Goal: Task Accomplishment & Management: Manage account settings

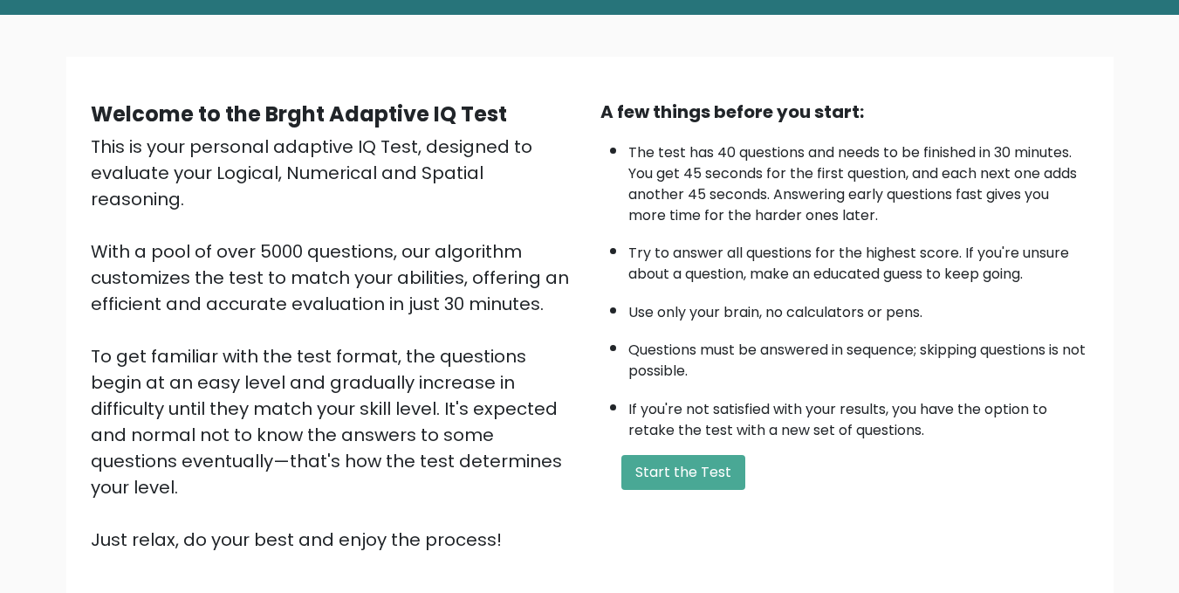
scroll to position [80, 0]
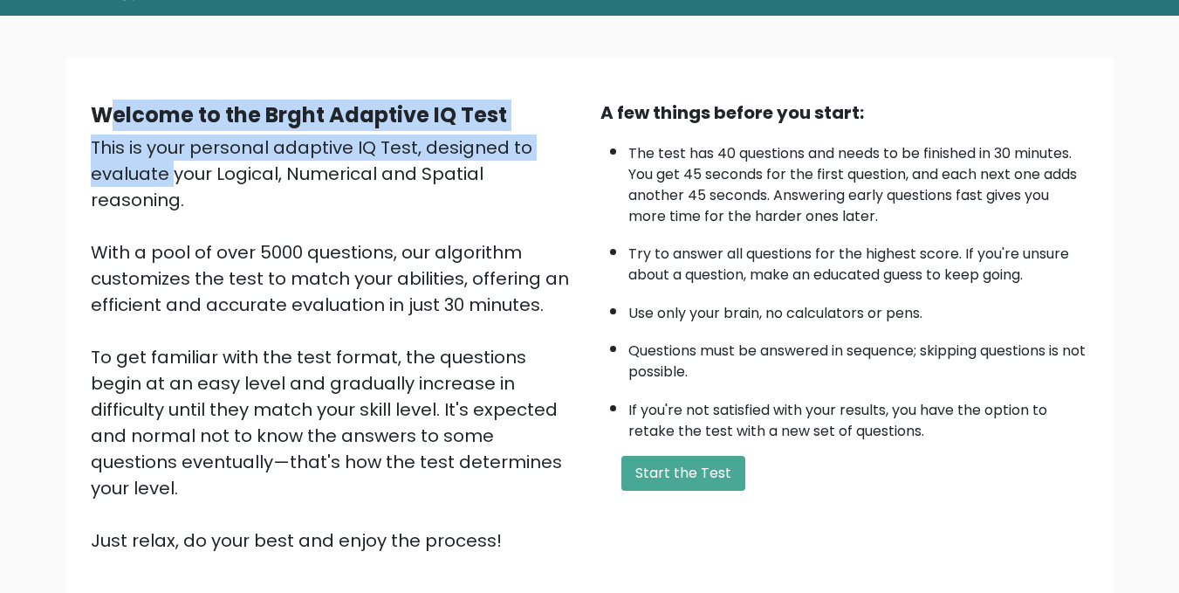
drag, startPoint x: 103, startPoint y: 106, endPoint x: 420, endPoint y: 156, distance: 320.7
click at [420, 156] on div "Welcome to the Brght Adaptive IQ Test This is your personal adaptive IQ Test, d…" at bounding box center [335, 326] width 510 height 454
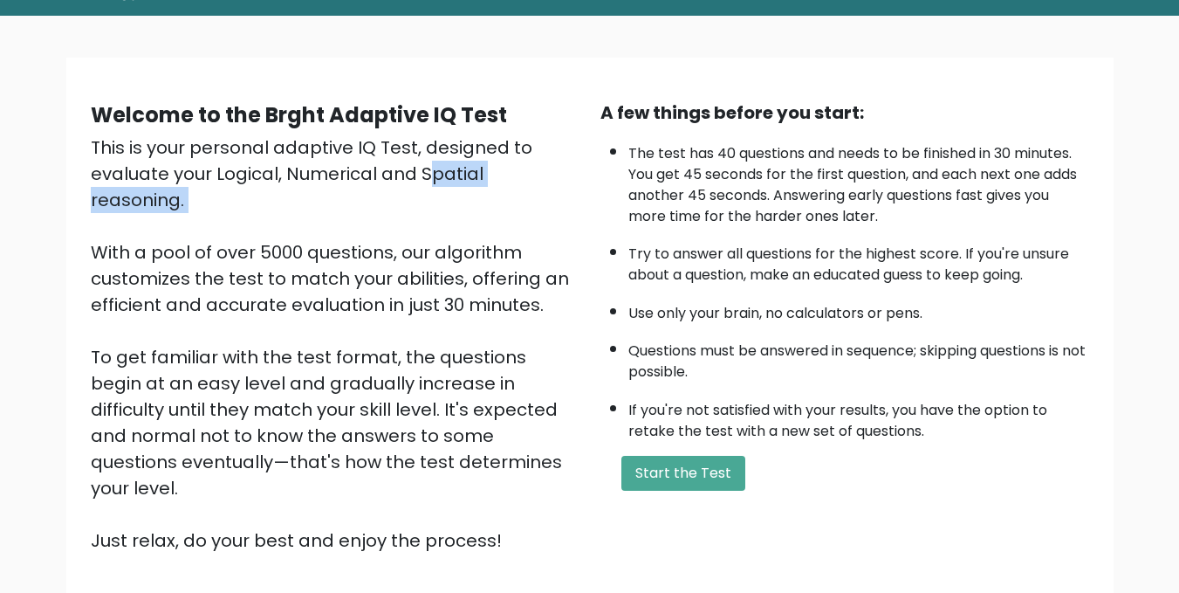
drag, startPoint x: 243, startPoint y: 175, endPoint x: 288, endPoint y: 191, distance: 47.5
click at [288, 191] on div "This is your personal adaptive IQ Test, designed to evaluate your Logical, Nume…" at bounding box center [335, 343] width 489 height 419
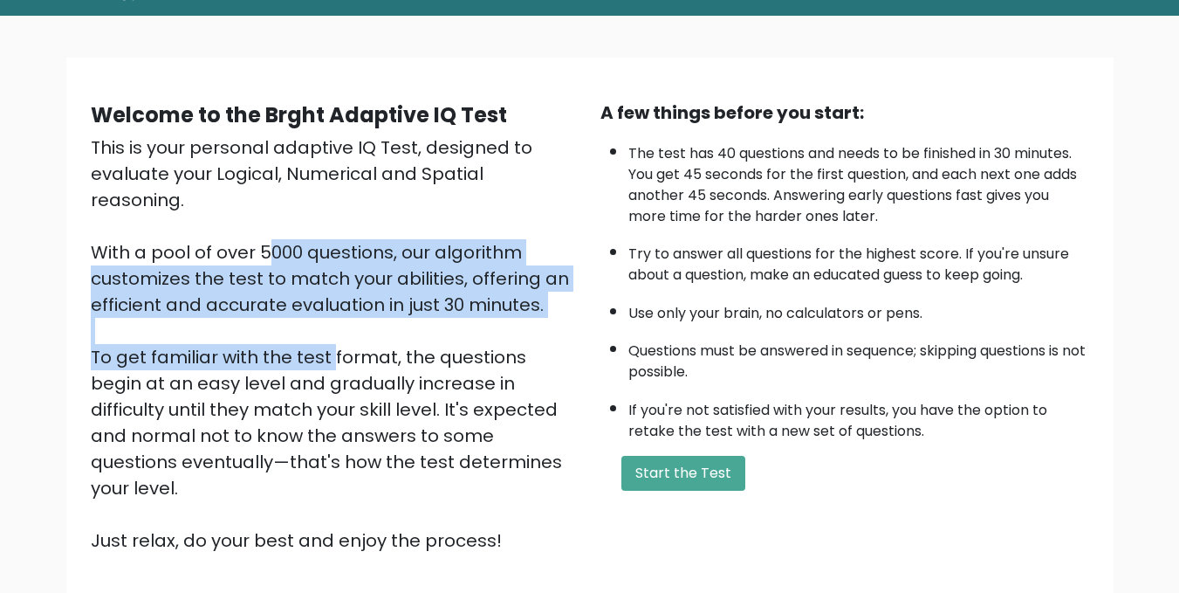
drag, startPoint x: 83, startPoint y: 233, endPoint x: 161, endPoint y: 337, distance: 130.2
click at [161, 337] on div "Welcome to the Brght Adaptive IQ Test This is your personal adaptive IQ Test, d…" at bounding box center [335, 326] width 510 height 454
click at [161, 337] on div "This is your personal adaptive IQ Test, designed to evaluate your Logical, Nume…" at bounding box center [335, 343] width 489 height 419
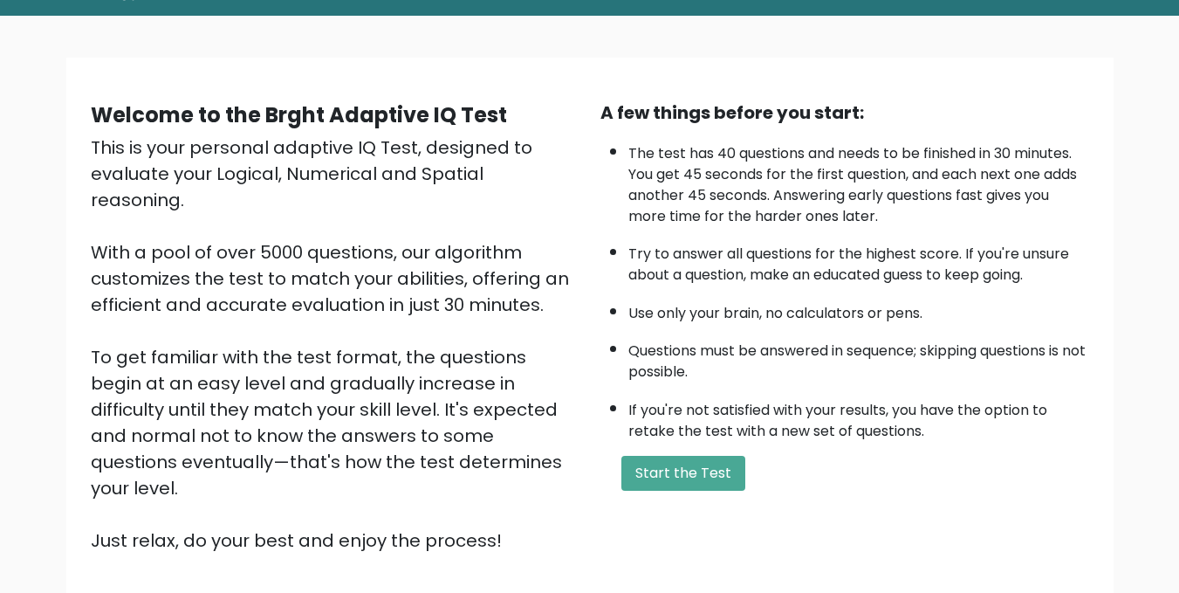
drag, startPoint x: 406, startPoint y: 326, endPoint x: 514, endPoint y: 483, distance: 190.8
click at [514, 483] on div "This is your personal adaptive IQ Test, designed to evaluate your Logical, Nume…" at bounding box center [335, 343] width 489 height 419
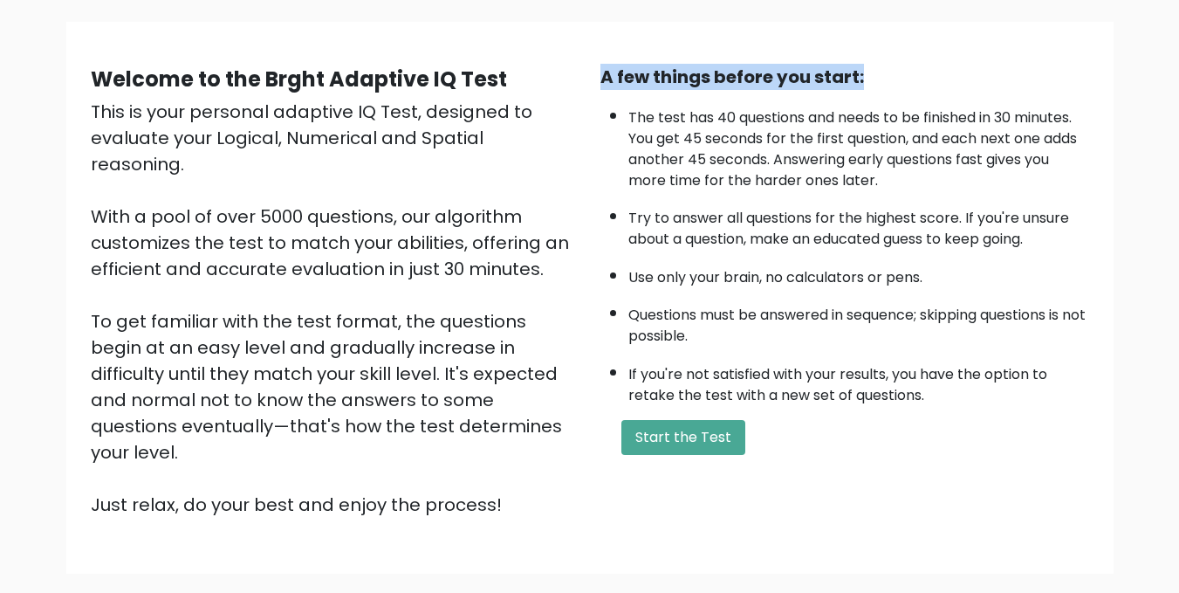
drag, startPoint x: 601, startPoint y: 68, endPoint x: 880, endPoint y: 85, distance: 278.9
click at [880, 85] on div "A few things before you start:" at bounding box center [844, 77] width 489 height 26
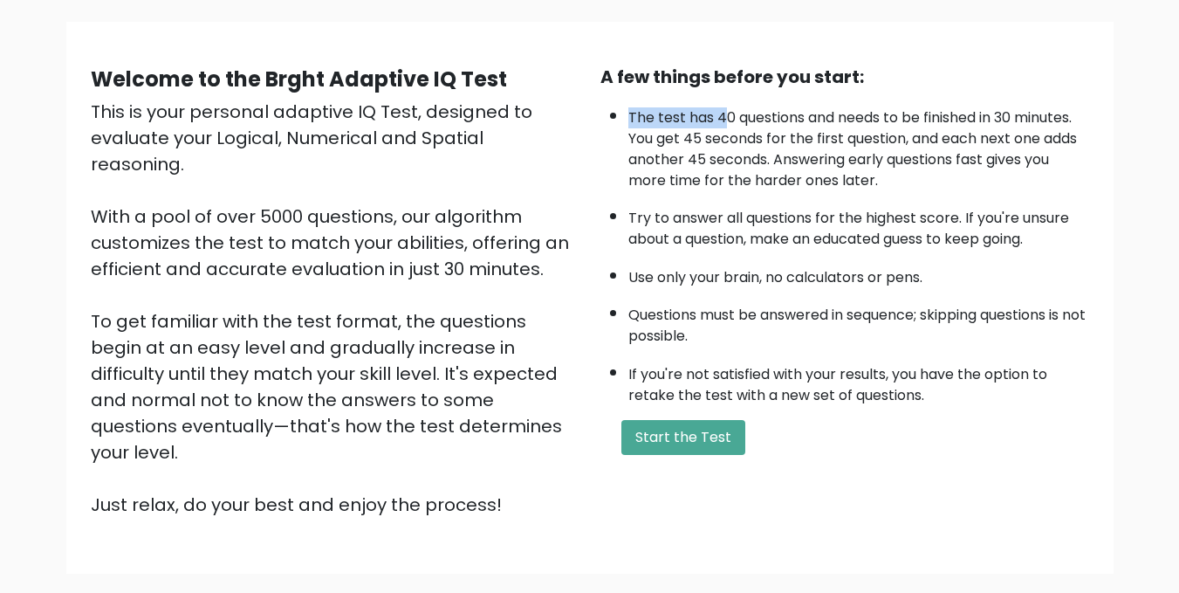
drag, startPoint x: 626, startPoint y: 113, endPoint x: 724, endPoint y: 112, distance: 98.6
click at [724, 112] on ul "The test has 40 questions and needs to be finished in 30 minutes. You get 45 se…" at bounding box center [844, 252] width 489 height 307
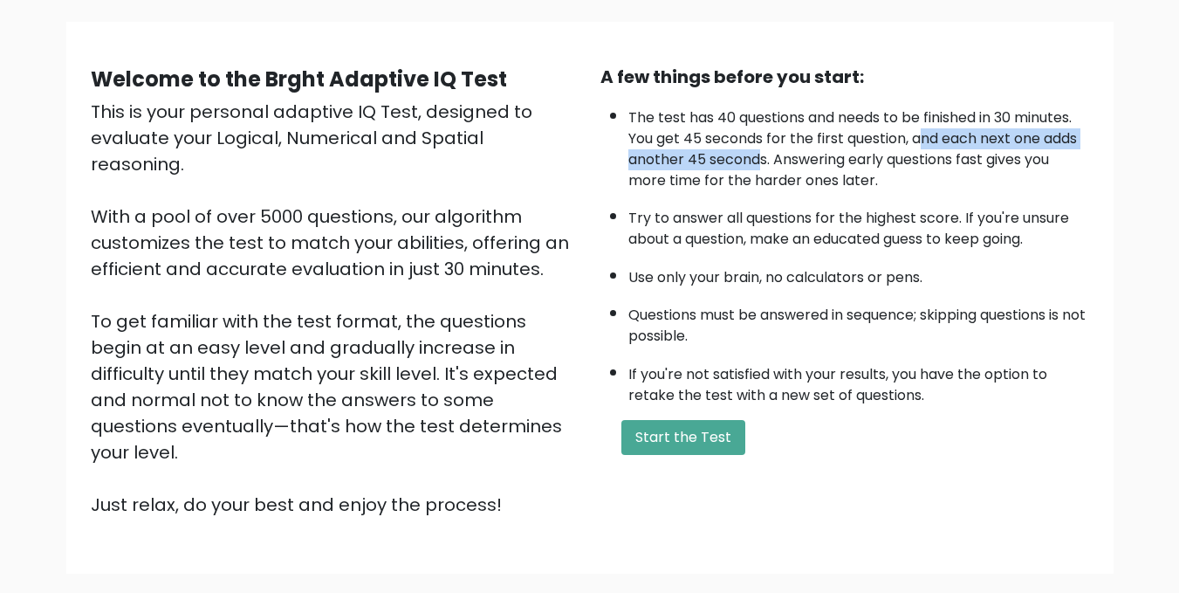
drag, startPoint x: 922, startPoint y: 139, endPoint x: 762, endPoint y: 159, distance: 161.0
click at [762, 159] on li "The test has 40 questions and needs to be finished in 30 minutes. You get 45 se…" at bounding box center [858, 145] width 461 height 93
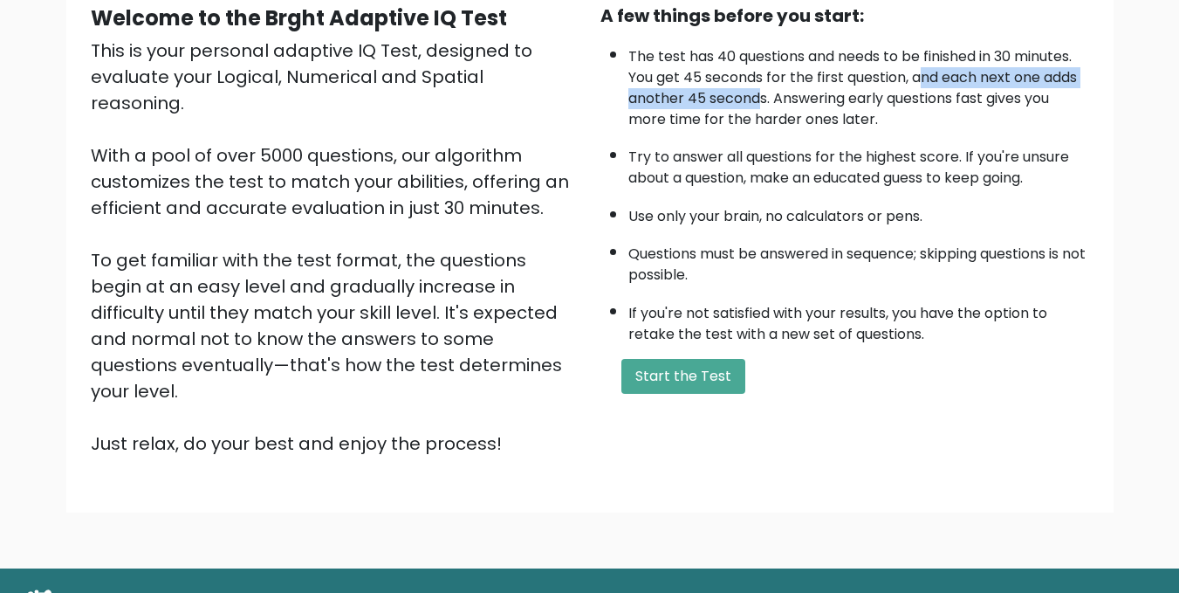
scroll to position [178, 0]
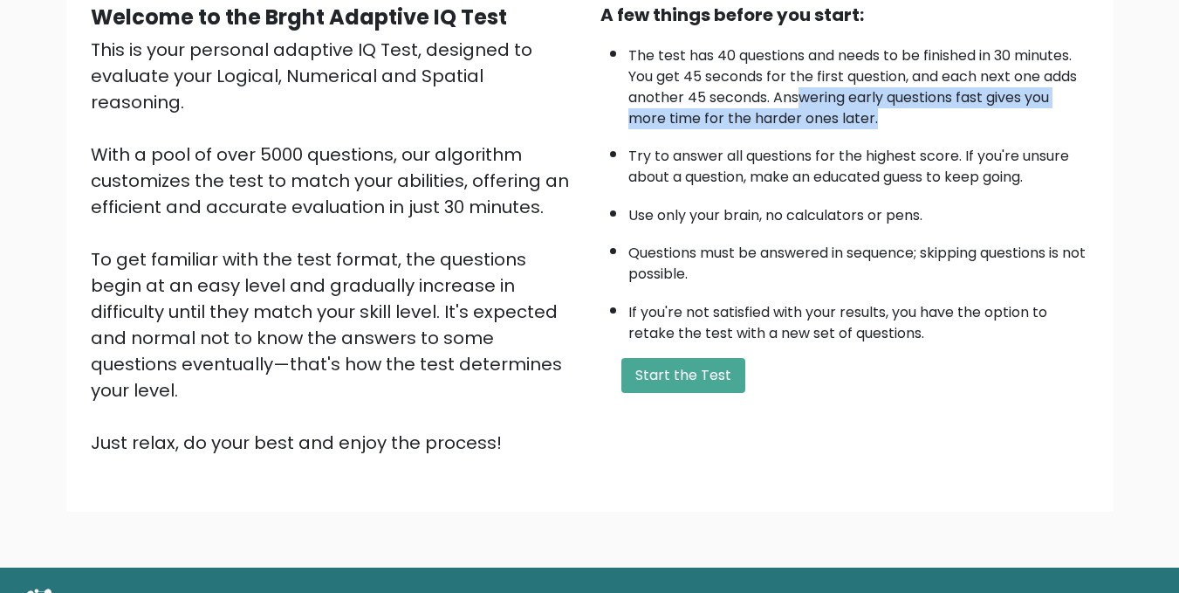
drag, startPoint x: 799, startPoint y: 90, endPoint x: 881, endPoint y: 126, distance: 88.7
click at [881, 126] on li "The test has 40 questions and needs to be finished in 30 minutes. You get 45 se…" at bounding box center [858, 83] width 461 height 93
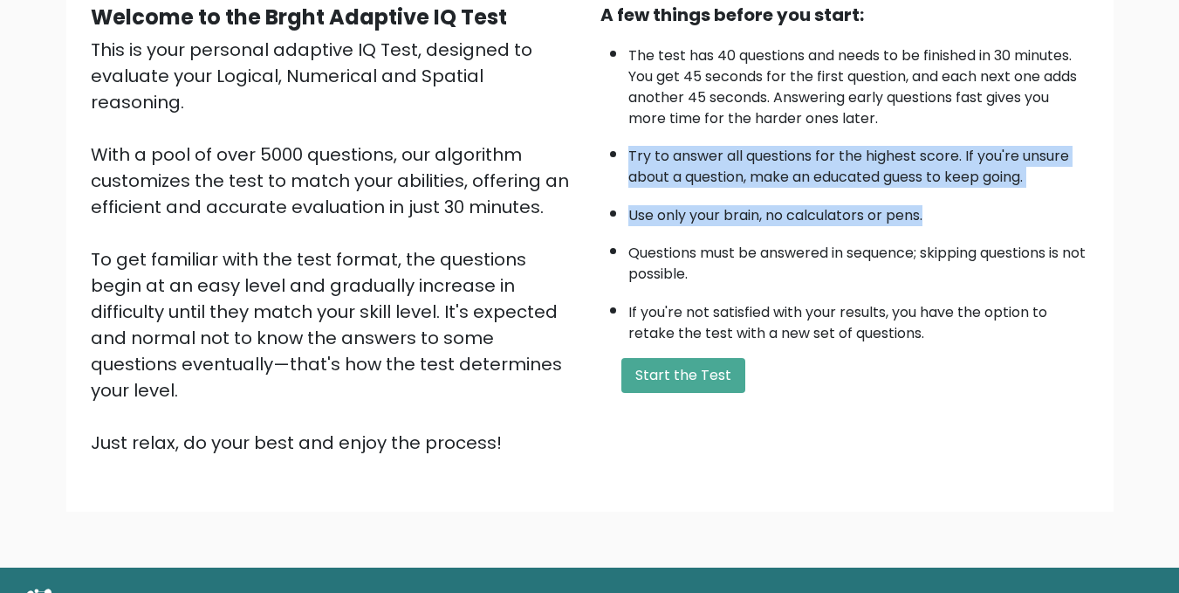
drag, startPoint x: 625, startPoint y: 152, endPoint x: 950, endPoint y: 220, distance: 332.6
click at [950, 220] on ul "The test has 40 questions and needs to be finished in 30 minutes. You get 45 se…" at bounding box center [844, 190] width 489 height 307
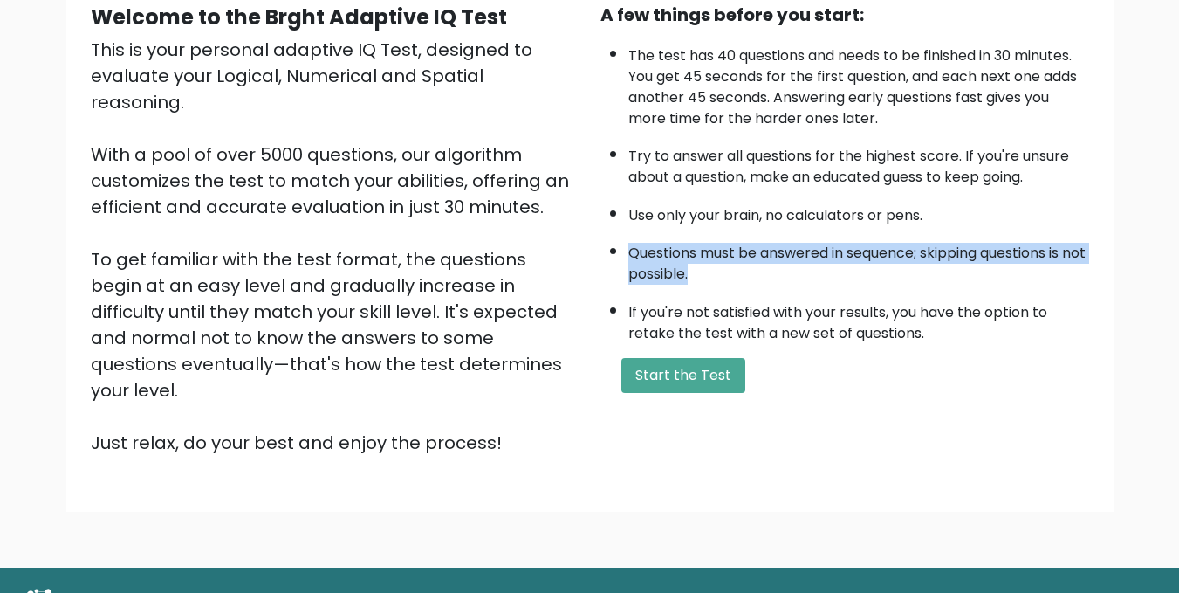
drag, startPoint x: 626, startPoint y: 254, endPoint x: 755, endPoint y: 278, distance: 131.5
click at [755, 278] on ul "The test has 40 questions and needs to be finished in 30 minutes. You get 45 se…" at bounding box center [844, 190] width 489 height 307
click at [755, 278] on li "Questions must be answered in sequence; skipping questions is not possible." at bounding box center [858, 259] width 461 height 51
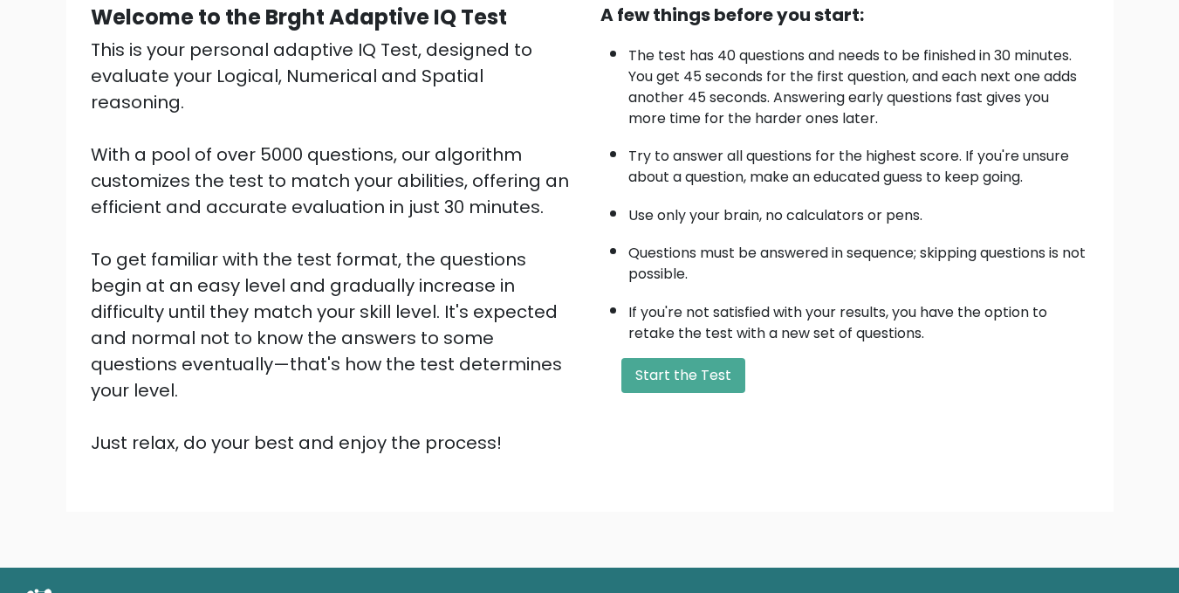
scroll to position [207, 0]
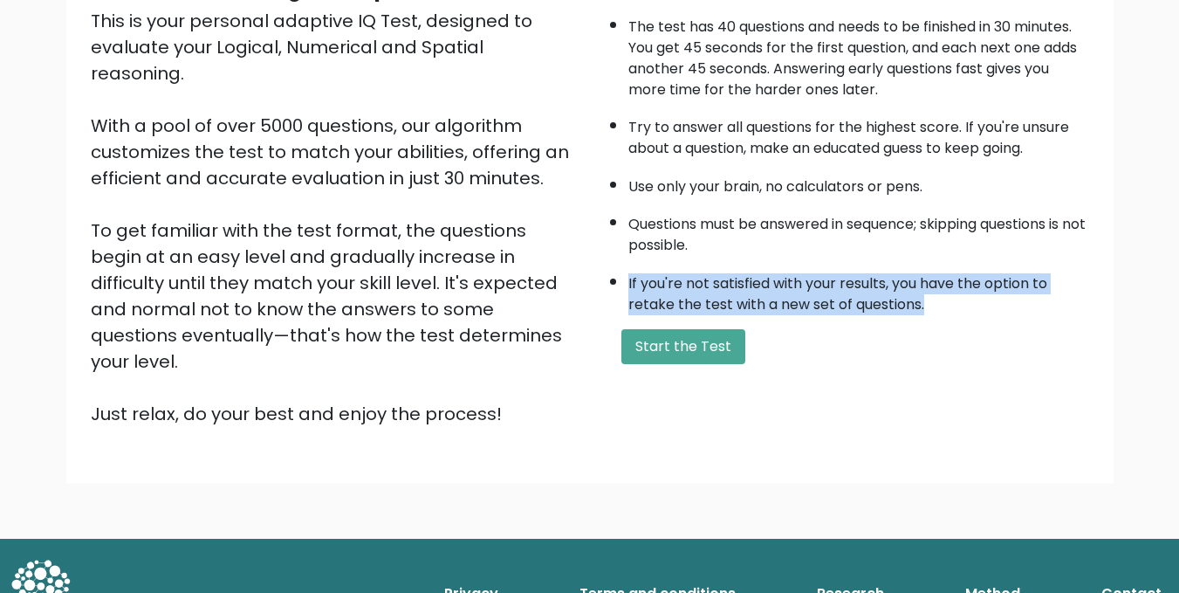
drag, startPoint x: 626, startPoint y: 270, endPoint x: 972, endPoint y: 305, distance: 348.3
click at [972, 305] on ul "The test has 40 questions and needs to be finished in 30 minutes. You get 45 se…" at bounding box center [844, 161] width 489 height 307
click at [711, 338] on button "Start the Test" at bounding box center [683, 346] width 124 height 35
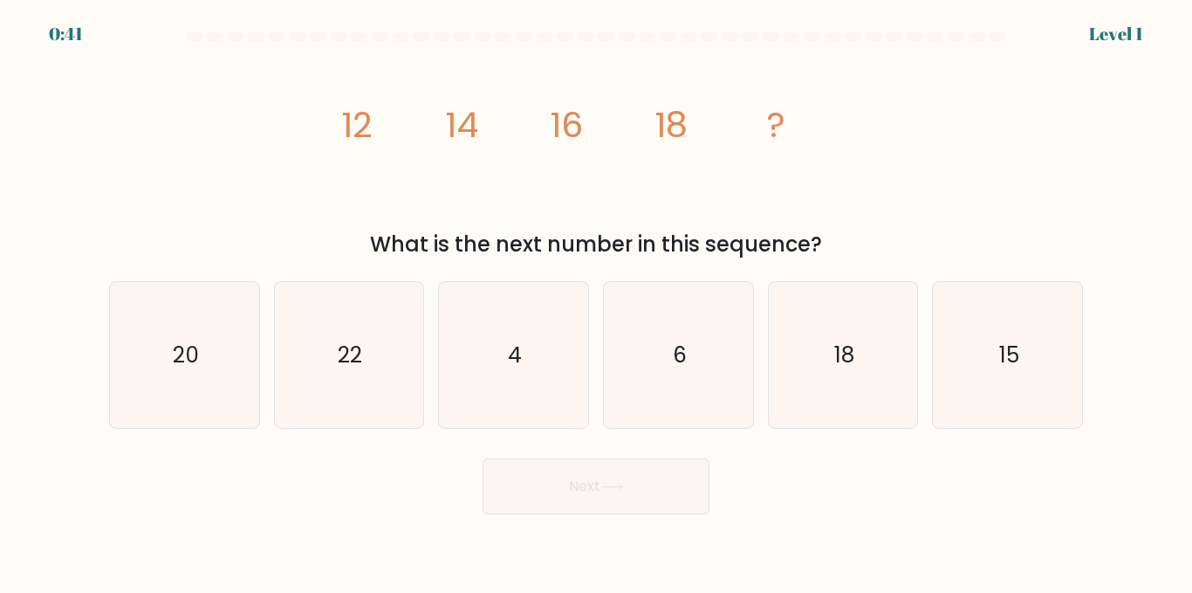
drag, startPoint x: 370, startPoint y: 230, endPoint x: 833, endPoint y: 232, distance: 462.6
click at [833, 232] on div "What is the next number in this sequence?" at bounding box center [596, 244] width 953 height 31
click at [578, 184] on icon "image/svg+xml 12 14 16 18 ?" at bounding box center [596, 137] width 524 height 178
click at [162, 374] on icon "20" at bounding box center [185, 355] width 146 height 146
click at [596, 301] on input "a. 20" at bounding box center [596, 299] width 1 height 4
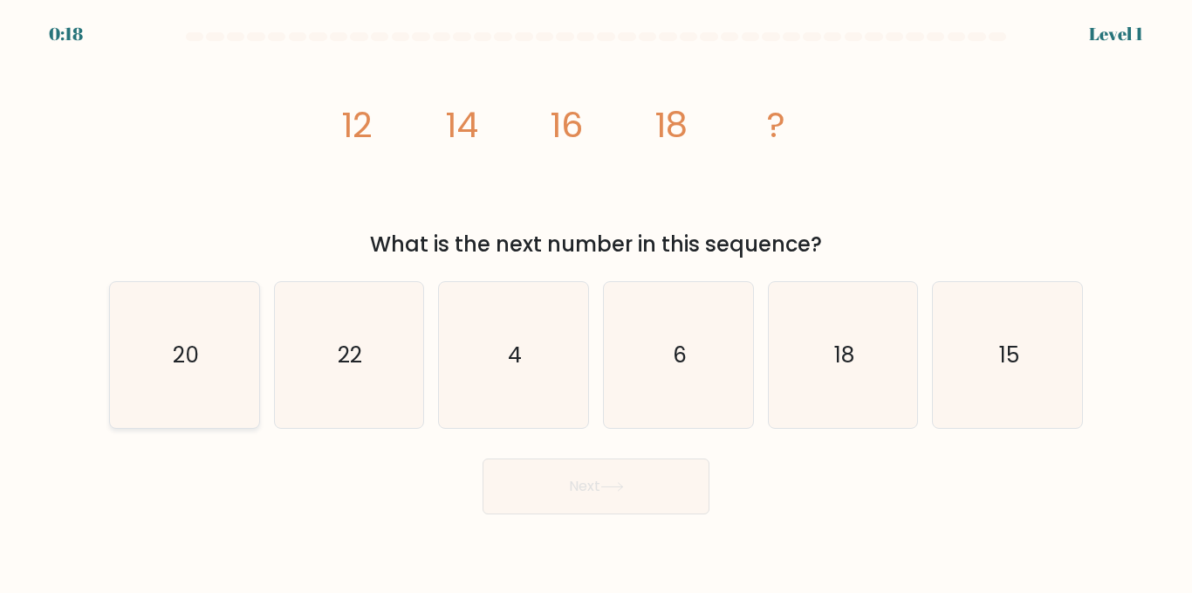
radio input "true"
click at [594, 491] on button "Next" at bounding box center [596, 486] width 227 height 56
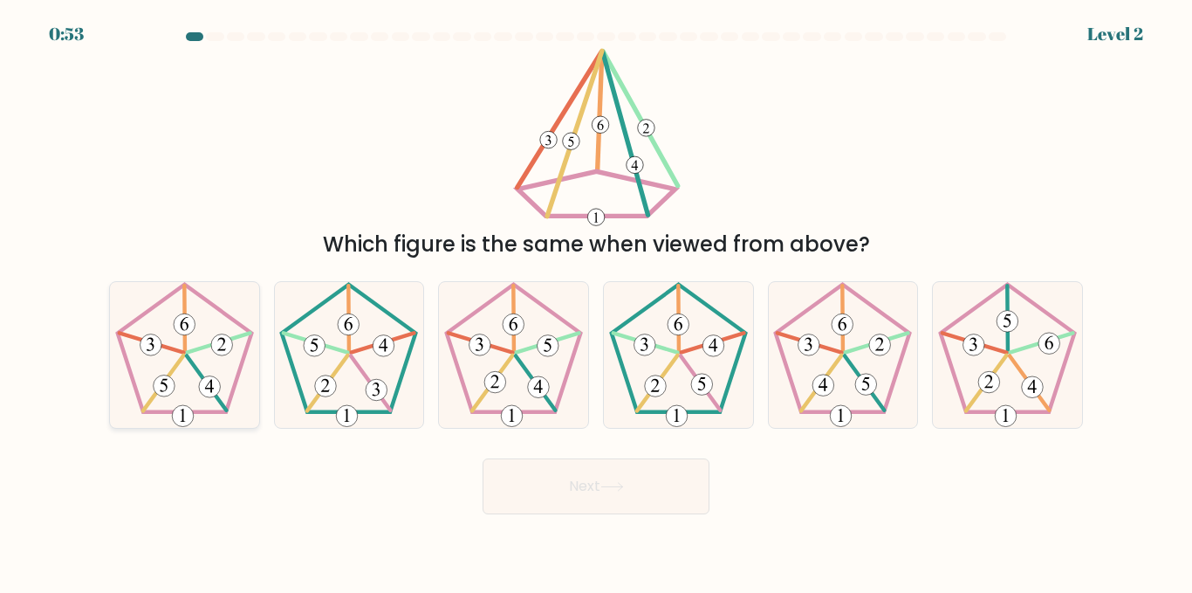
click at [199, 369] on icon at bounding box center [185, 355] width 146 height 146
click at [596, 301] on input "a." at bounding box center [596, 299] width 1 height 4
radio input "true"
click at [634, 476] on button "Next" at bounding box center [596, 486] width 227 height 56
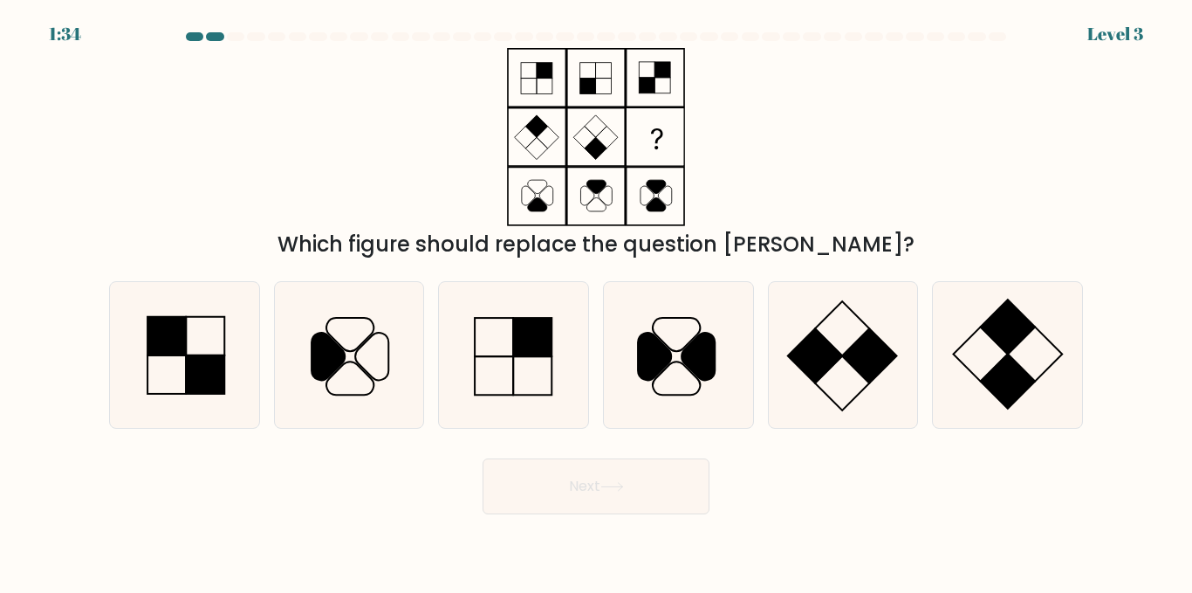
drag, startPoint x: 367, startPoint y: 234, endPoint x: 871, endPoint y: 237, distance: 504.4
click at [871, 237] on div "Which figure should replace the question mark?" at bounding box center [596, 244] width 953 height 31
click at [794, 154] on div "Which figure should replace the question mark?" at bounding box center [596, 154] width 995 height 212
click at [1001, 360] on rect at bounding box center [980, 353] width 54 height 54
click at [597, 301] on input "f." at bounding box center [596, 299] width 1 height 4
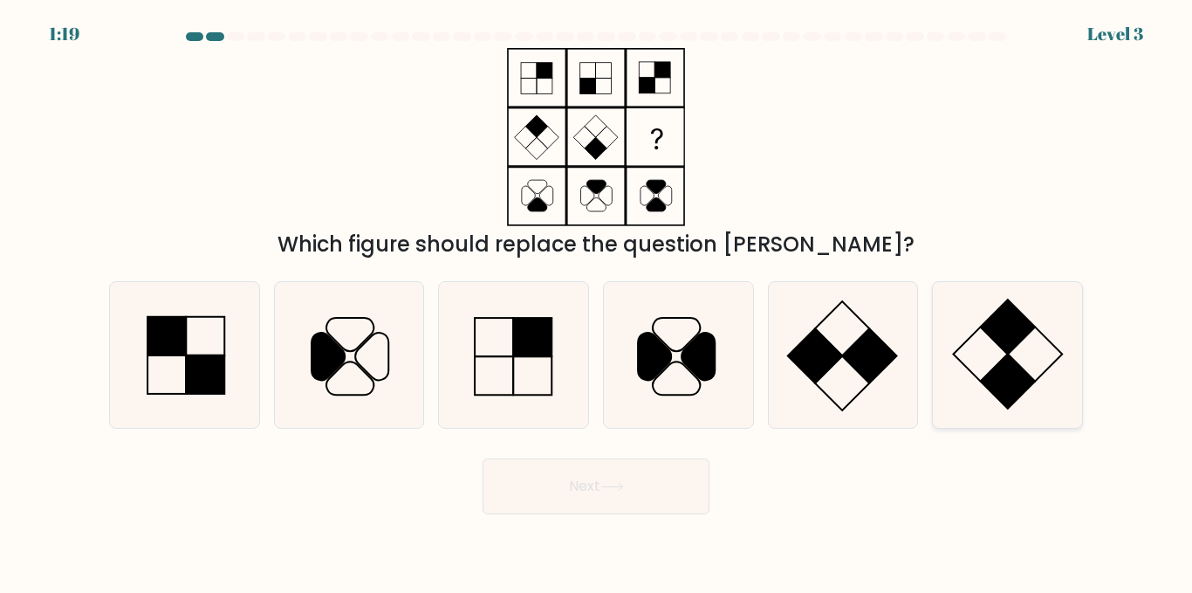
radio input "true"
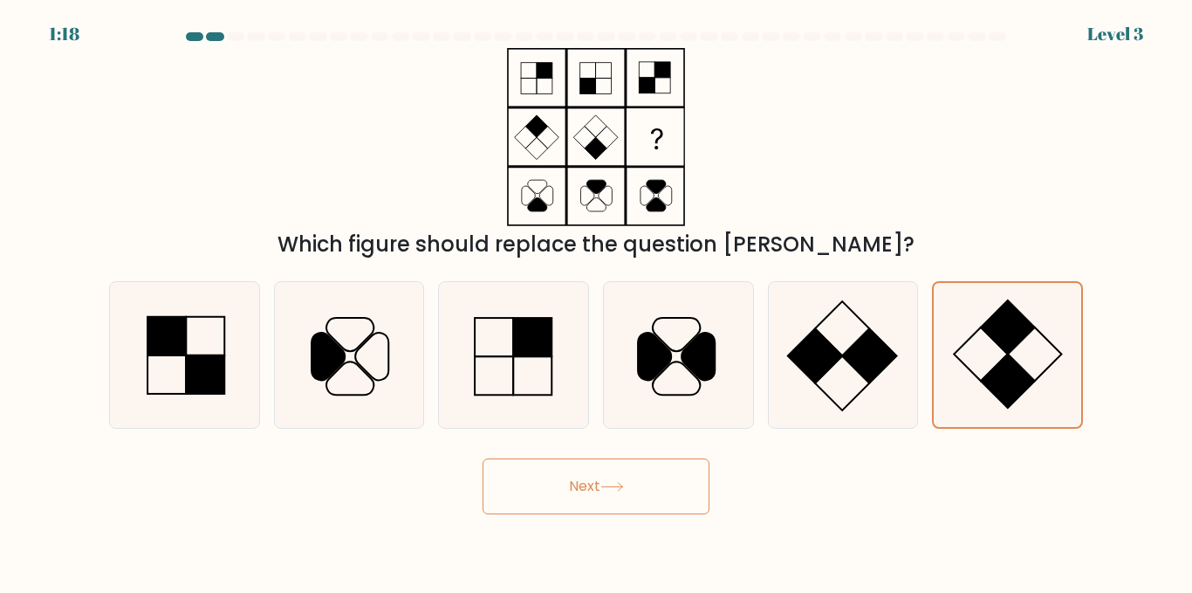
click at [621, 477] on button "Next" at bounding box center [596, 486] width 227 height 56
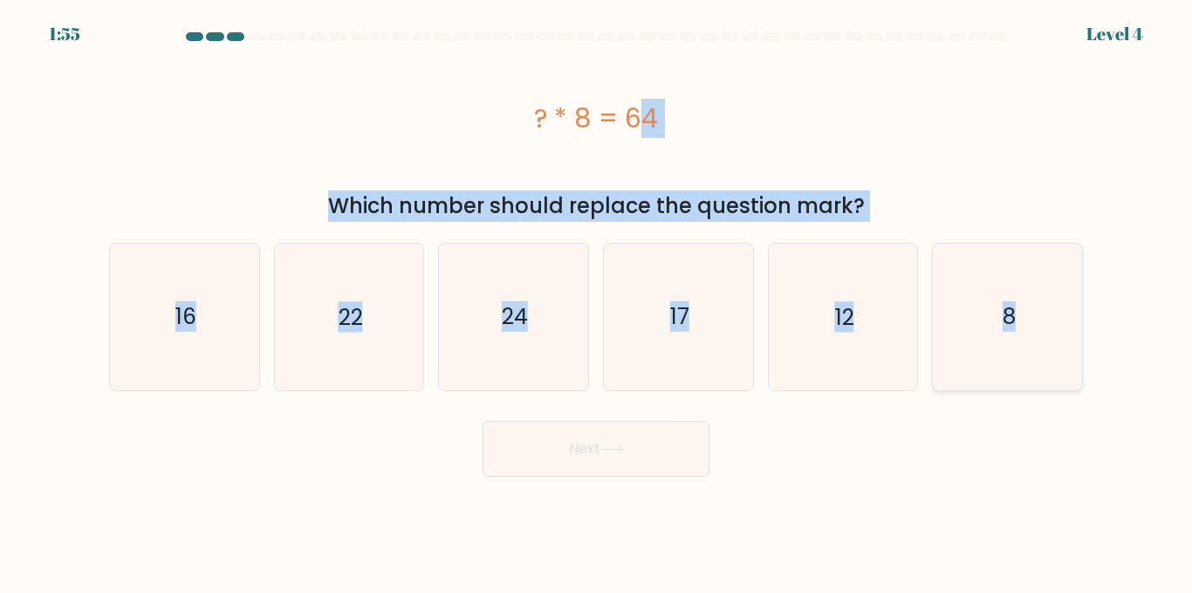
drag, startPoint x: 435, startPoint y: 84, endPoint x: 1067, endPoint y: 364, distance: 692.0
click at [1067, 364] on form "a. 8" at bounding box center [596, 254] width 1192 height 444
copy form "? * 8 = 64 Which number should replace the question mark? a. 16 b. 22 c. 24 d. …"
click at [867, 161] on div "? * 8 = 64" at bounding box center [596, 118] width 974 height 140
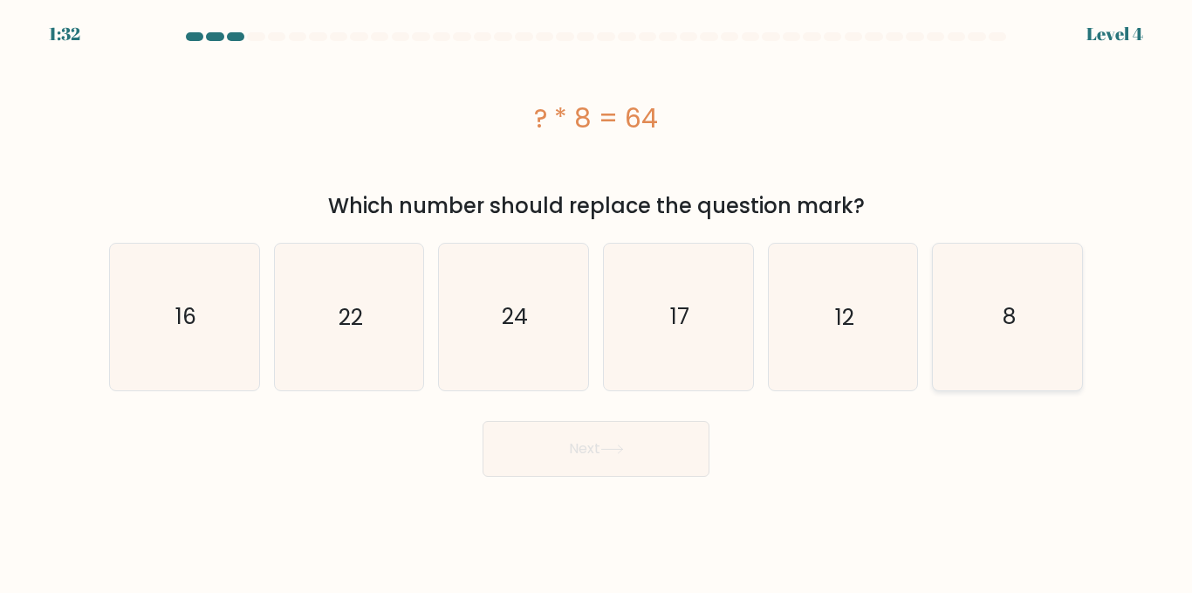
click at [1026, 319] on icon "8" at bounding box center [1008, 316] width 146 height 146
click at [597, 301] on input "f. 8" at bounding box center [596, 299] width 1 height 4
radio input "true"
click at [637, 437] on button "Next" at bounding box center [596, 449] width 227 height 56
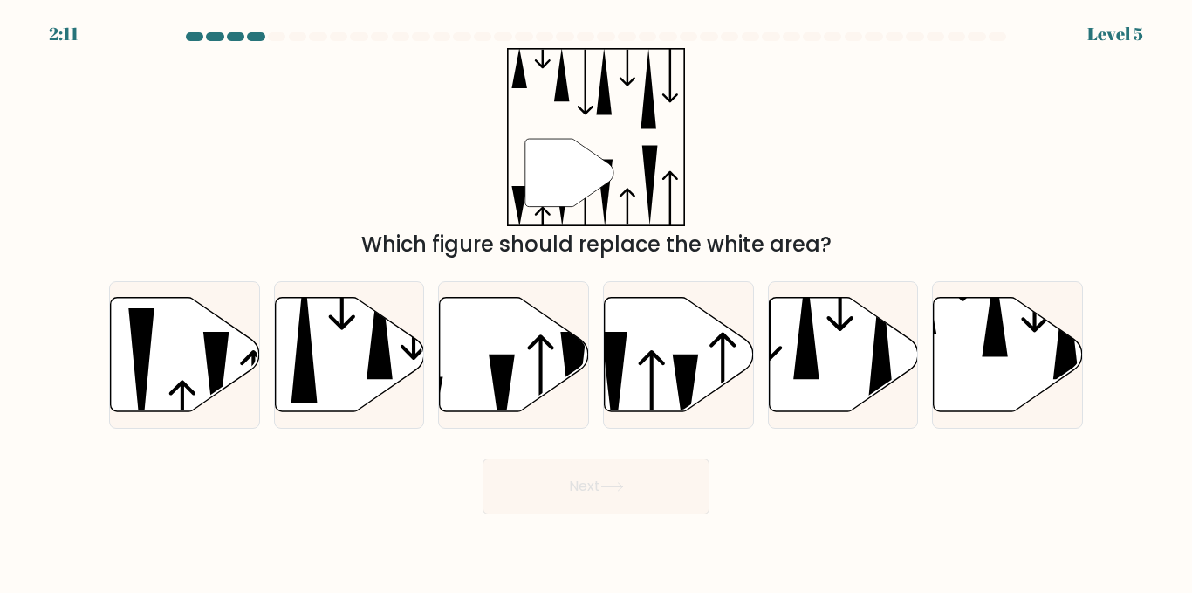
drag, startPoint x: 359, startPoint y: 237, endPoint x: 842, endPoint y: 238, distance: 483.5
click at [842, 238] on div "Which figure should replace the white area?" at bounding box center [596, 244] width 953 height 31
click at [905, 139] on div "" Which figure should replace the white area?" at bounding box center [596, 154] width 995 height 212
click at [989, 347] on icon at bounding box center [996, 311] width 26 height 90
click at [597, 301] on input "f." at bounding box center [596, 299] width 1 height 4
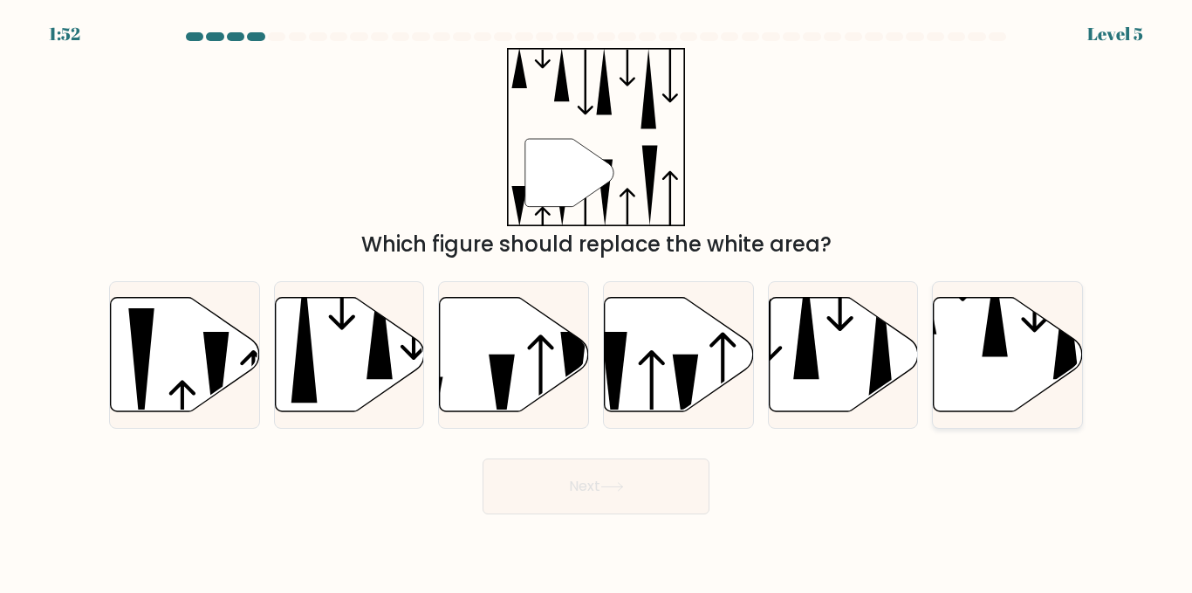
radio input "true"
click at [652, 480] on button "Next" at bounding box center [596, 486] width 227 height 56
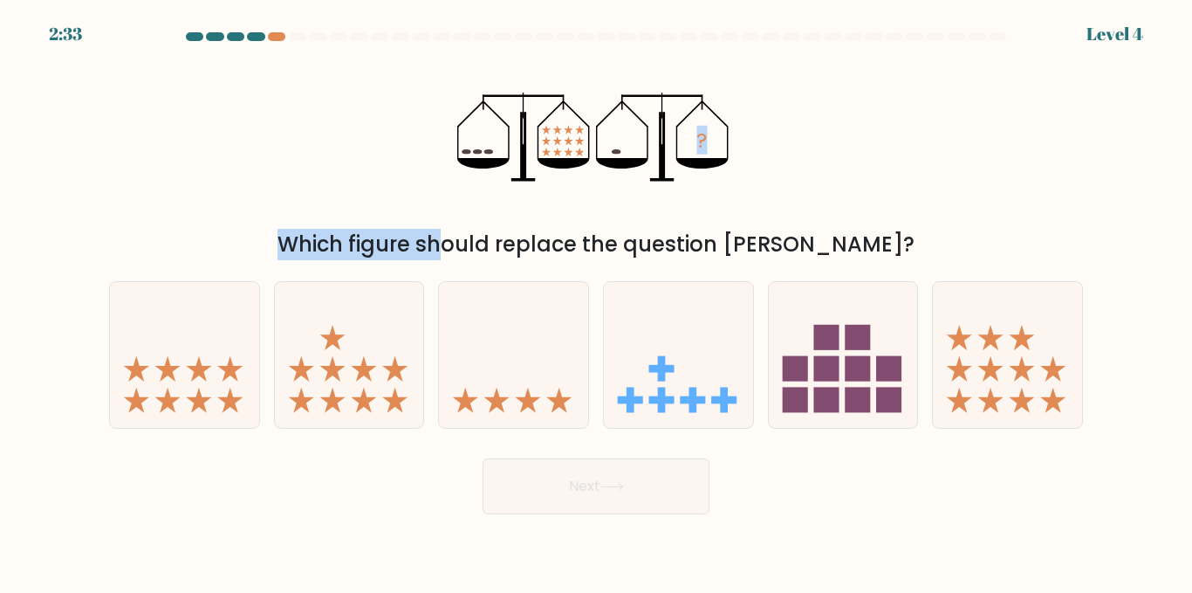
drag, startPoint x: 362, startPoint y: 229, endPoint x: 632, endPoint y: 211, distance: 270.2
click at [632, 211] on div "? Which figure should replace the question mark?" at bounding box center [596, 154] width 995 height 212
click at [838, 206] on div "? Which figure should replace the question mark?" at bounding box center [596, 154] width 995 height 212
click at [490, 368] on icon at bounding box center [513, 354] width 149 height 123
click at [596, 301] on input "c." at bounding box center [596, 299] width 1 height 4
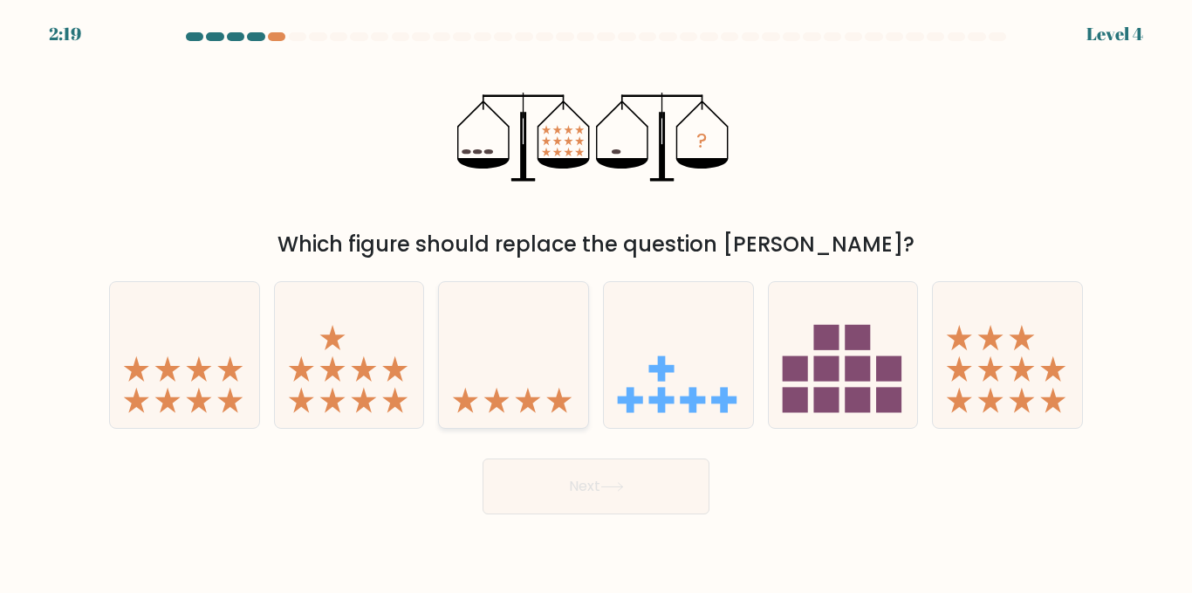
radio input "true"
click at [638, 483] on button "Next" at bounding box center [596, 486] width 227 height 56
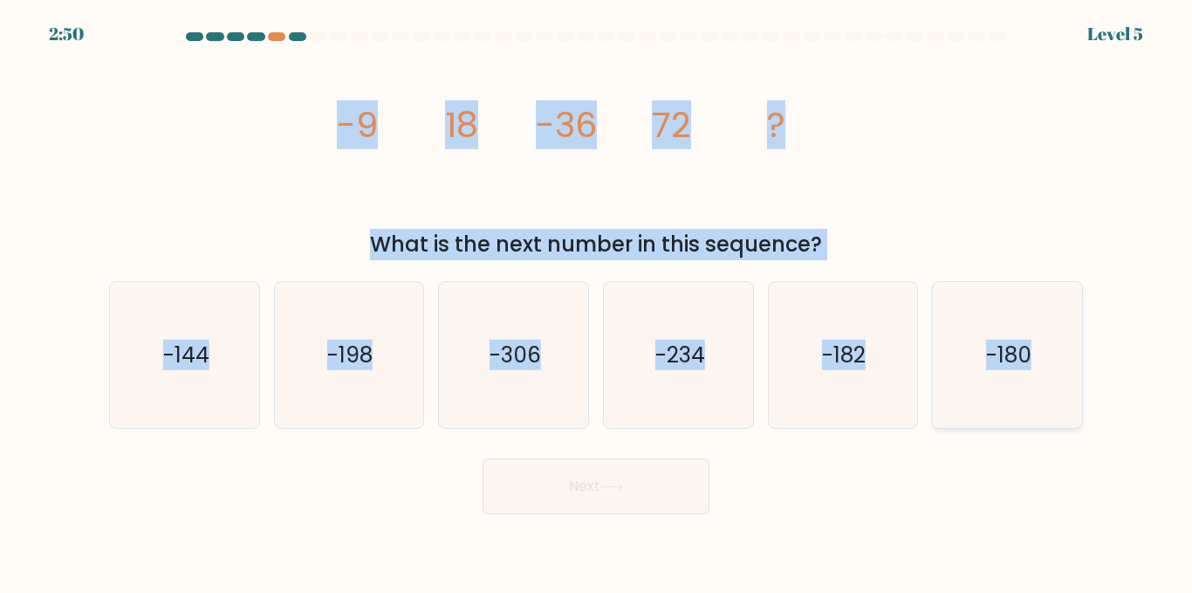
drag, startPoint x: 311, startPoint y: 109, endPoint x: 1069, endPoint y: 378, distance: 804.6
click at [1069, 378] on form at bounding box center [596, 273] width 1192 height 482
copy form "-9 18 -36 72 ? What is the next number in this sequence? a. -144 b. -198 c. -30…"
click at [1004, 170] on div "image/svg+xml -9 18 -36 72 ? What is the next number in this sequence?" at bounding box center [596, 154] width 995 height 212
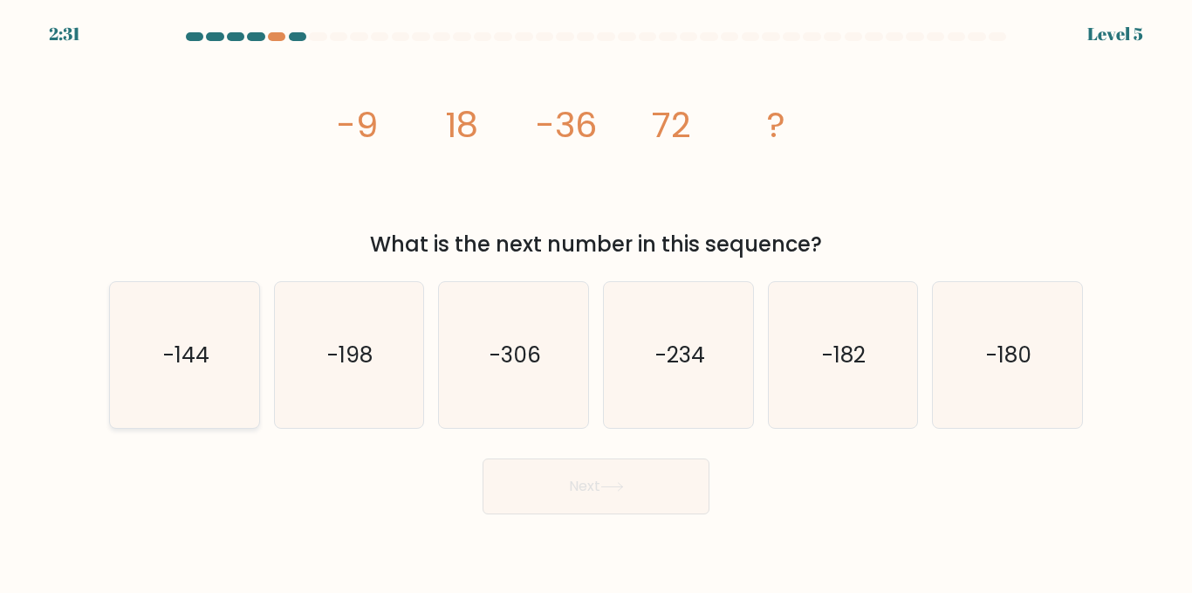
click at [242, 360] on icon "-144" at bounding box center [185, 355] width 146 height 146
click at [596, 301] on input "a. -144" at bounding box center [596, 299] width 1 height 4
radio input "true"
click at [562, 485] on button "Next" at bounding box center [596, 486] width 227 height 56
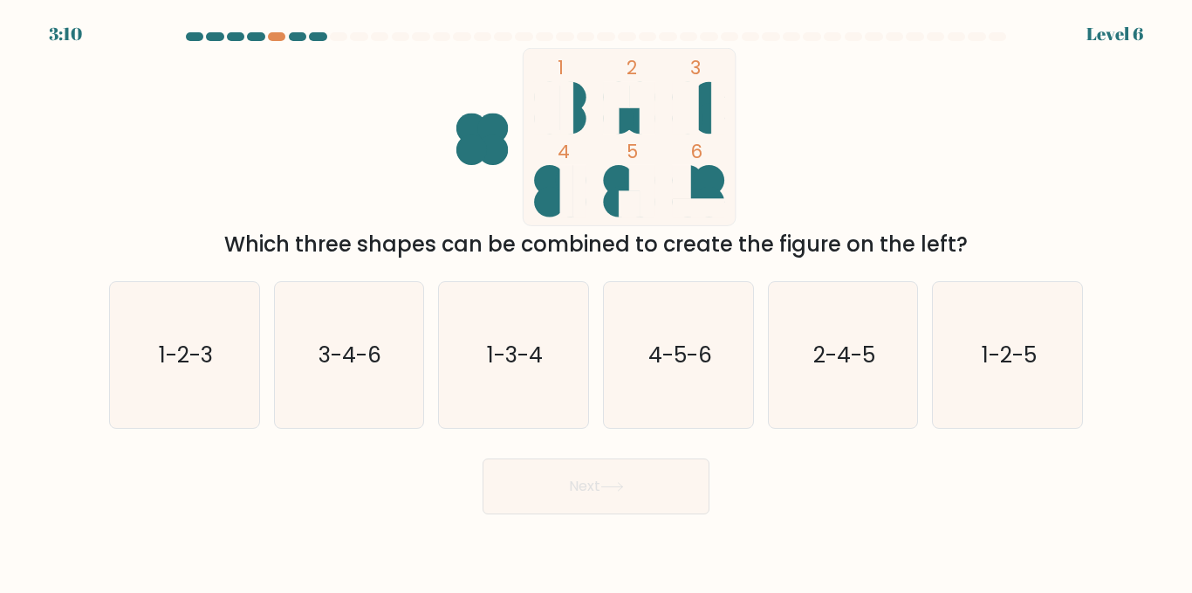
drag, startPoint x: 220, startPoint y: 239, endPoint x: 1039, endPoint y: 240, distance: 819.5
click at [1039, 240] on div "Which three shapes can be combined to create the figure on the left?" at bounding box center [596, 244] width 953 height 31
click at [435, 127] on icon "1 2 3 4 5 6" at bounding box center [596, 137] width 470 height 178
click at [541, 376] on icon "1-3-4" at bounding box center [514, 355] width 146 height 146
click at [596, 301] on input "c. 1-3-4" at bounding box center [596, 299] width 1 height 4
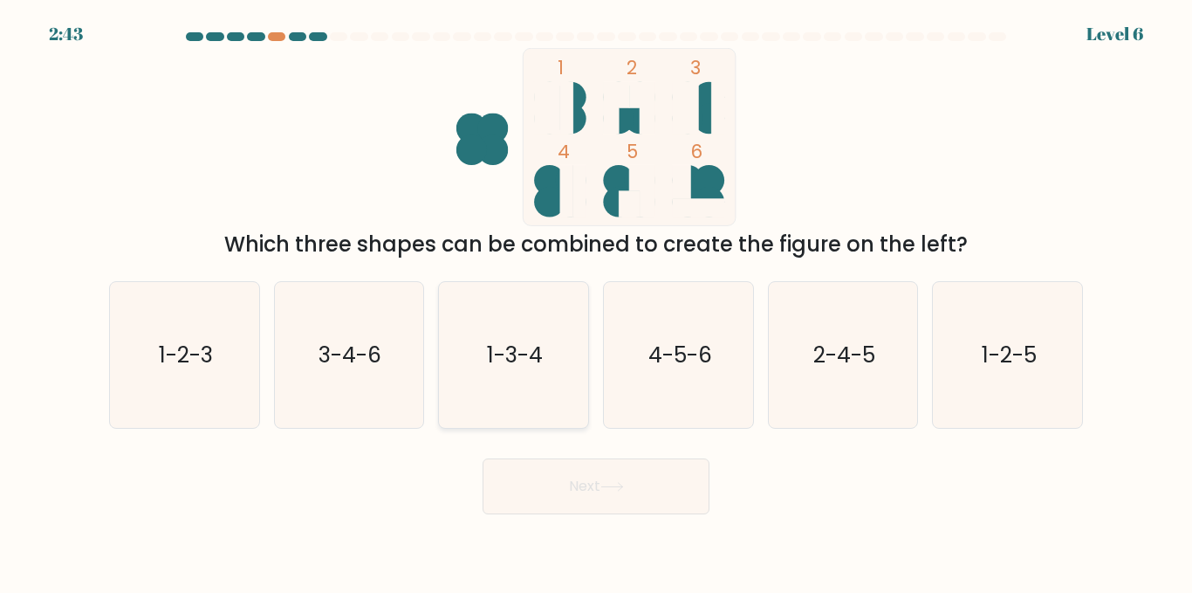
radio input "true"
click at [834, 360] on text "2-4-5" at bounding box center [844, 354] width 62 height 31
click at [597, 301] on input "e. 2-4-5" at bounding box center [596, 299] width 1 height 4
radio input "true"
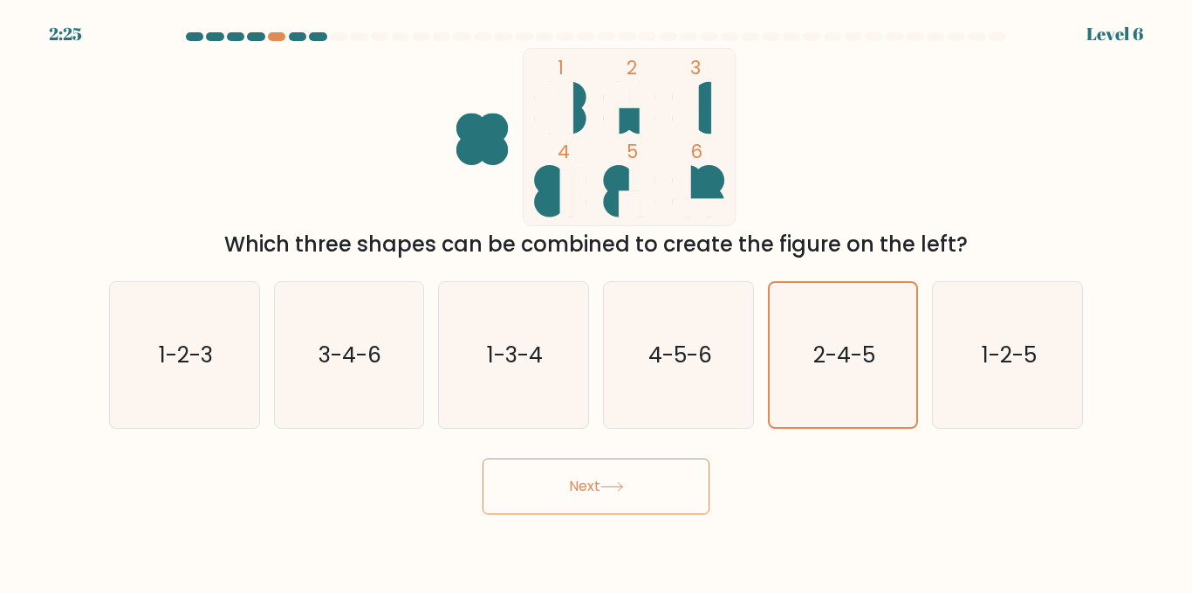
click at [640, 483] on button "Next" at bounding box center [596, 486] width 227 height 56
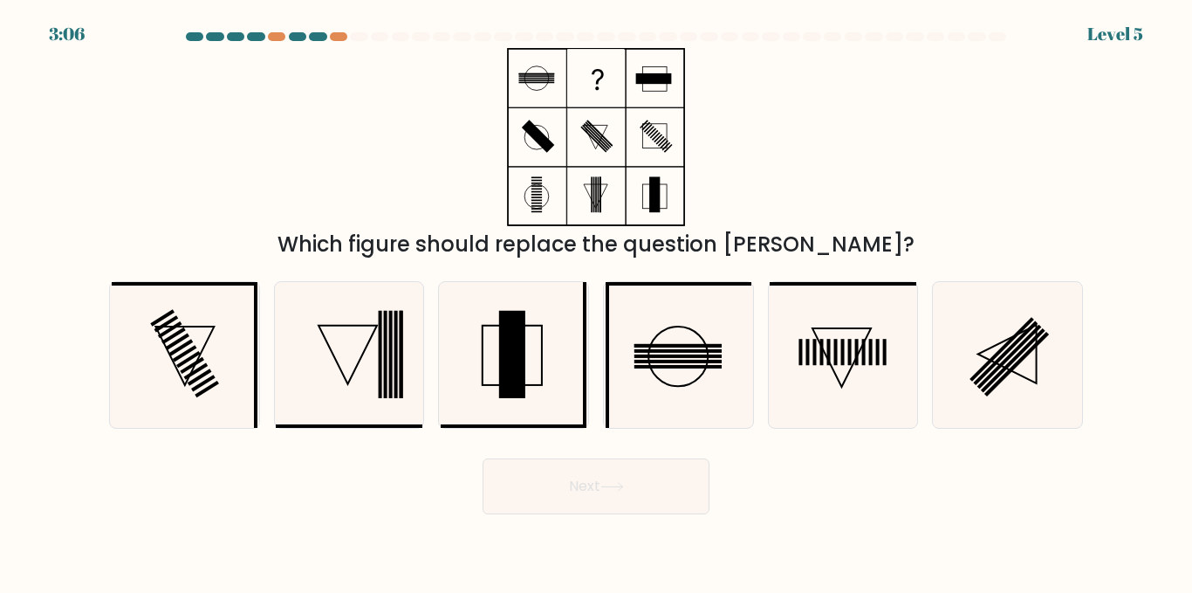
drag, startPoint x: 338, startPoint y: 230, endPoint x: 860, endPoint y: 252, distance: 522.3
click at [860, 252] on div "Which figure should replace the question mark?" at bounding box center [596, 244] width 953 height 31
click at [201, 353] on icon at bounding box center [184, 355] width 58 height 58
click at [596, 301] on input "a." at bounding box center [596, 299] width 1 height 4
radio input "true"
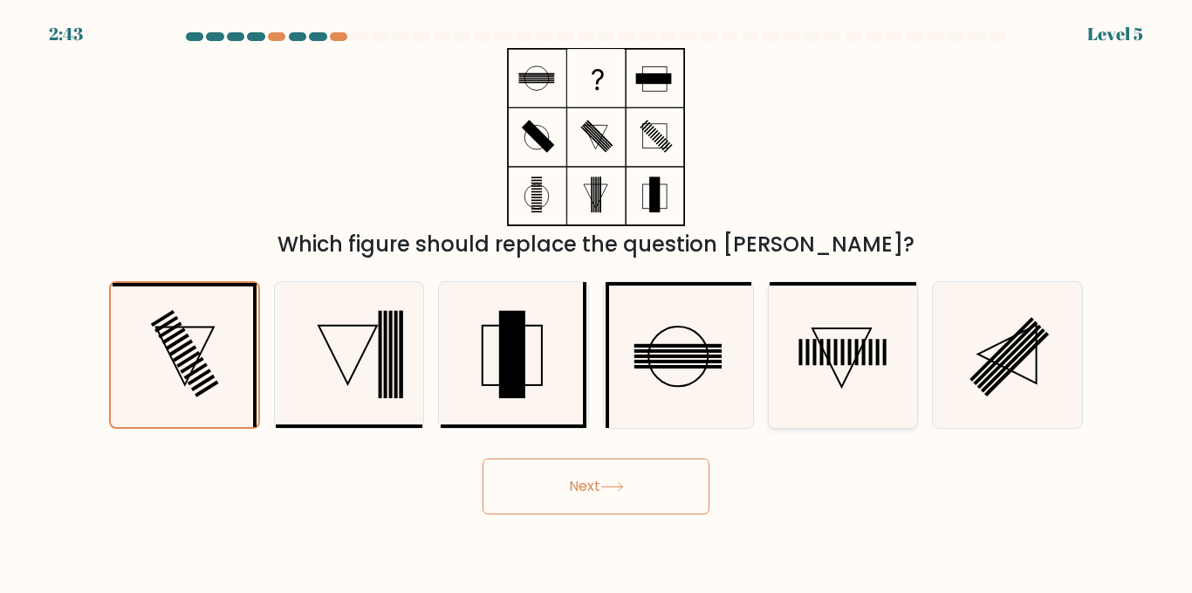
click at [836, 378] on icon at bounding box center [843, 355] width 146 height 146
click at [597, 301] on input "e." at bounding box center [596, 299] width 1 height 4
radio input "true"
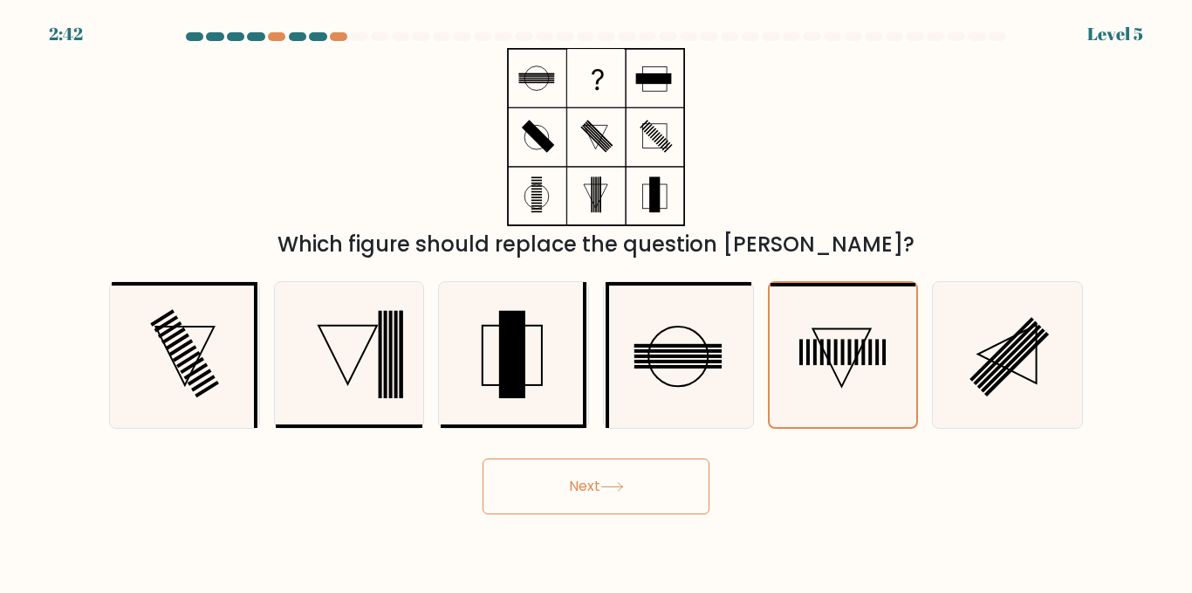
click at [645, 473] on button "Next" at bounding box center [596, 486] width 227 height 56
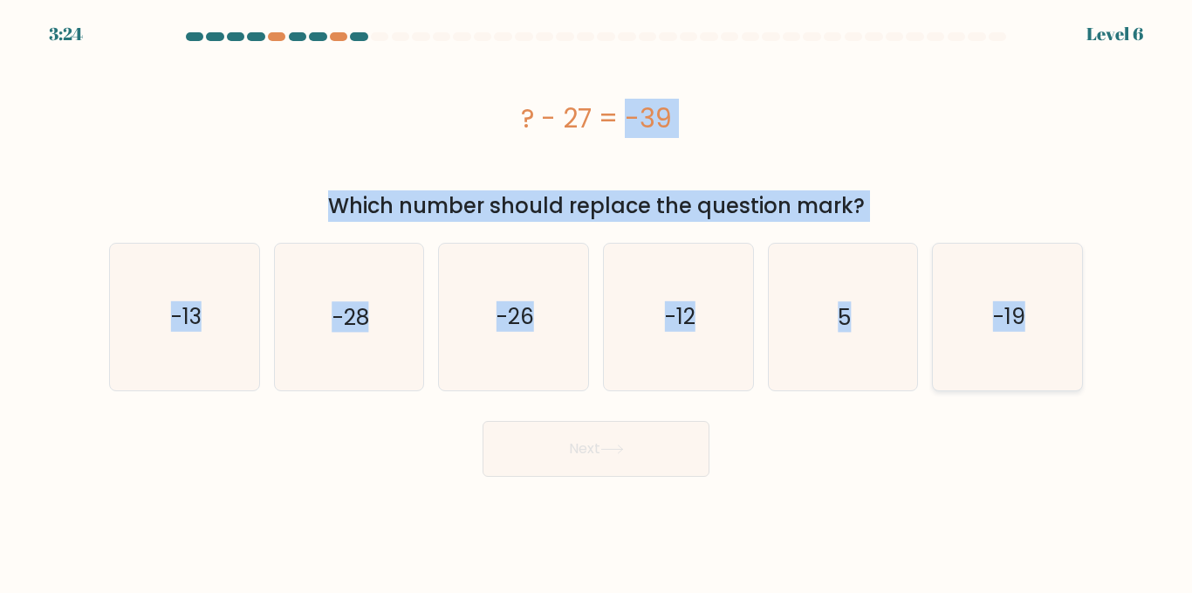
drag, startPoint x: 394, startPoint y: 69, endPoint x: 1082, endPoint y: 353, distance: 744.2
click at [1082, 353] on form "a. 5" at bounding box center [596, 254] width 1192 height 444
copy form "? - 27 = -39 Which number should replace the question mark? a. -13 b. -28 c. -2…"
click at [867, 161] on div "? - 27 = -39" at bounding box center [596, 118] width 974 height 140
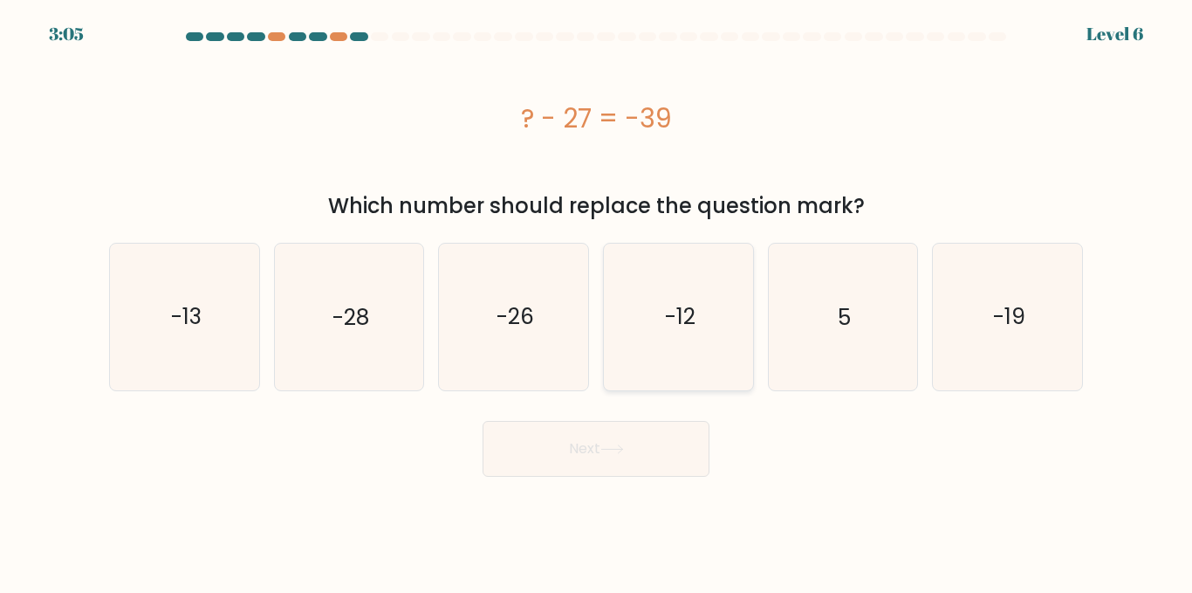
click at [712, 309] on icon "-12" at bounding box center [679, 316] width 146 height 146
click at [597, 301] on input "d. -12" at bounding box center [596, 299] width 1 height 4
radio input "true"
click at [603, 455] on button "Next" at bounding box center [596, 449] width 227 height 56
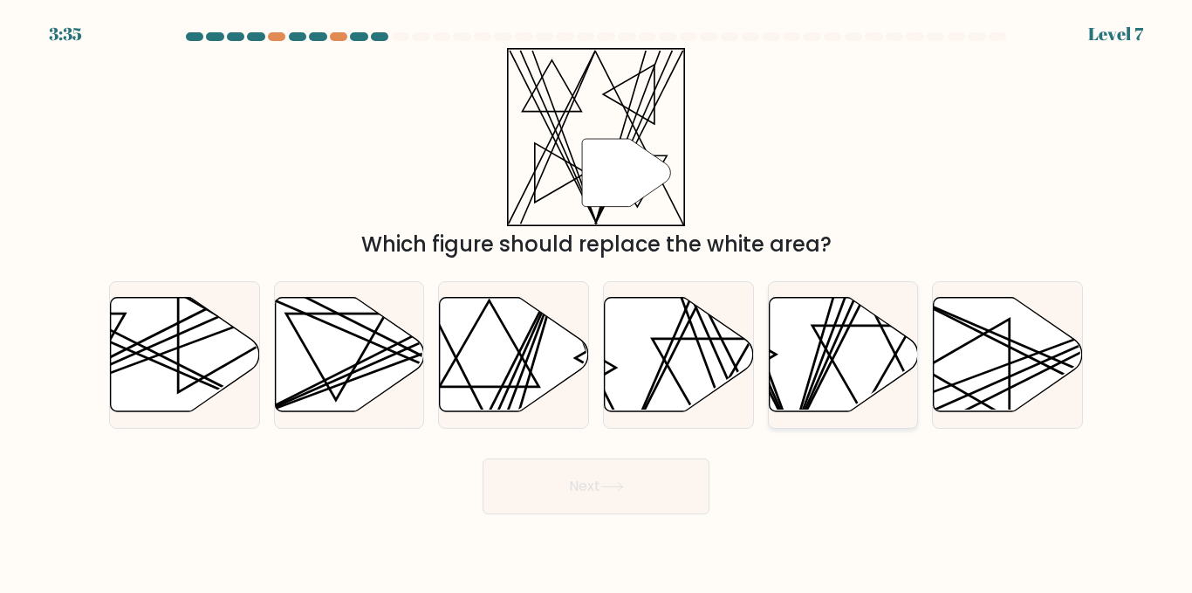
click at [821, 367] on icon at bounding box center [843, 355] width 149 height 114
click at [597, 301] on input "e." at bounding box center [596, 299] width 1 height 4
radio input "true"
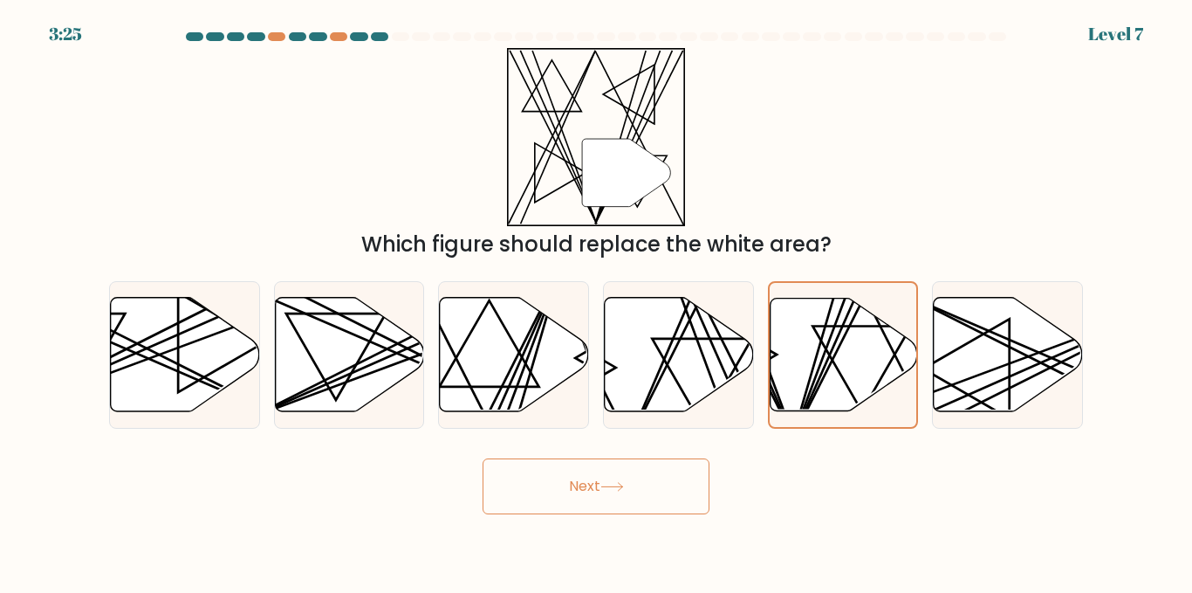
click at [616, 482] on icon at bounding box center [612, 487] width 24 height 10
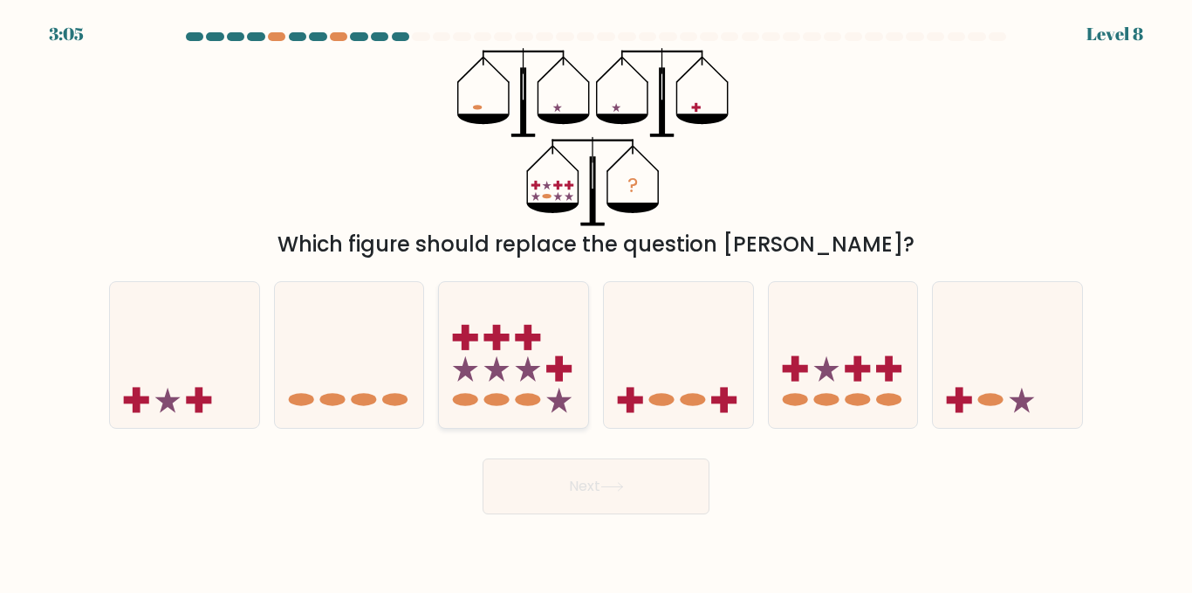
click at [525, 351] on icon at bounding box center [513, 354] width 149 height 123
click at [596, 301] on input "c." at bounding box center [596, 299] width 1 height 4
radio input "true"
click at [618, 489] on icon at bounding box center [612, 487] width 24 height 10
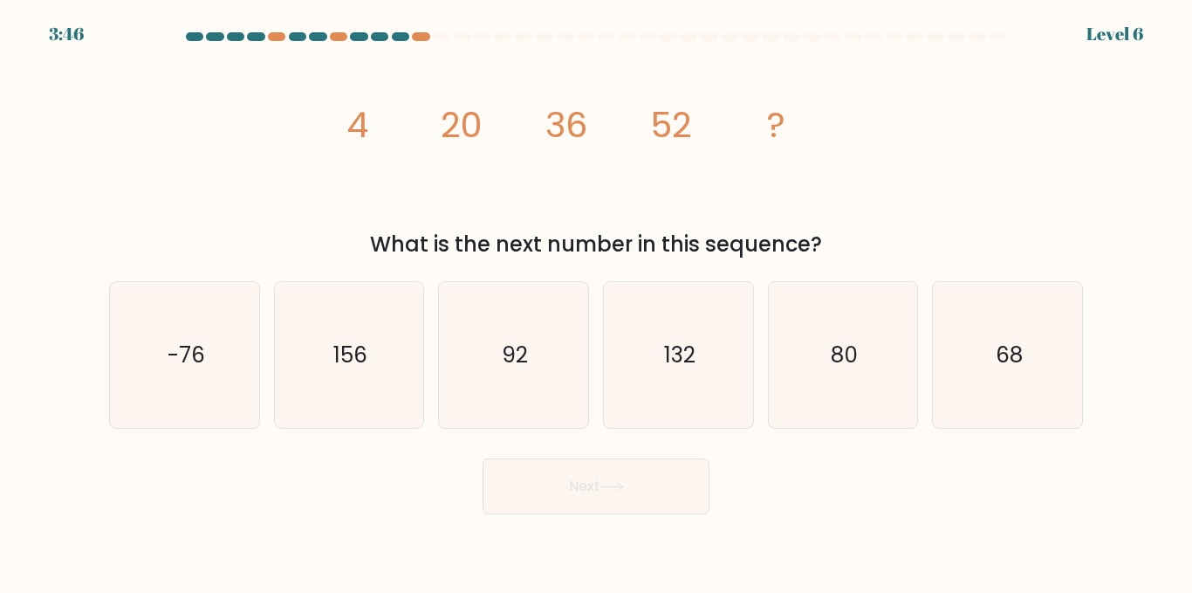
drag, startPoint x: 389, startPoint y: 239, endPoint x: 867, endPoint y: 236, distance: 478.3
click at [867, 236] on div "What is the next number in this sequence?" at bounding box center [596, 244] width 953 height 31
click at [1035, 346] on icon "68" at bounding box center [1008, 355] width 146 height 146
click at [597, 301] on input "f. 68" at bounding box center [596, 299] width 1 height 4
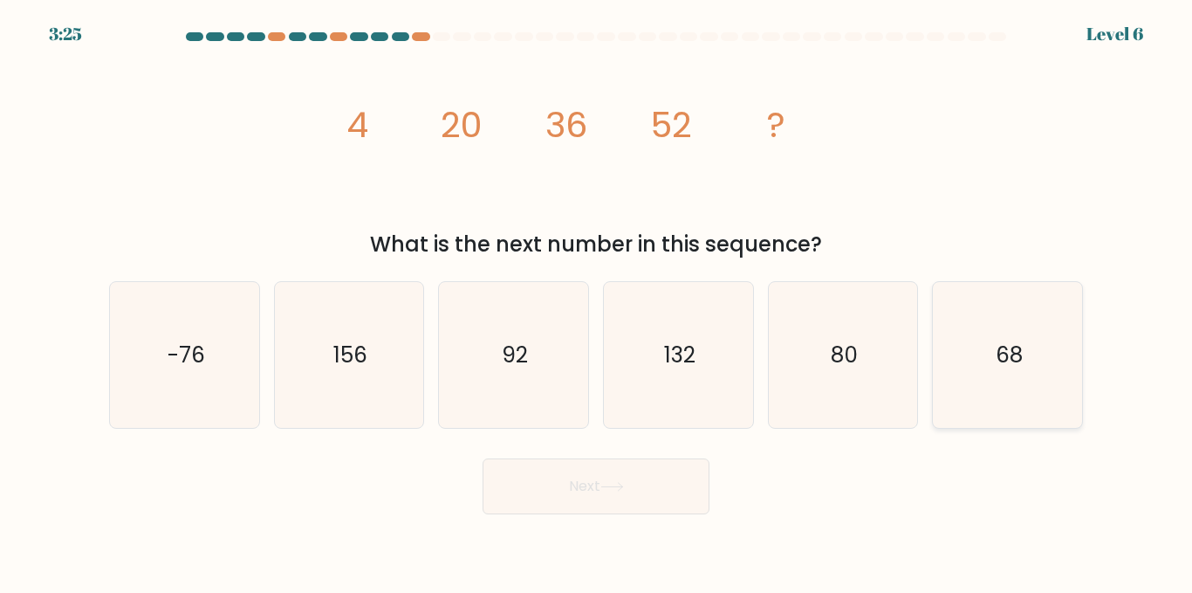
radio input "true"
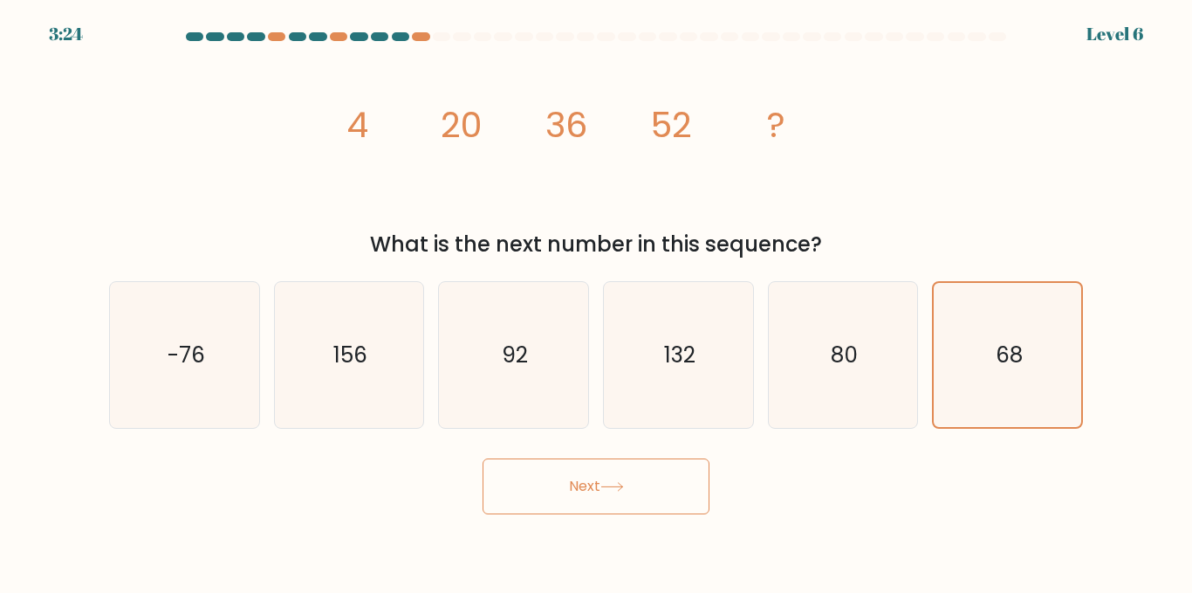
click at [620, 492] on button "Next" at bounding box center [596, 486] width 227 height 56
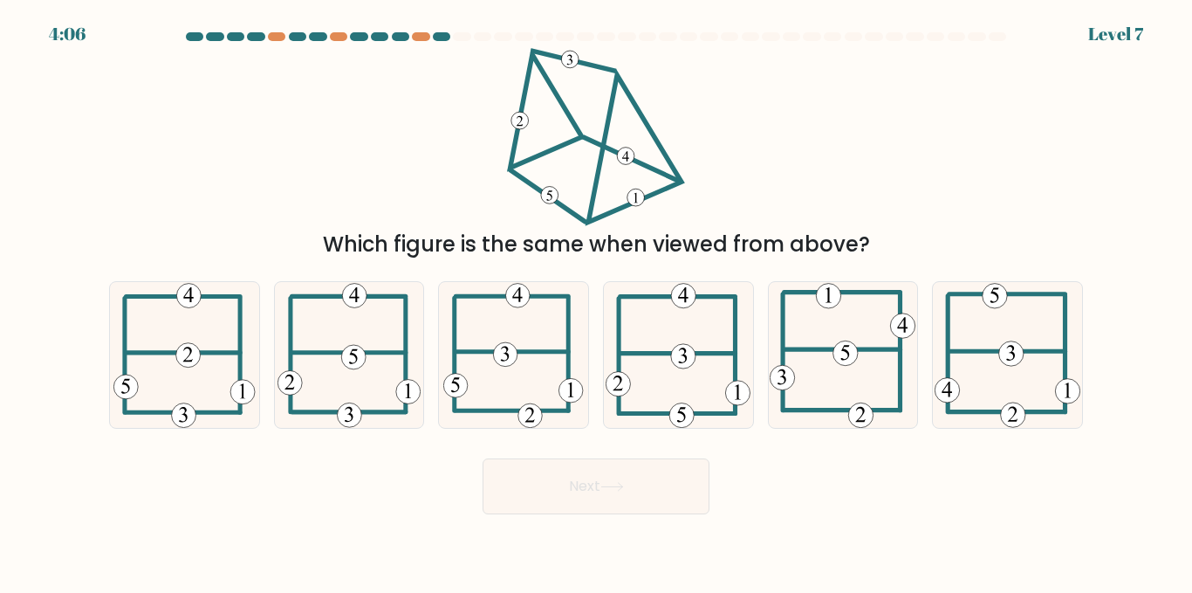
drag, startPoint x: 313, startPoint y: 245, endPoint x: 920, endPoint y: 243, distance: 606.6
click at [920, 243] on div "Which figure is the same when viewed from above?" at bounding box center [596, 244] width 953 height 31
click at [899, 127] on div "Which figure is the same when viewed from above?" at bounding box center [596, 154] width 995 height 212
click at [1015, 340] on icon at bounding box center [1008, 355] width 147 height 146
click at [597, 301] on input "f." at bounding box center [596, 299] width 1 height 4
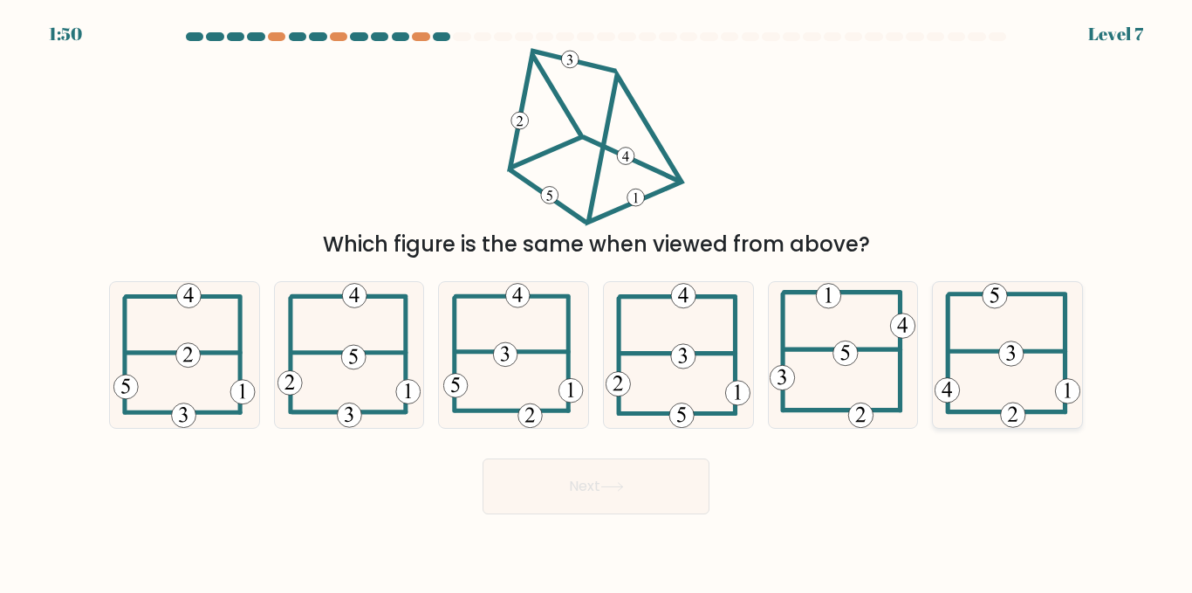
radio input "true"
click at [660, 490] on button "Next" at bounding box center [596, 486] width 227 height 56
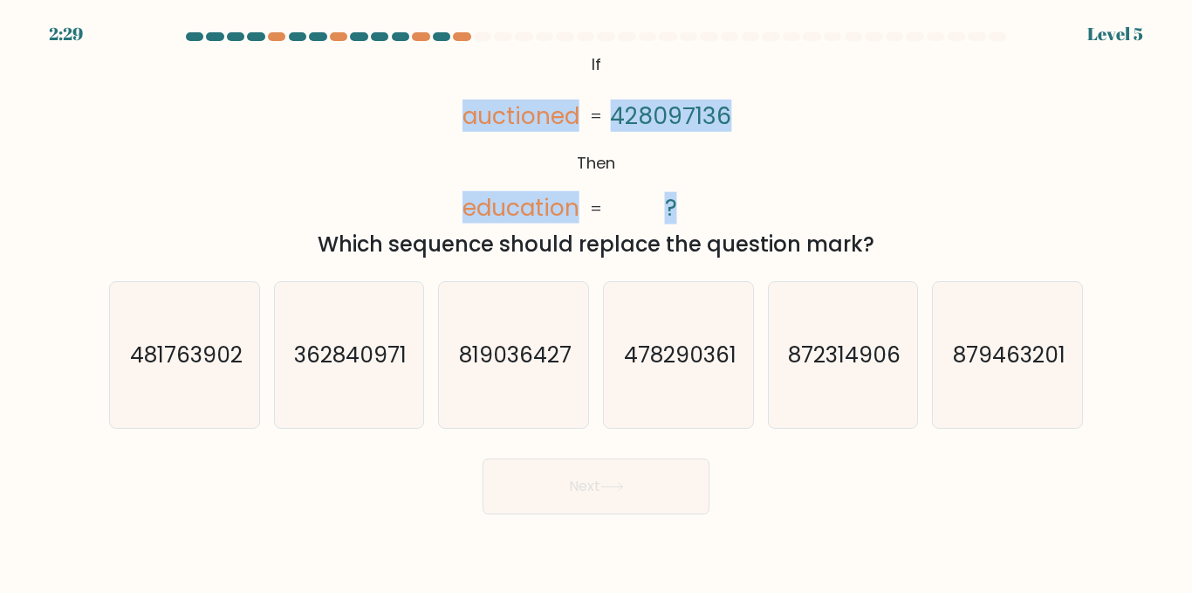
drag, startPoint x: 458, startPoint y: 107, endPoint x: 708, endPoint y: 189, distance: 262.7
click at [708, 189] on icon "@import url('https://fonts.googleapis.com/css?family=Abril+Fatface:400,100,100i…" at bounding box center [596, 137] width 289 height 178
click at [278, 137] on div "@import url('https://fonts.googleapis.com/css?family=Abril+Fatface:400,100,100i…" at bounding box center [596, 154] width 995 height 212
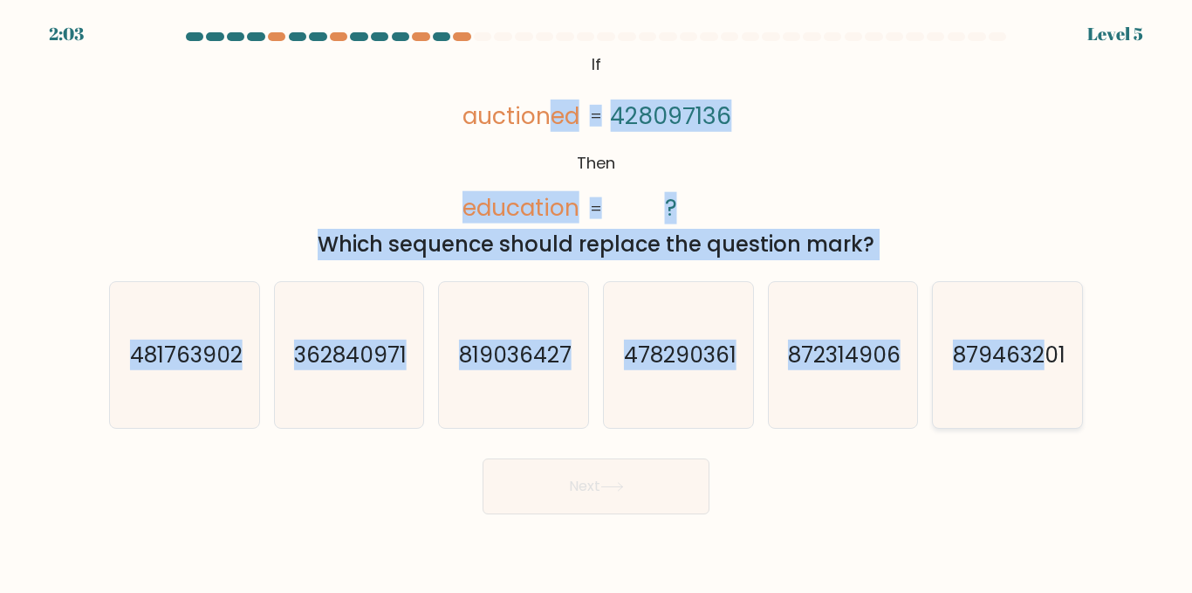
drag, startPoint x: 543, startPoint y: 59, endPoint x: 1052, endPoint y: 370, distance: 596.2
click at [1052, 370] on form "If ?" at bounding box center [596, 273] width 1192 height 482
click at [381, 165] on div "@import url('https://fonts.googleapis.com/css?family=Abril+Fatface:400,100,100i…" at bounding box center [596, 154] width 995 height 212
drag, startPoint x: 409, startPoint y: 103, endPoint x: 1135, endPoint y: 428, distance: 794.6
click at [1135, 428] on form "If ?" at bounding box center [596, 273] width 1192 height 482
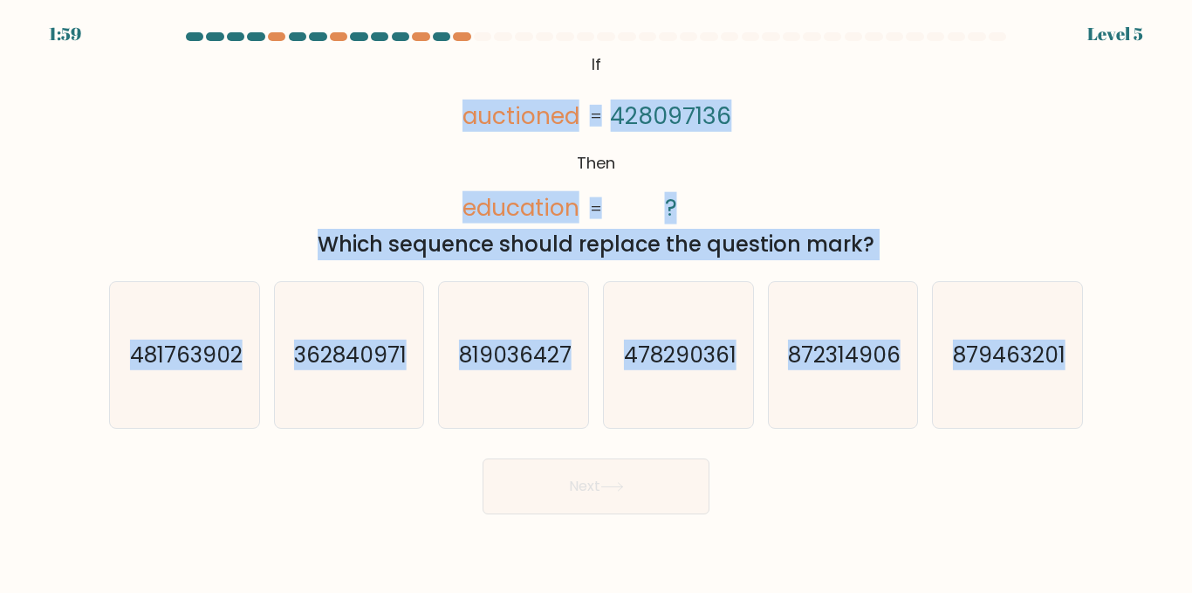
copy form "auctioned education 428097136 ? = = Which sequence should replace the question …"
click at [985, 231] on div "Which sequence should replace the question mark?" at bounding box center [596, 244] width 953 height 31
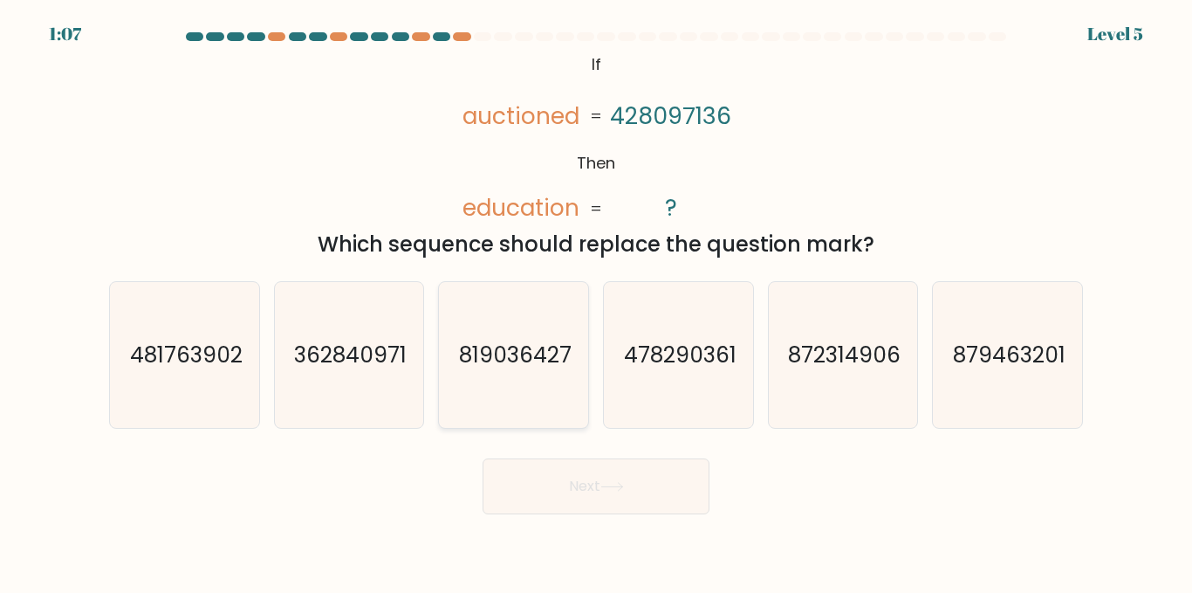
click at [513, 369] on text "819036427" at bounding box center [515, 354] width 113 height 31
click at [596, 301] on input "c. 819036427" at bounding box center [596, 299] width 1 height 4
radio input "true"
click at [650, 482] on button "Next" at bounding box center [596, 486] width 227 height 56
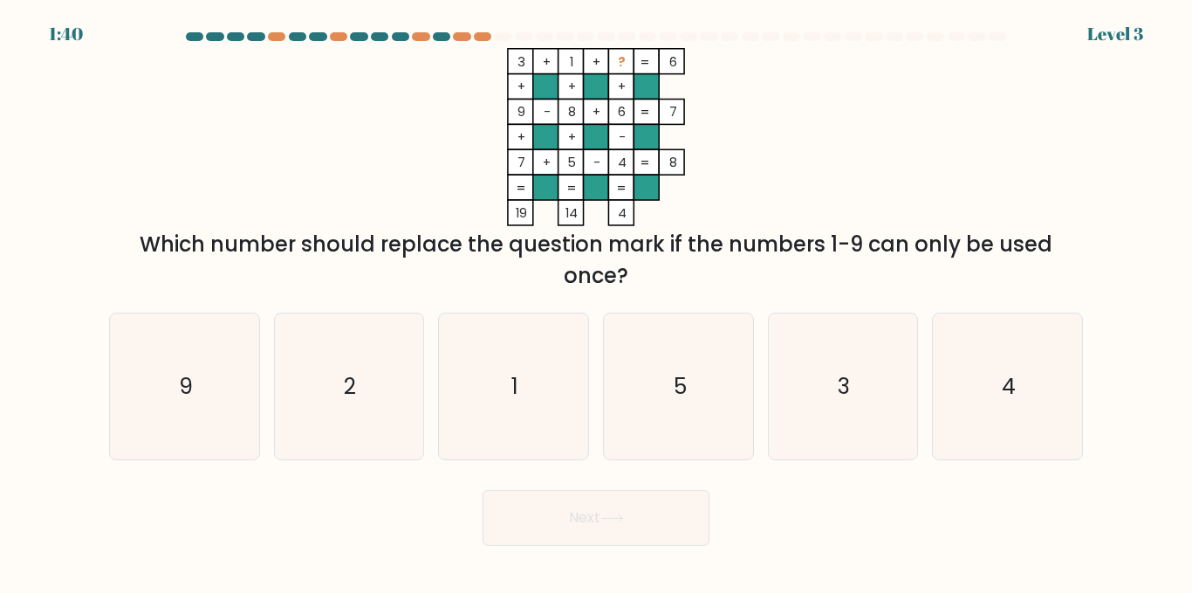
drag, startPoint x: 166, startPoint y: 223, endPoint x: 733, endPoint y: 250, distance: 567.9
click at [733, 250] on div "3 + 1 + ? 6 + + + 9 - 8 + 6 7 + + - 7 + 5 - 4 = 8 = = = = 19 14 4 = Which numbe…" at bounding box center [596, 169] width 995 height 243
click at [928, 132] on div "3 + 1 + ? 6 + + + 9 - 8 + 6 7 + + - 7 + 5 - 4 = 8 = = = = 19 14 4 = Which numbe…" at bounding box center [596, 169] width 995 height 243
click at [673, 381] on text "5" at bounding box center [679, 386] width 13 height 31
click at [597, 301] on input "d. 5" at bounding box center [596, 299] width 1 height 4
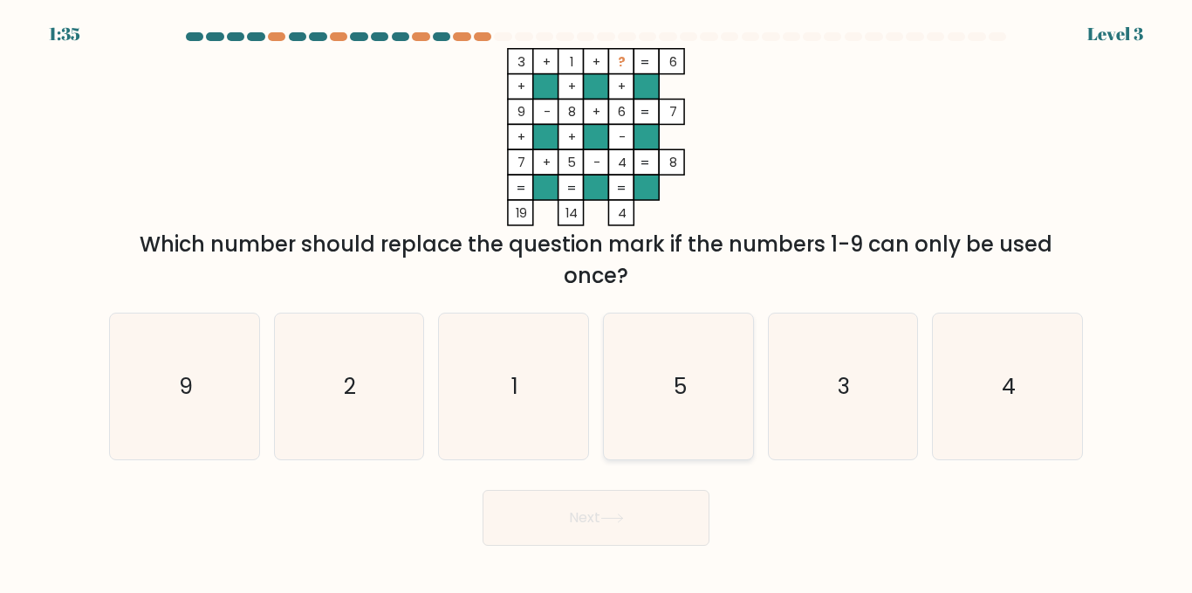
radio input "true"
click at [667, 540] on button "Next" at bounding box center [596, 518] width 227 height 56
click at [635, 514] on button "Next" at bounding box center [596, 518] width 227 height 56
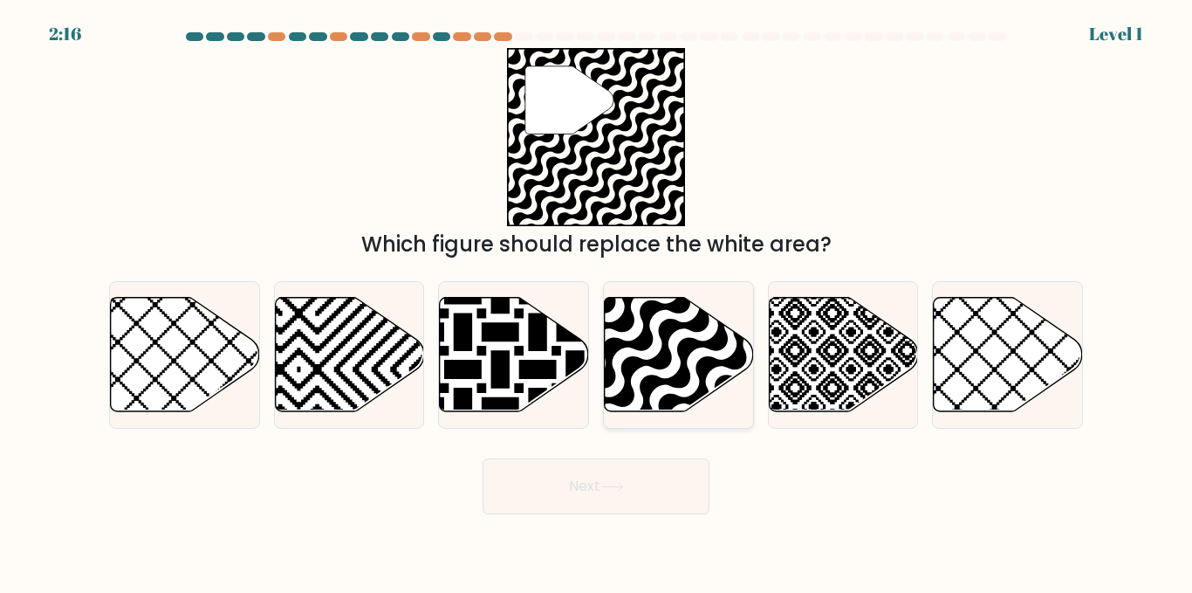
click at [650, 386] on icon at bounding box center [724, 416] width 300 height 300
click at [597, 301] on input "d." at bounding box center [596, 299] width 1 height 4
radio input "true"
click at [624, 488] on icon at bounding box center [612, 487] width 24 height 10
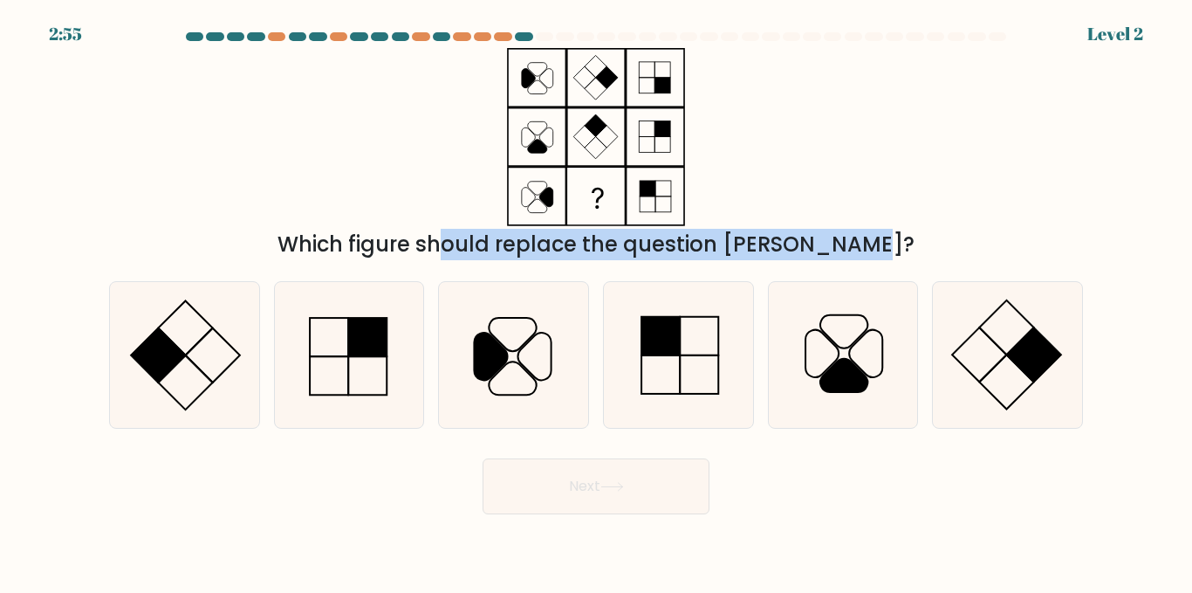
drag, startPoint x: 365, startPoint y: 249, endPoint x: 762, endPoint y: 253, distance: 397.1
click at [762, 253] on div "Which figure should replace the question mark?" at bounding box center [596, 244] width 953 height 31
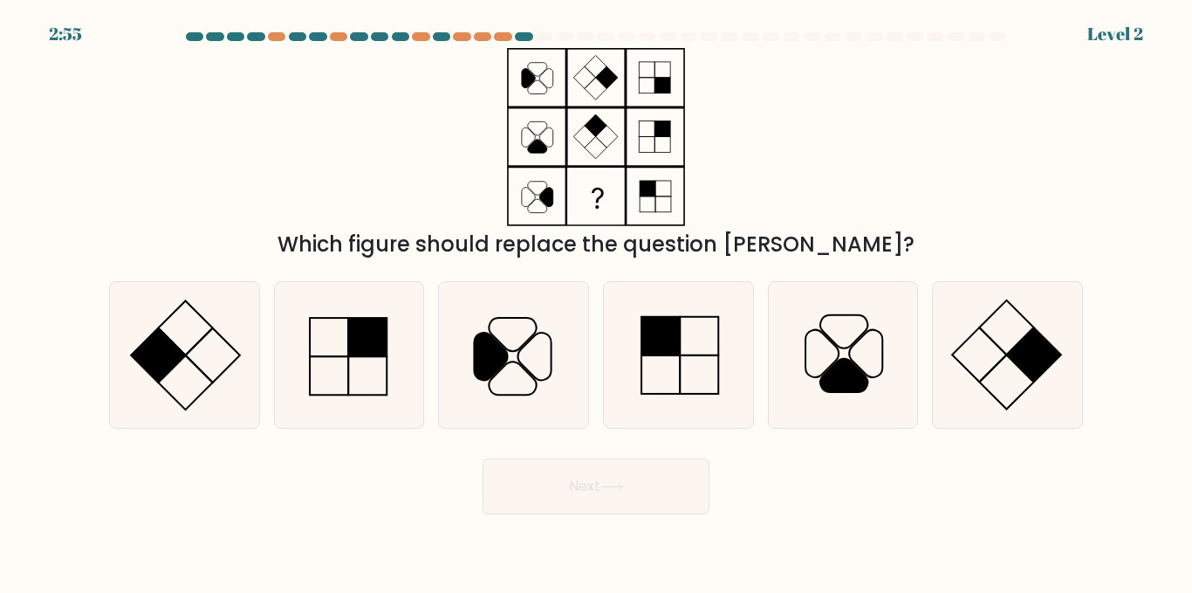
click at [952, 234] on div "Which figure should replace the question mark?" at bounding box center [596, 244] width 953 height 31
click at [184, 354] on rect at bounding box center [185, 327] width 54 height 54
click at [596, 301] on input "a." at bounding box center [596, 299] width 1 height 4
radio input "true"
click at [588, 504] on button "Next" at bounding box center [596, 486] width 227 height 56
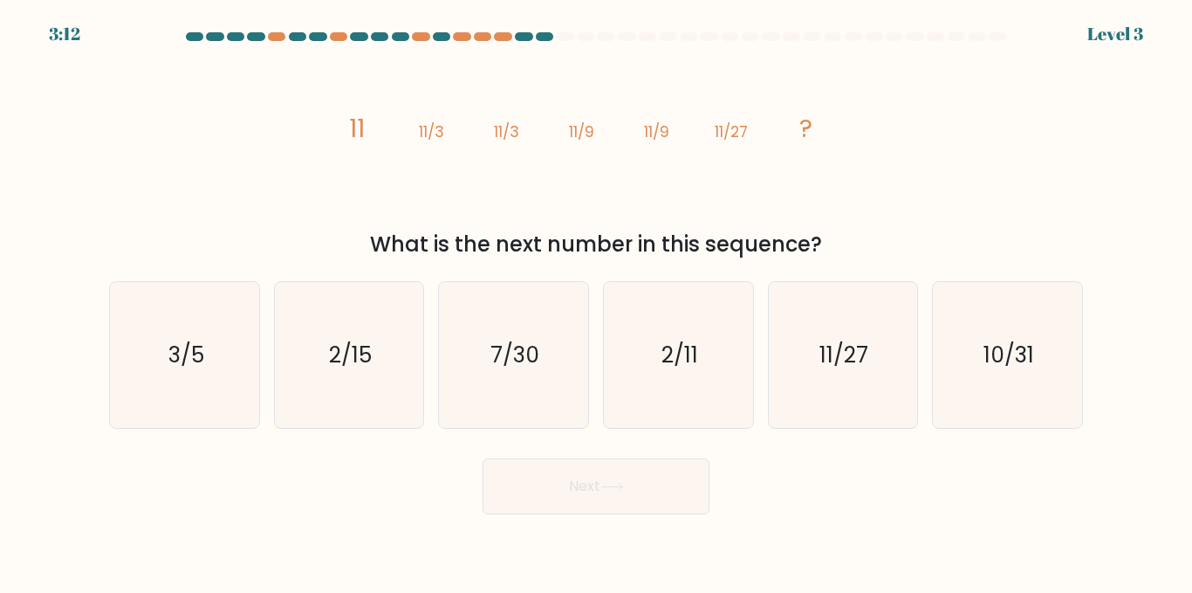
drag, startPoint x: 366, startPoint y: 237, endPoint x: 765, endPoint y: 240, distance: 398.9
click at [765, 240] on div "What is the next number in this sequence?" at bounding box center [596, 244] width 953 height 31
click at [364, 187] on icon "image/svg+xml 11 11/3 11/3 11/9 11/9 11/27 ?" at bounding box center [596, 137] width 524 height 178
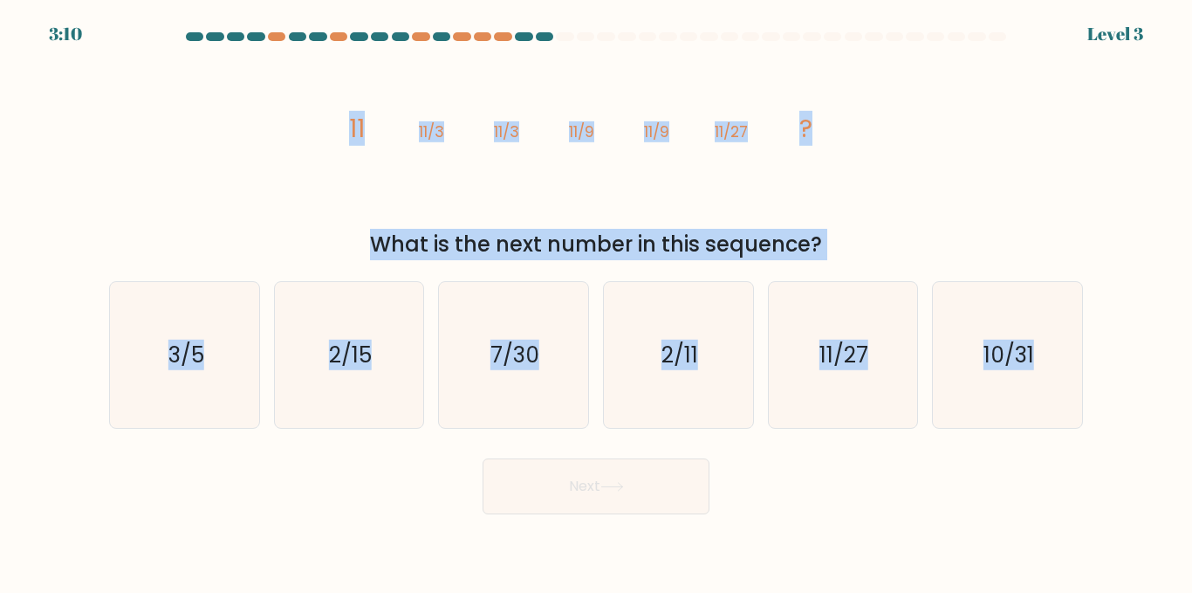
drag, startPoint x: 313, startPoint y: 110, endPoint x: 1102, endPoint y: 382, distance: 834.6
click at [1102, 382] on form at bounding box center [596, 273] width 1192 height 482
copy form "11 11/3 11/3 11/9 11/9 11/27 ? What is the next number in this sequence? a. 3/5…"
click at [991, 127] on div "image/svg+xml 11 11/3 11/3 11/9 11/9 11/27 ? What is the next number in this se…" at bounding box center [596, 154] width 995 height 212
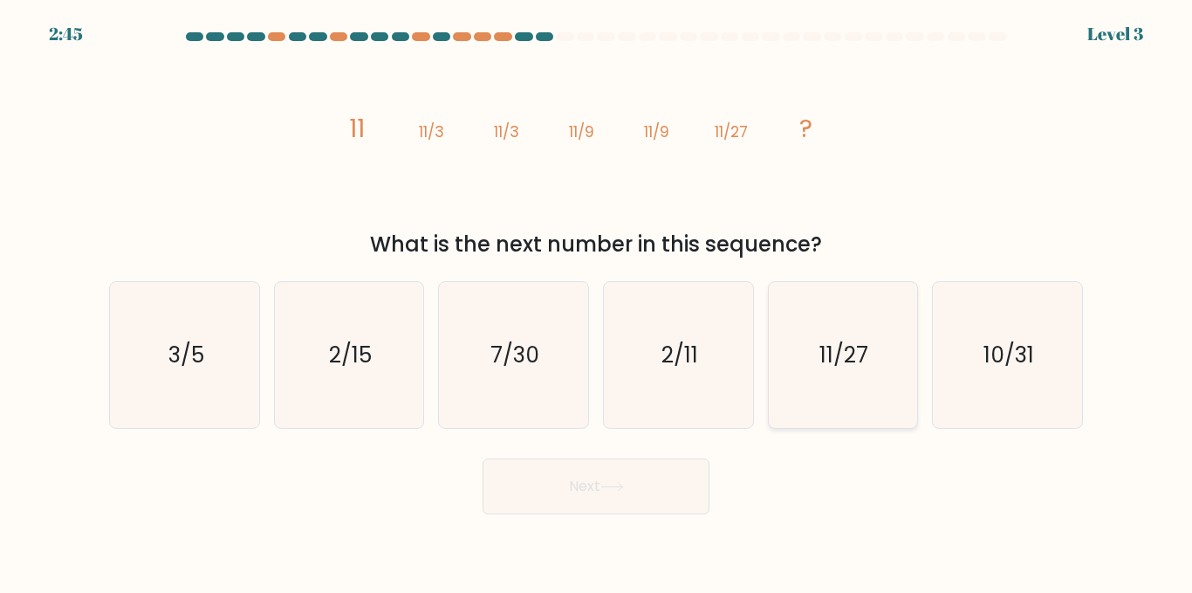
click at [861, 340] on text "11/27" at bounding box center [844, 354] width 49 height 31
click at [597, 301] on input "e. 11/27" at bounding box center [596, 299] width 1 height 4
radio input "true"
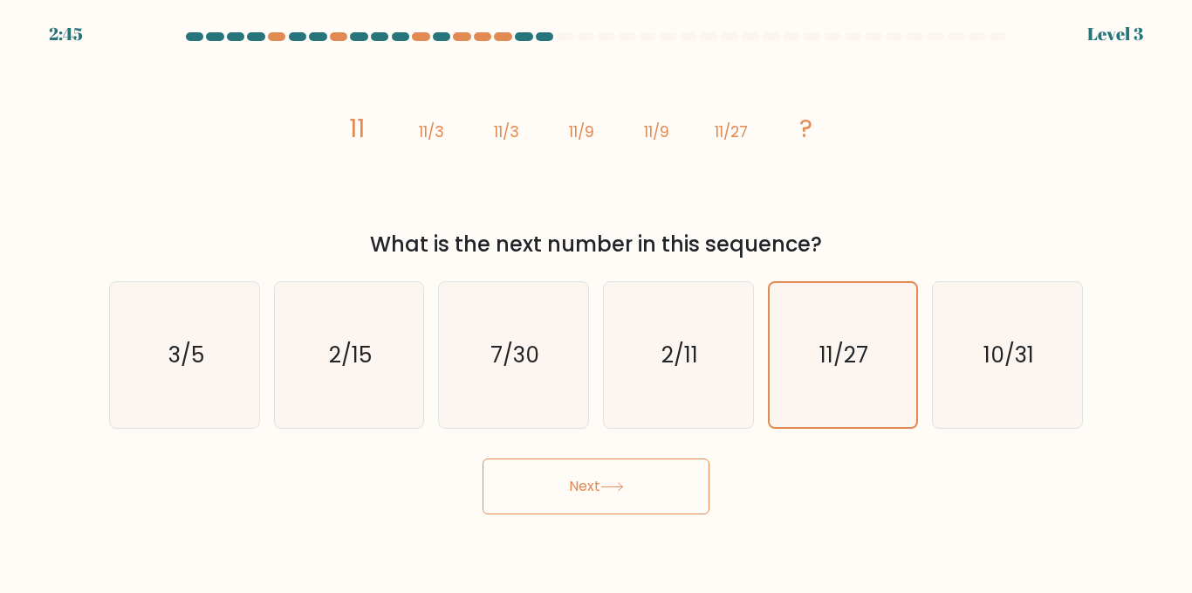
click at [590, 480] on button "Next" at bounding box center [596, 486] width 227 height 56
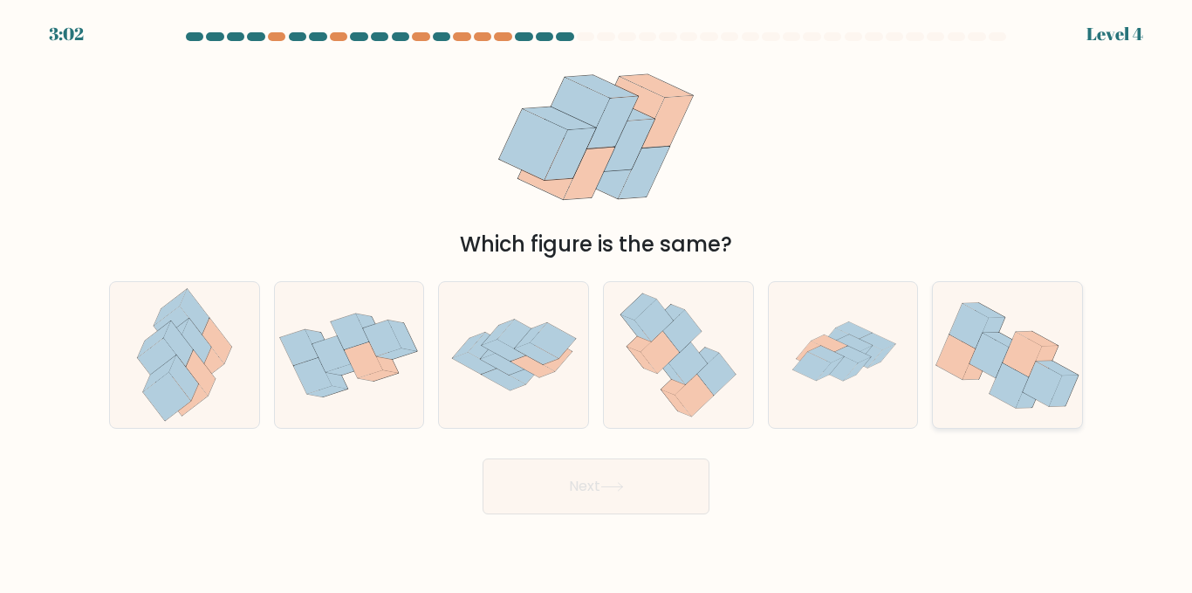
click at [996, 367] on icon at bounding box center [989, 355] width 39 height 45
click at [597, 301] on input "f." at bounding box center [596, 299] width 1 height 4
radio input "true"
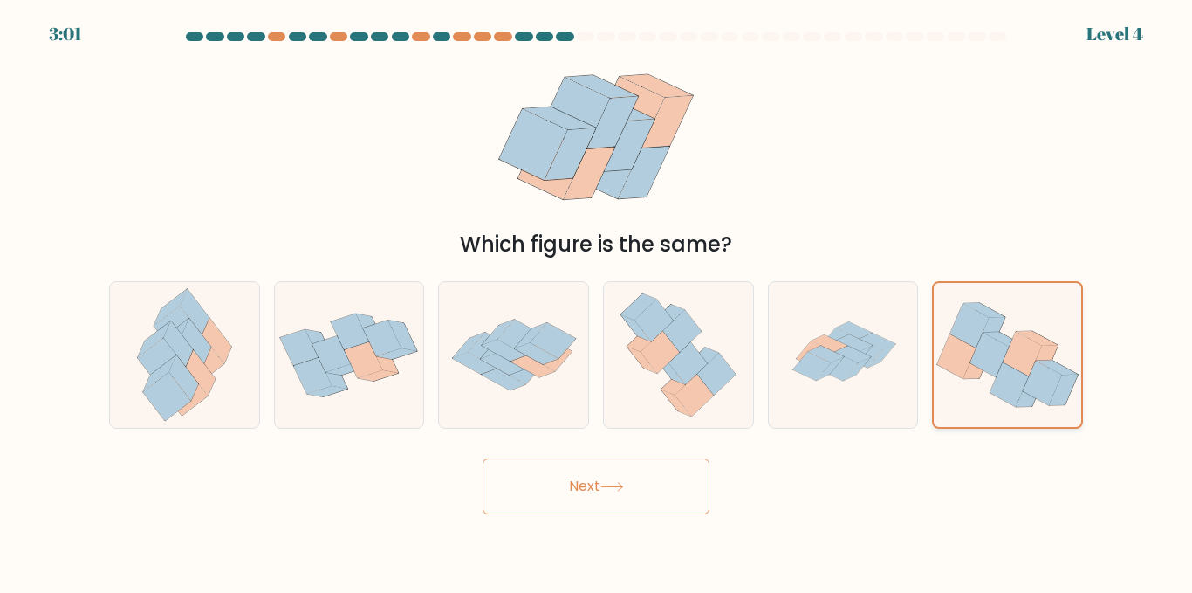
click at [996, 367] on icon at bounding box center [989, 355] width 38 height 45
click at [597, 301] on input "f." at bounding box center [596, 299] width 1 height 4
click at [187, 335] on icon at bounding box center [197, 340] width 30 height 45
click at [596, 301] on input "a." at bounding box center [596, 299] width 1 height 4
radio input "true"
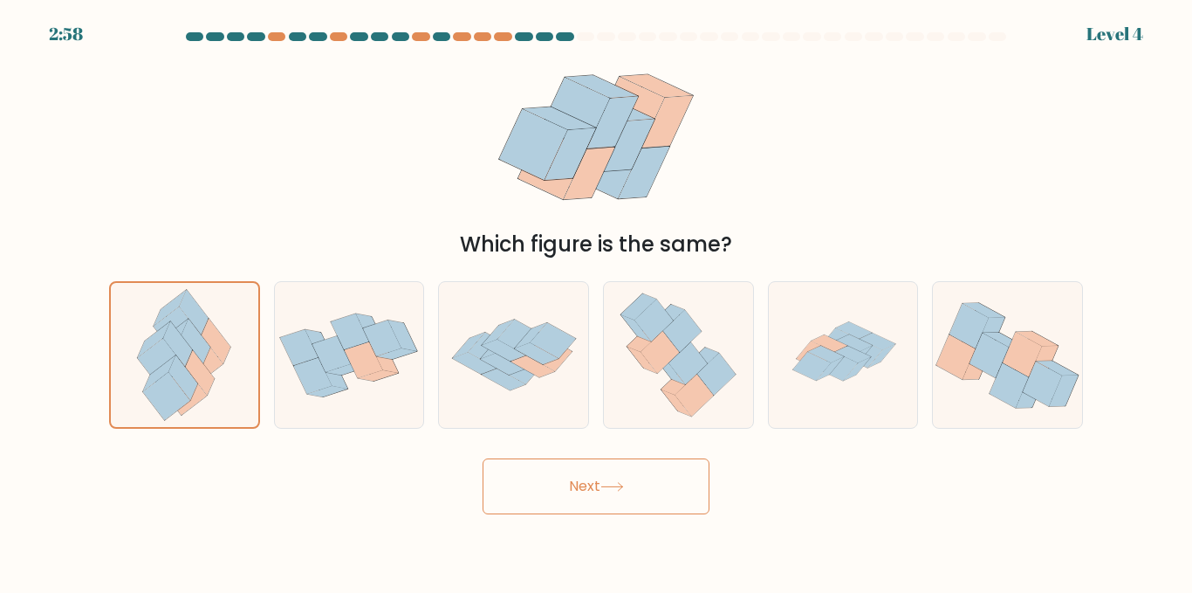
click at [588, 478] on button "Next" at bounding box center [596, 486] width 227 height 56
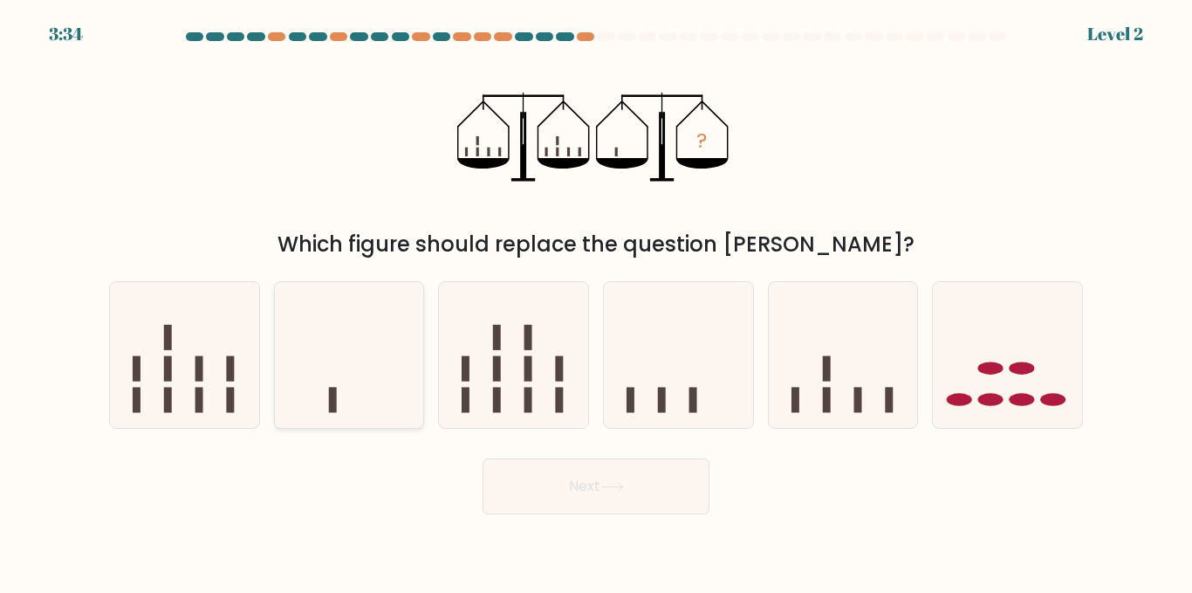
click at [333, 396] on rect at bounding box center [333, 399] width 8 height 25
click at [596, 301] on input "b." at bounding box center [596, 299] width 1 height 4
radio input "true"
click at [618, 485] on icon at bounding box center [612, 487] width 24 height 10
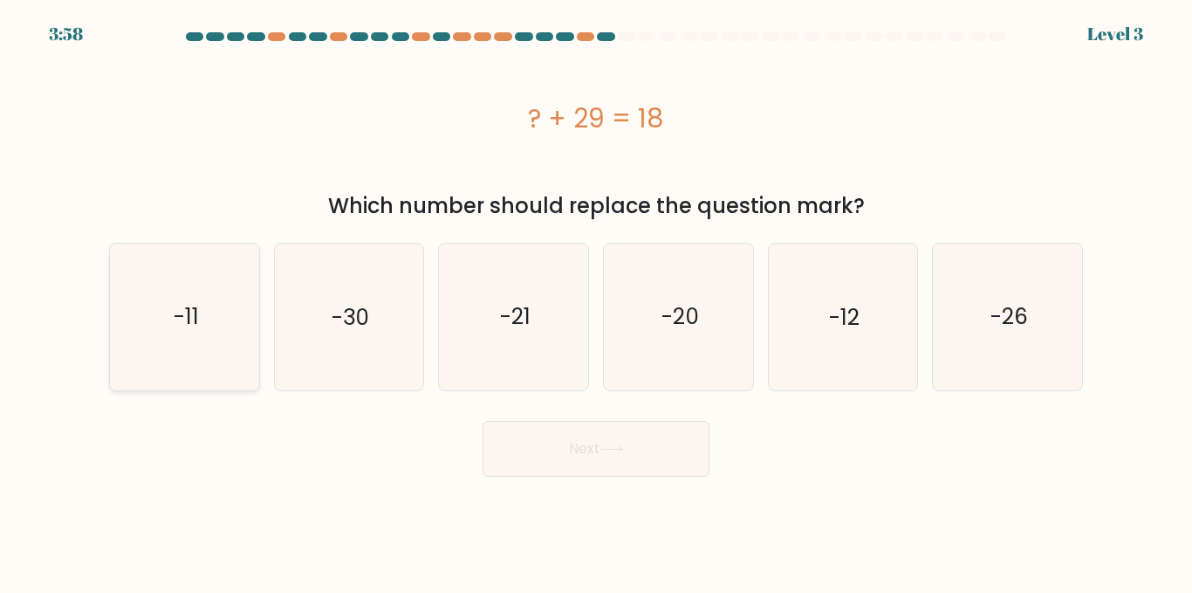
click at [231, 343] on icon "-11" at bounding box center [185, 316] width 146 height 146
click at [596, 301] on input "a. -11" at bounding box center [596, 299] width 1 height 4
radio input "true"
click at [664, 451] on button "Next" at bounding box center [596, 449] width 227 height 56
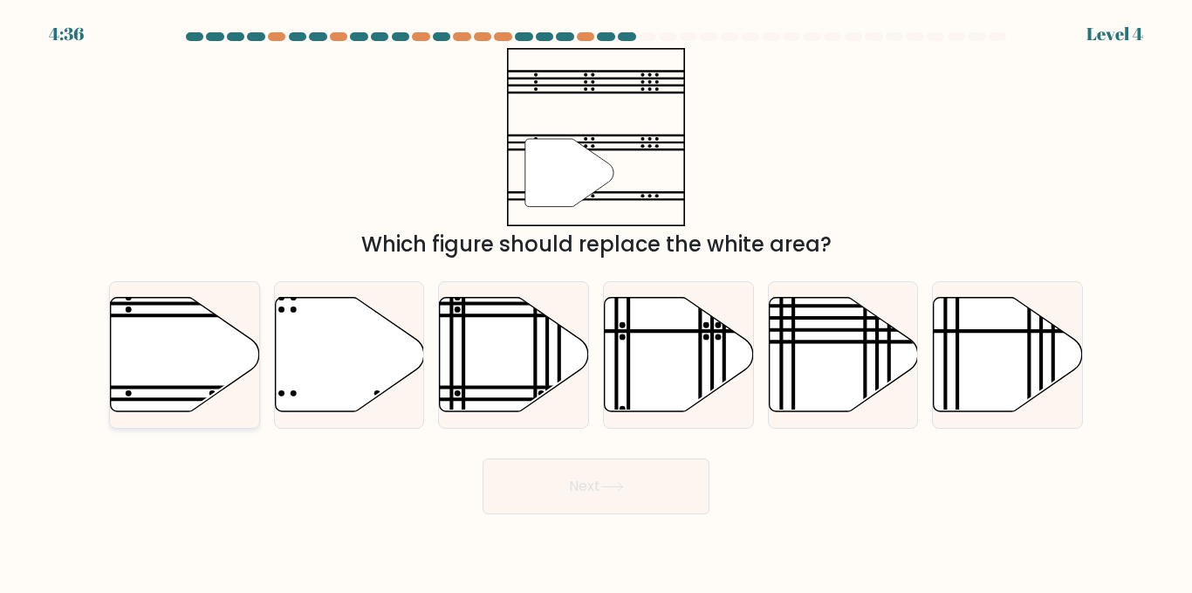
click at [197, 351] on icon at bounding box center [185, 355] width 149 height 114
click at [596, 301] on input "a." at bounding box center [596, 299] width 1 height 4
radio input "true"
click at [637, 478] on button "Next" at bounding box center [596, 486] width 227 height 56
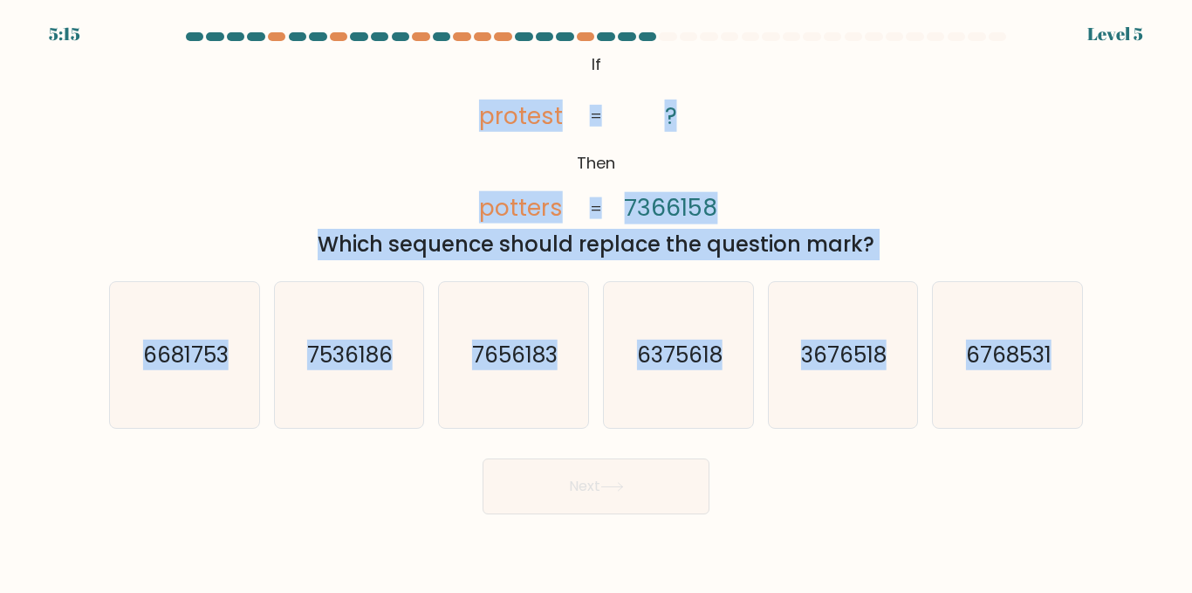
drag, startPoint x: 547, startPoint y: 124, endPoint x: 1101, endPoint y: 376, distance: 608.1
click at [1101, 376] on form "If ?" at bounding box center [596, 273] width 1192 height 482
copy form "protest potters ? 7366158 = = Which sequence should replace the question mark? …"
click at [1024, 153] on div "@import url('https://fonts.googleapis.com/css?family=Abril+Fatface:400,100,100i…" at bounding box center [596, 154] width 995 height 212
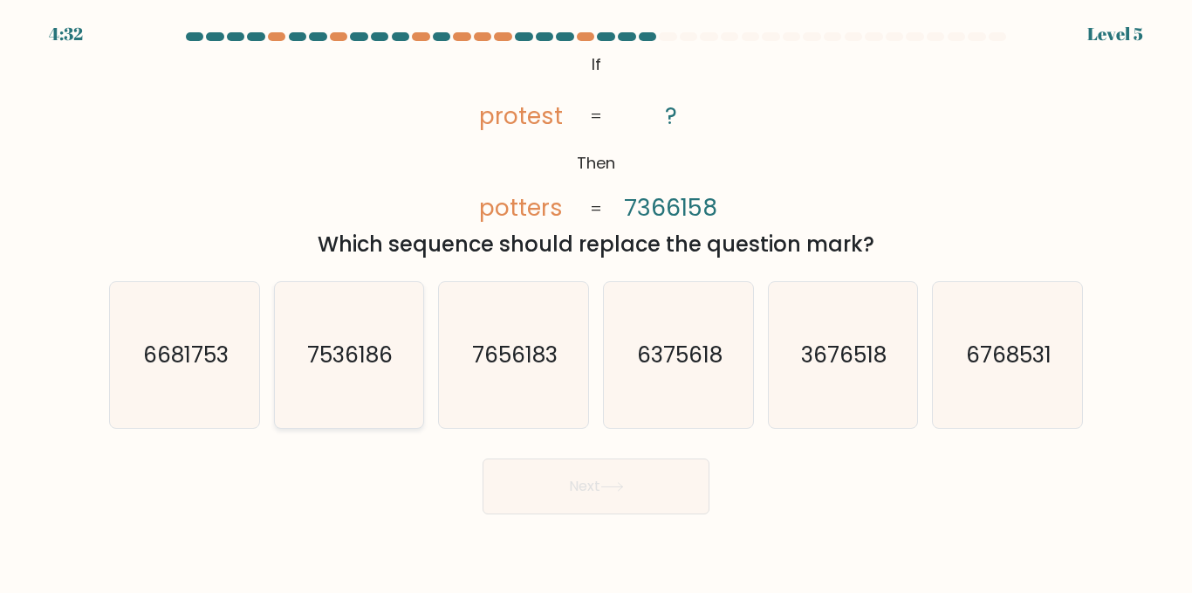
click at [388, 370] on text "7536186" at bounding box center [351, 354] width 86 height 31
click at [596, 301] on input "b. 7536186" at bounding box center [596, 299] width 1 height 4
radio input "true"
click at [634, 488] on button "Next" at bounding box center [596, 486] width 227 height 56
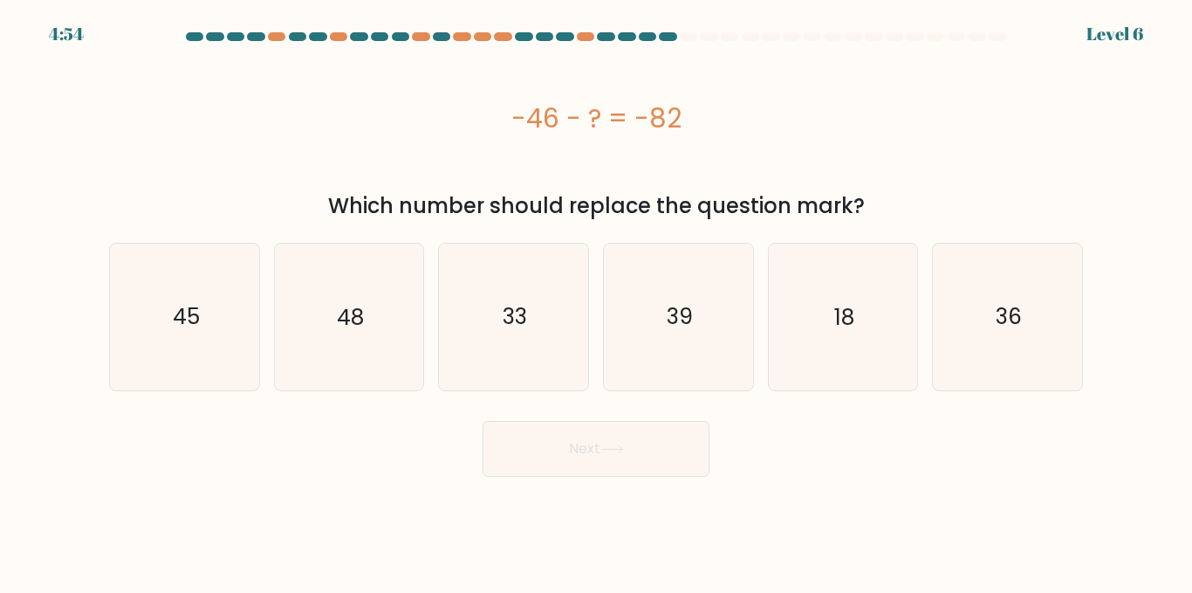
drag, startPoint x: 538, startPoint y: 105, endPoint x: 917, endPoint y: 212, distance: 393.7
click at [917, 212] on div "-46 - ? = -82 Which number should replace the question mark?" at bounding box center [596, 135] width 995 height 174
copy div "-46 - ? = -82 Which number should replace the question mark?"
click at [918, 152] on div "-46 - ? = -82" at bounding box center [596, 118] width 974 height 140
click at [983, 321] on icon "36" at bounding box center [1008, 316] width 146 height 146
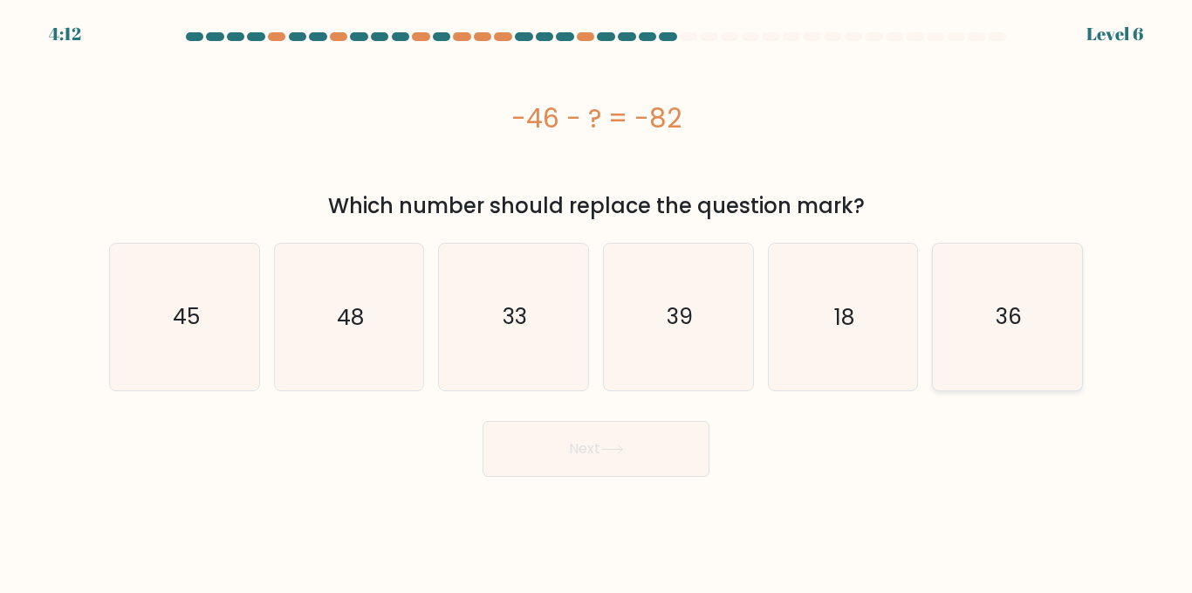
click at [597, 301] on input "f. 36" at bounding box center [596, 299] width 1 height 4
radio input "true"
click at [983, 321] on icon "36" at bounding box center [1008, 316] width 144 height 144
click at [597, 301] on input "f. 36" at bounding box center [596, 299] width 1 height 4
click at [627, 460] on button "Next" at bounding box center [596, 449] width 227 height 56
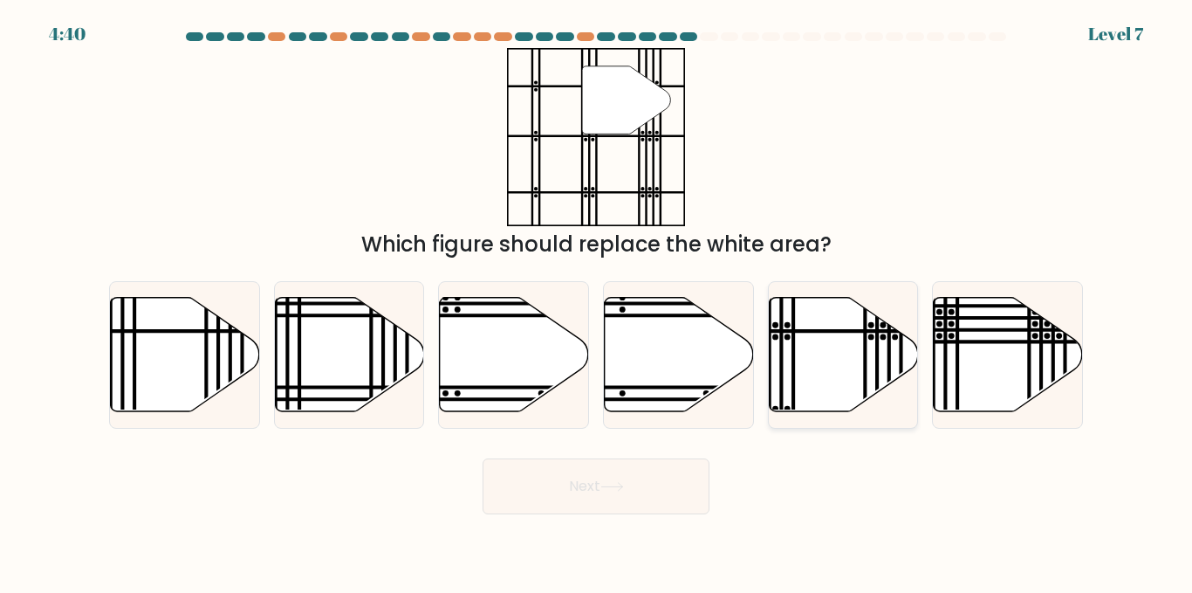
click at [865, 338] on line at bounding box center [865, 416] width 0 height 300
click at [597, 301] on input "e." at bounding box center [596, 299] width 1 height 4
radio input "true"
click at [614, 496] on button "Next" at bounding box center [596, 486] width 227 height 56
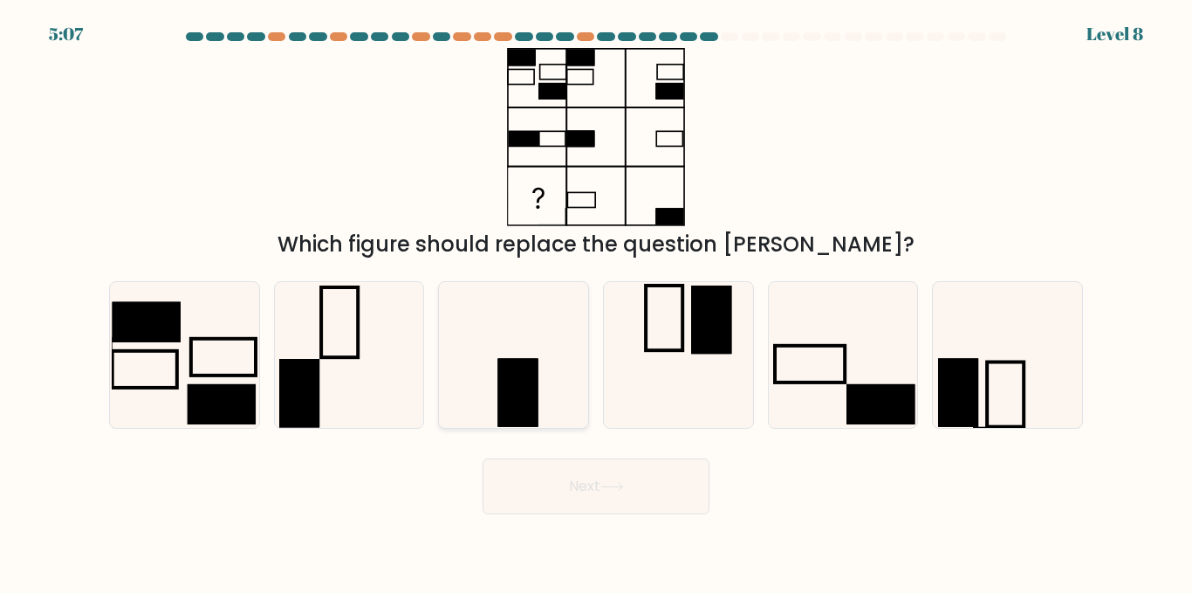
click at [546, 339] on icon at bounding box center [514, 355] width 146 height 146
click at [596, 301] on input "c." at bounding box center [596, 299] width 1 height 4
radio input "true"
click at [641, 463] on button "Next" at bounding box center [596, 486] width 227 height 56
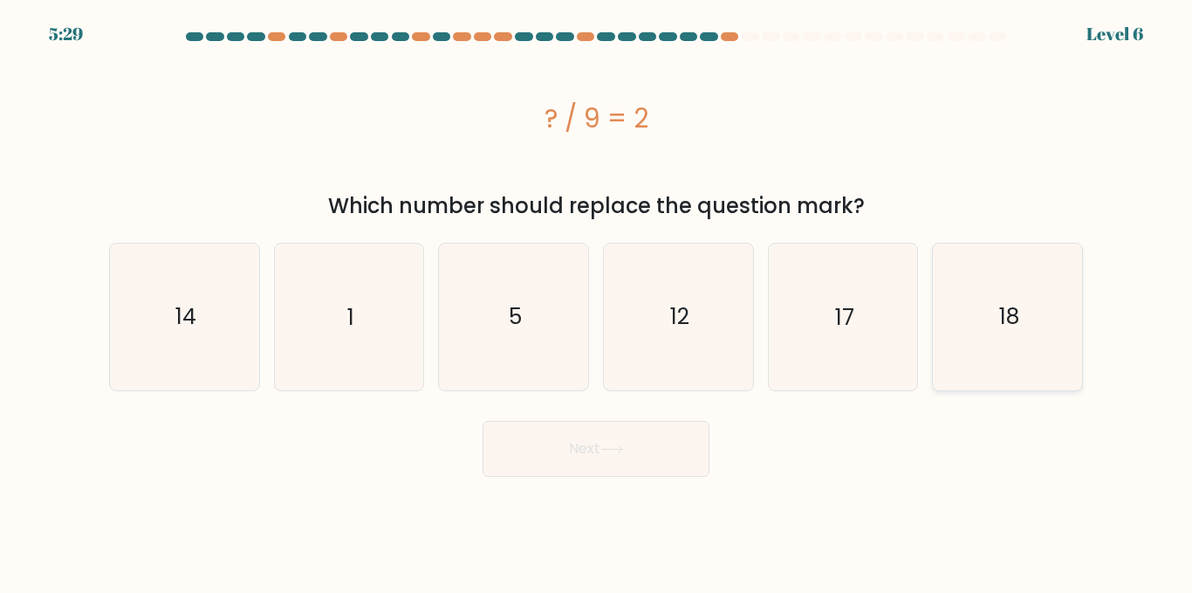
click at [986, 318] on icon "18" at bounding box center [1008, 316] width 146 height 146
click at [597, 301] on input "f. 18" at bounding box center [596, 299] width 1 height 4
radio input "true"
click at [574, 468] on button "Next" at bounding box center [596, 449] width 227 height 56
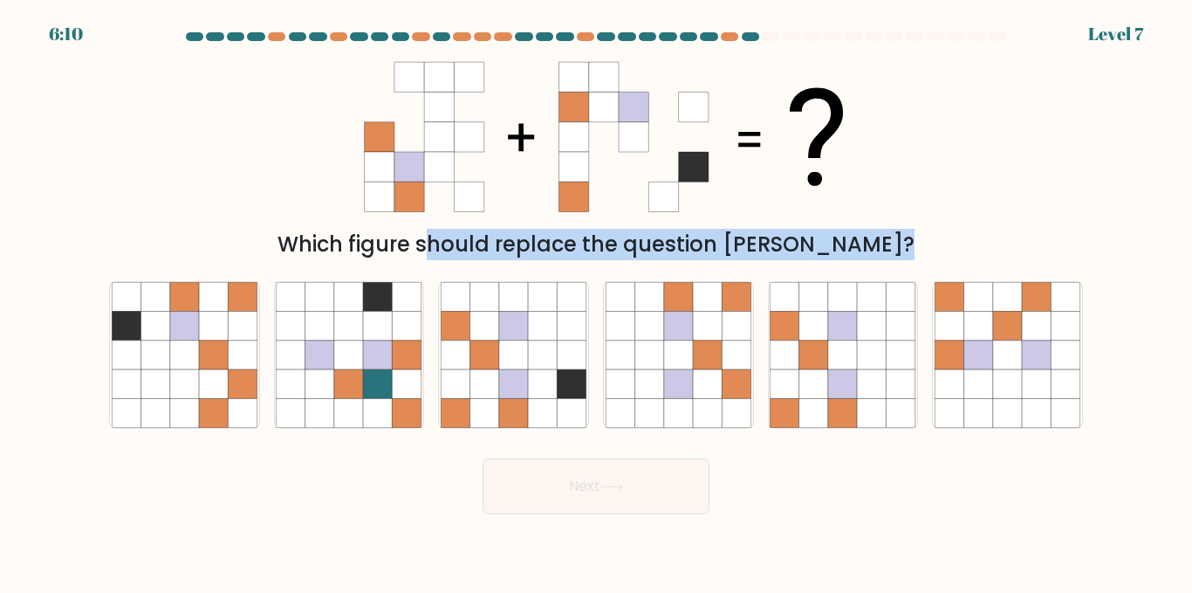
drag, startPoint x: 320, startPoint y: 236, endPoint x: 864, endPoint y: 265, distance: 544.5
click at [864, 265] on form at bounding box center [596, 273] width 1192 height 482
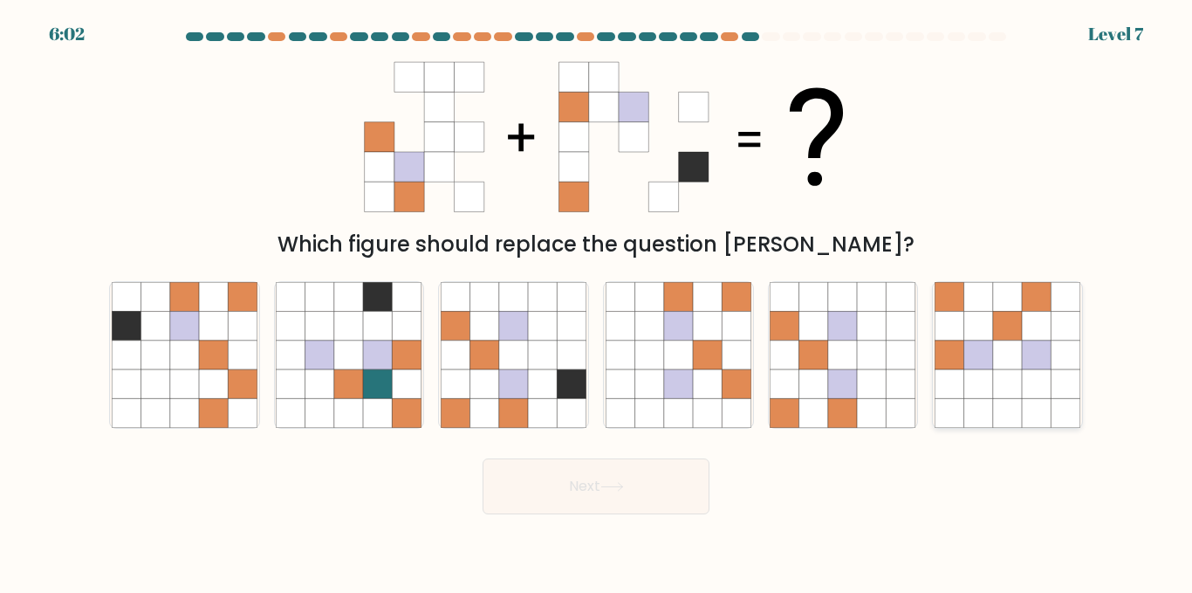
click at [996, 342] on icon at bounding box center [1007, 354] width 29 height 29
click at [597, 301] on input "f." at bounding box center [596, 299] width 1 height 4
radio input "true"
click at [616, 491] on icon at bounding box center [612, 487] width 24 height 10
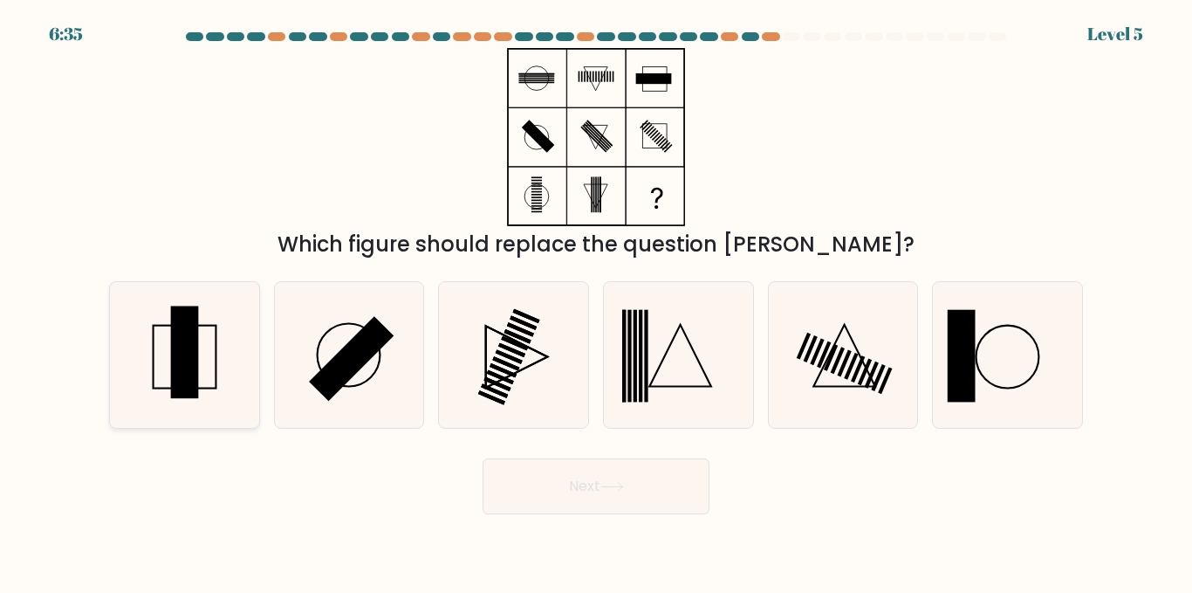
click at [168, 359] on icon at bounding box center [185, 355] width 146 height 146
click at [596, 301] on input "a." at bounding box center [596, 299] width 1 height 4
radio input "true"
click at [645, 482] on button "Next" at bounding box center [596, 486] width 227 height 56
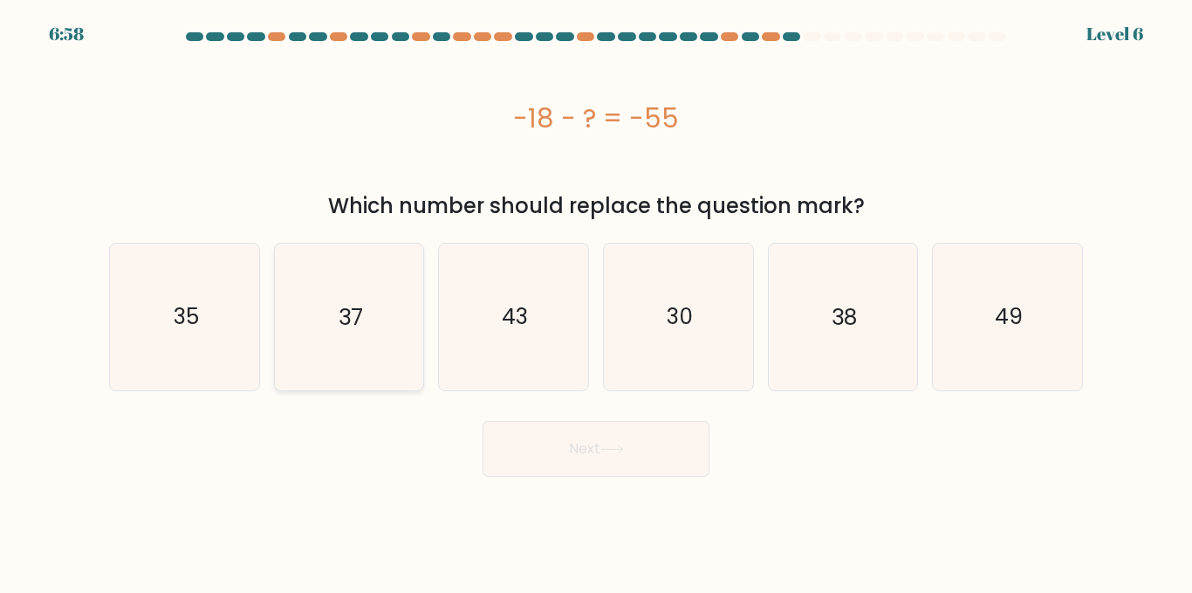
click at [363, 322] on icon "37" at bounding box center [349, 316] width 146 height 146
click at [596, 301] on input "b. 37" at bounding box center [596, 299] width 1 height 4
radio input "true"
click at [587, 437] on button "Next" at bounding box center [596, 449] width 227 height 56
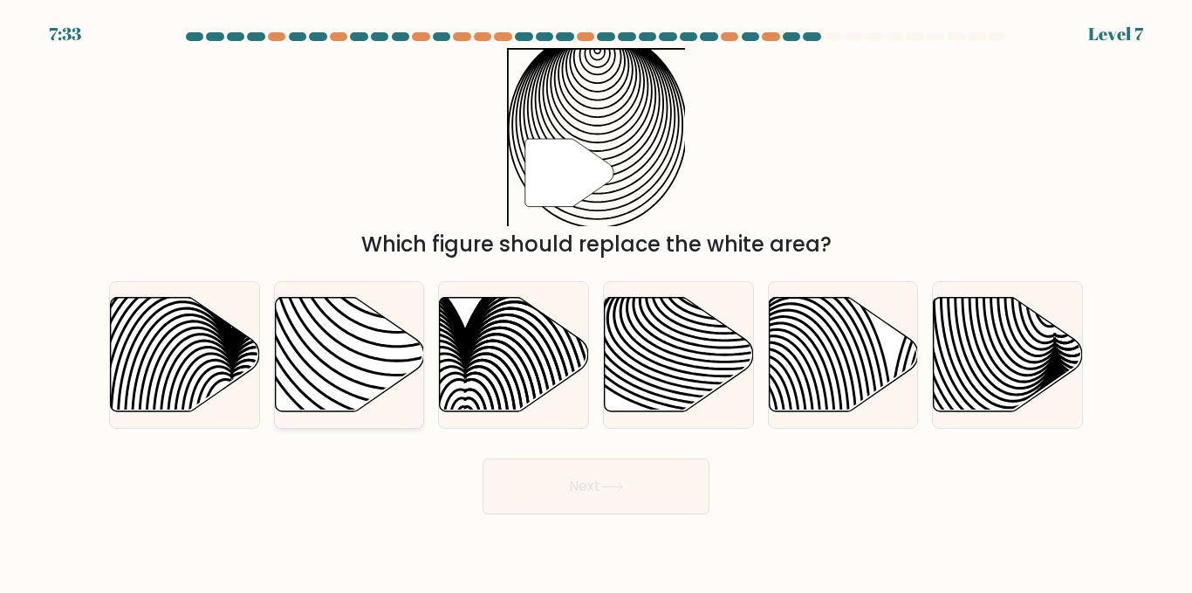
click at [326, 359] on icon at bounding box center [349, 355] width 149 height 114
click at [596, 301] on input "b." at bounding box center [596, 299] width 1 height 4
radio input "true"
click at [623, 480] on button "Next" at bounding box center [596, 486] width 227 height 56
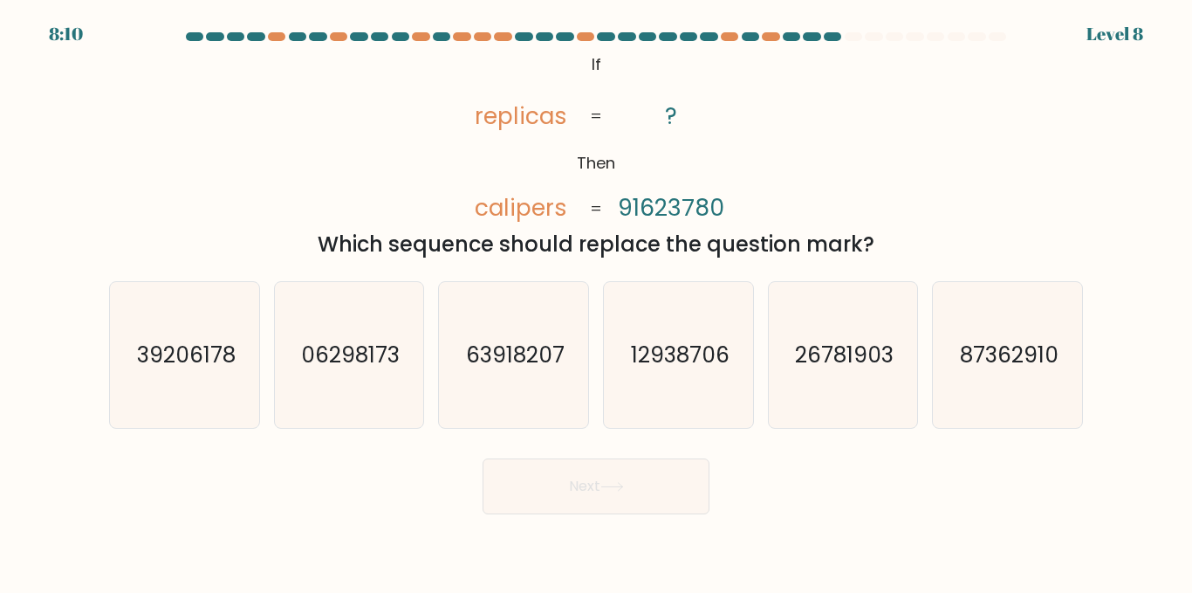
drag, startPoint x: 451, startPoint y: 101, endPoint x: 926, endPoint y: 257, distance: 499.8
click at [926, 257] on div "@import url('https://fonts.googleapis.com/css?family=Abril+Fatface:400,100,100i…" at bounding box center [596, 154] width 995 height 212
copy div "replicas calipers ? 91623780 = = Which sequence should replace the question mar…"
click at [938, 226] on div "@import url('https://fonts.googleapis.com/css?family=Abril+Fatface:400,100,100i…" at bounding box center [596, 154] width 995 height 212
click at [1052, 375] on icon "87362910" at bounding box center [1008, 355] width 146 height 146
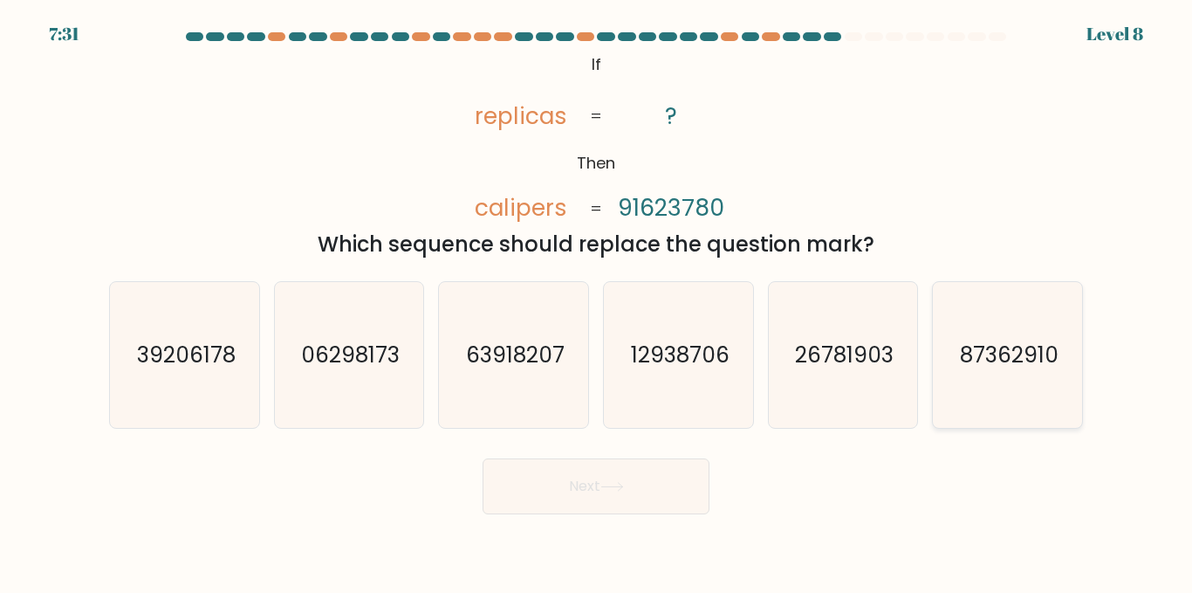
click at [597, 301] on input "f. 87362910" at bounding box center [596, 299] width 1 height 4
radio input "true"
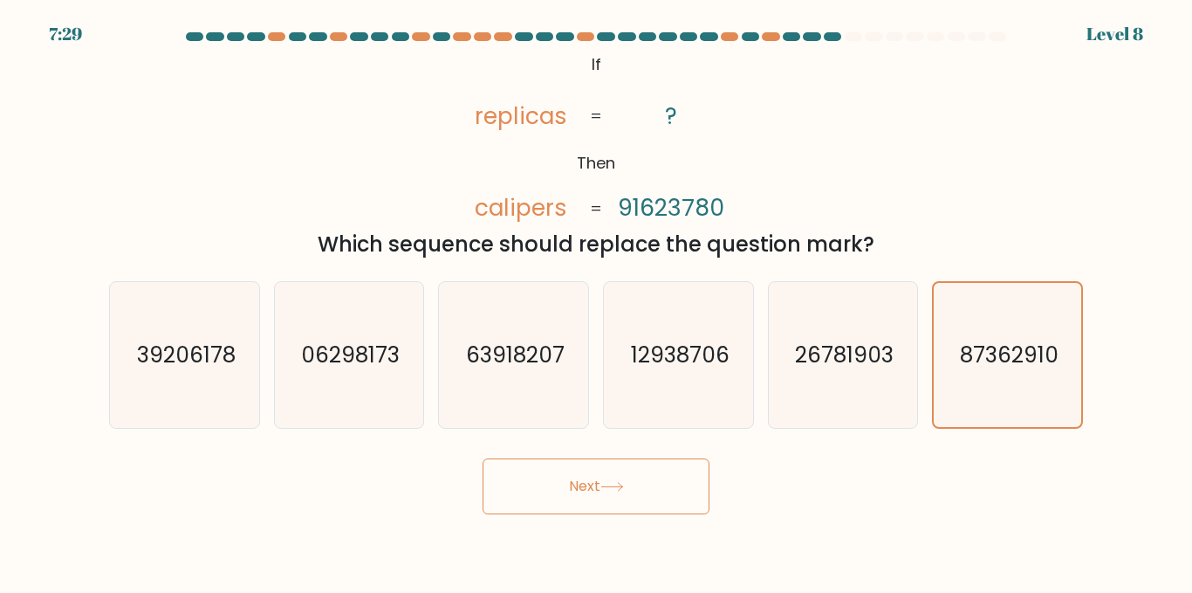
click at [627, 474] on button "Next" at bounding box center [596, 486] width 227 height 56
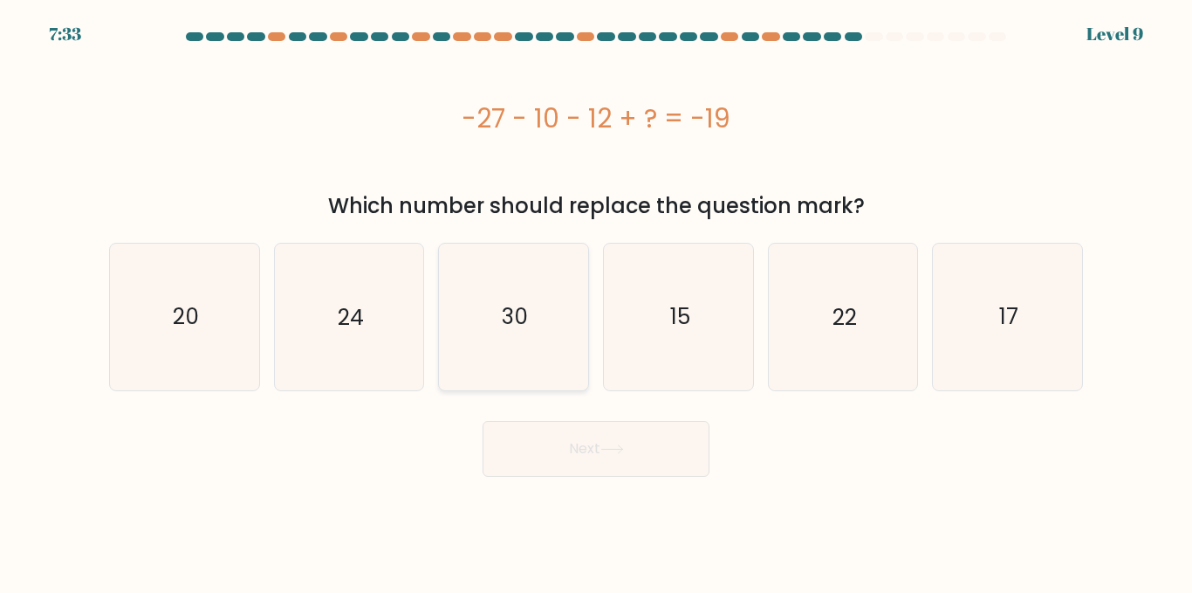
click at [538, 305] on icon "30" at bounding box center [514, 316] width 146 height 146
click at [596, 301] on input "c. 30" at bounding box center [596, 299] width 1 height 4
radio input "true"
click at [607, 444] on icon at bounding box center [612, 449] width 24 height 10
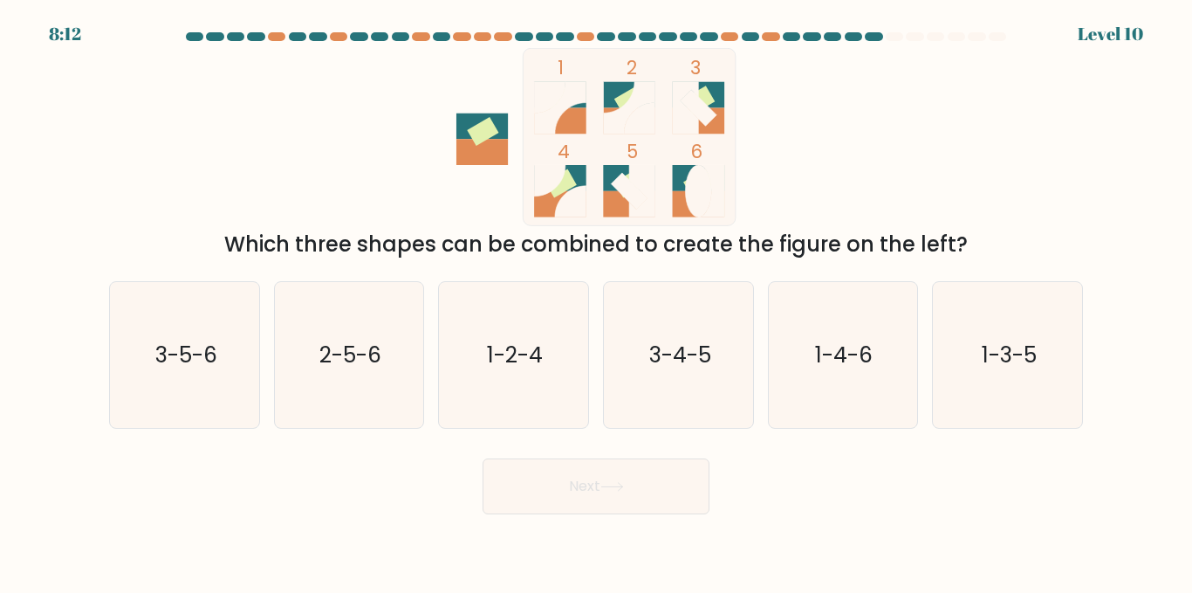
drag, startPoint x: 223, startPoint y: 231, endPoint x: 1027, endPoint y: 248, distance: 804.8
click at [1027, 248] on div "Which three shapes can be combined to create the figure on the left?" at bounding box center [596, 244] width 953 height 31
click at [538, 385] on icon "1-2-4" at bounding box center [514, 355] width 146 height 146
click at [596, 301] on input "c. 1-2-4" at bounding box center [596, 299] width 1 height 4
radio input "true"
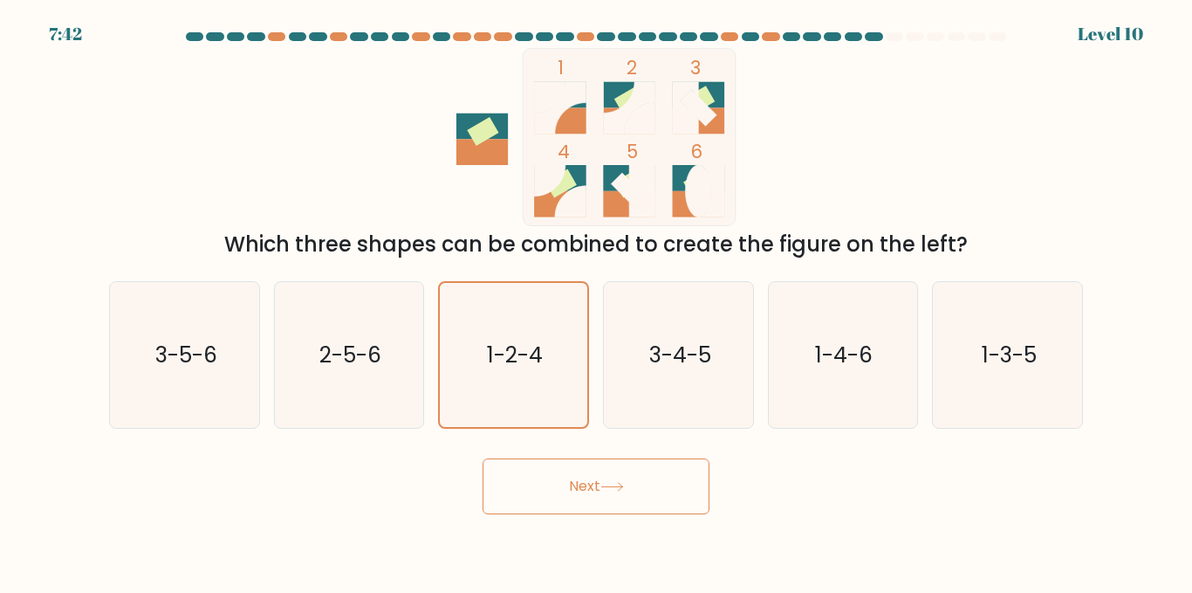
click at [621, 477] on button "Next" at bounding box center [596, 486] width 227 height 56
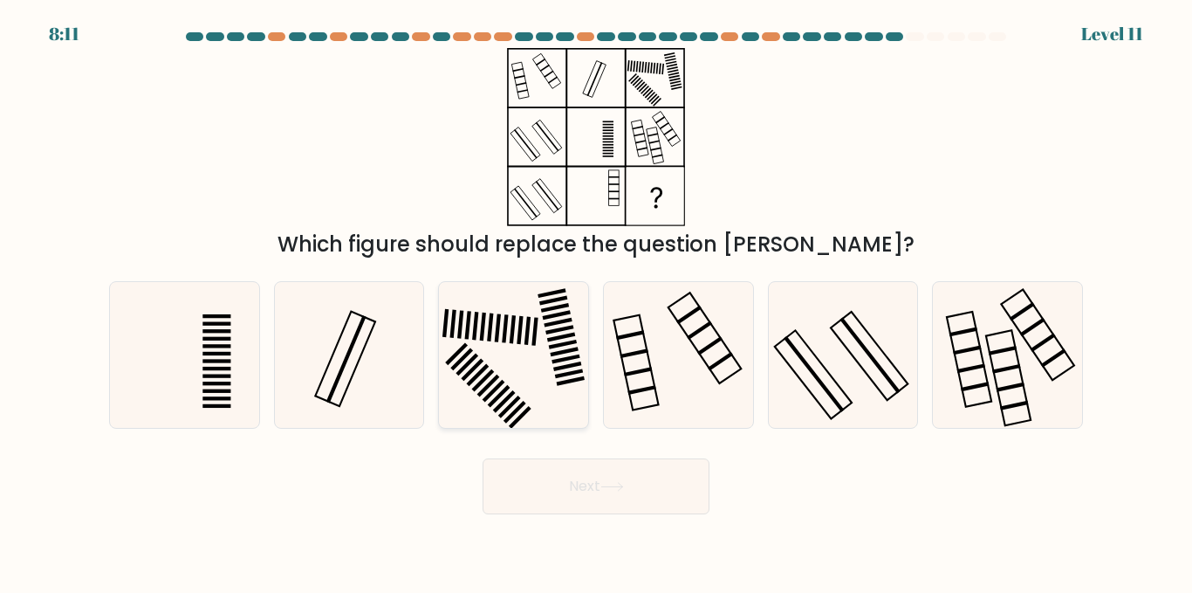
click at [510, 388] on icon at bounding box center [514, 355] width 146 height 146
click at [596, 301] on input "c." at bounding box center [596, 299] width 1 height 4
radio input "true"
click at [669, 475] on button "Next" at bounding box center [596, 486] width 227 height 56
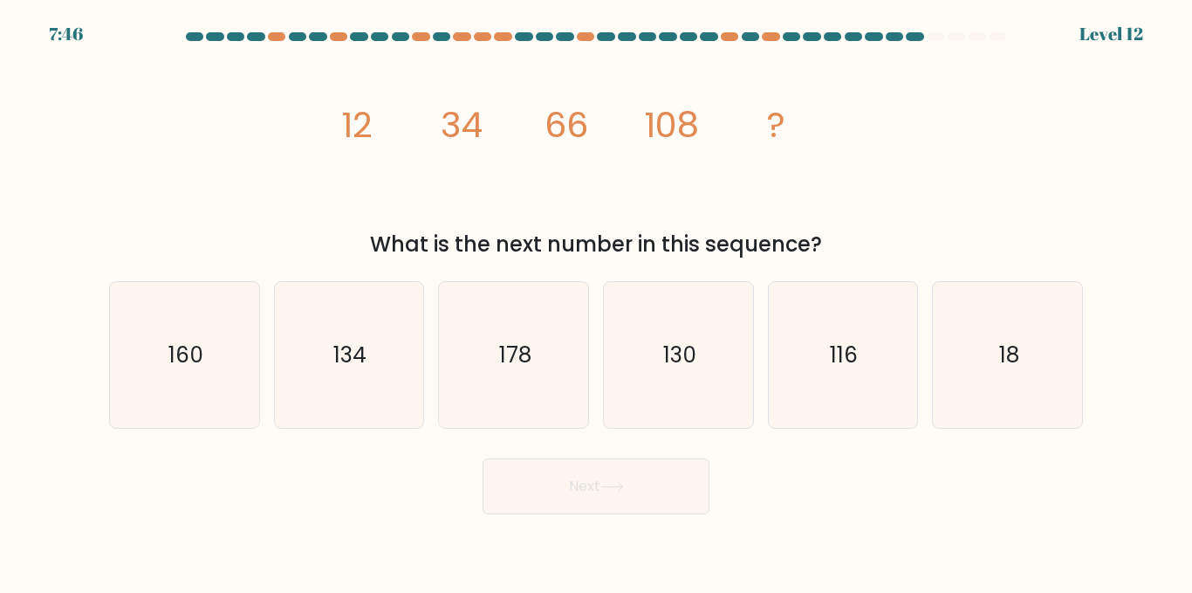
drag, startPoint x: 305, startPoint y: 87, endPoint x: 846, endPoint y: 254, distance: 566.2
click at [846, 254] on div "image/svg+xml 12 34 66 108 ? What is the next number in this sequence?" at bounding box center [596, 154] width 995 height 212
click at [521, 168] on icon "image/svg+xml 12 34 66 108 ?" at bounding box center [596, 137] width 524 height 178
drag, startPoint x: 306, startPoint y: 135, endPoint x: 836, endPoint y: 257, distance: 543.7
click at [836, 257] on div "image/svg+xml 12 34 66 108 ? What is the next number in this sequence?" at bounding box center [596, 154] width 995 height 212
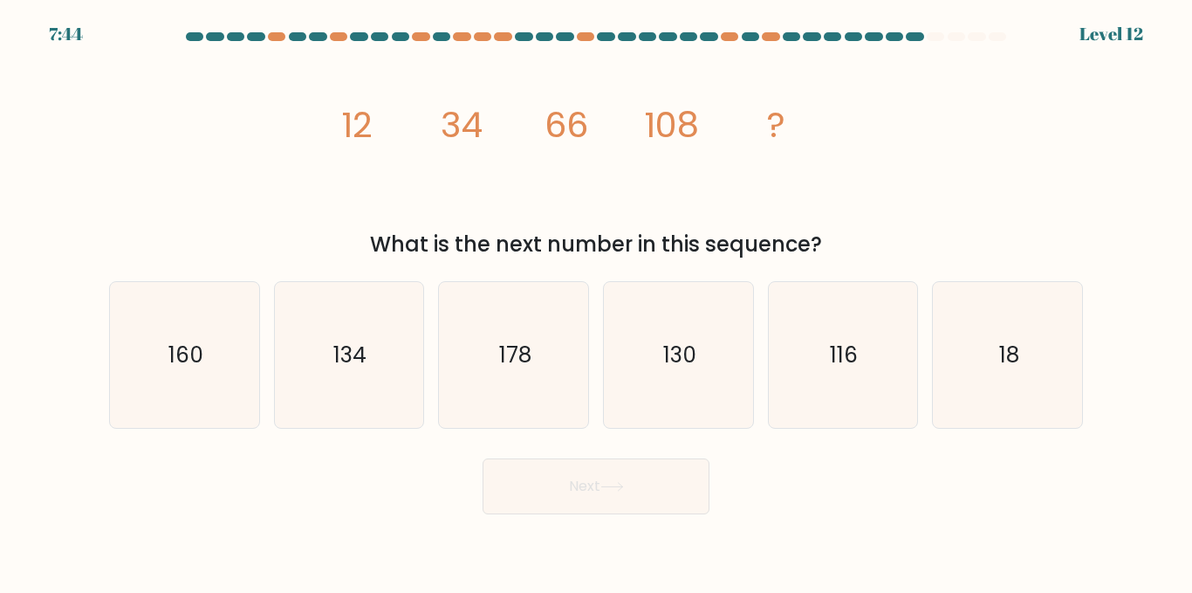
copy div "12 34 66 108 ? What is the next number in this sequence?"
click at [861, 338] on icon "116" at bounding box center [843, 355] width 146 height 146
click at [597, 301] on input "e. 116" at bounding box center [596, 299] width 1 height 4
radio input "true"
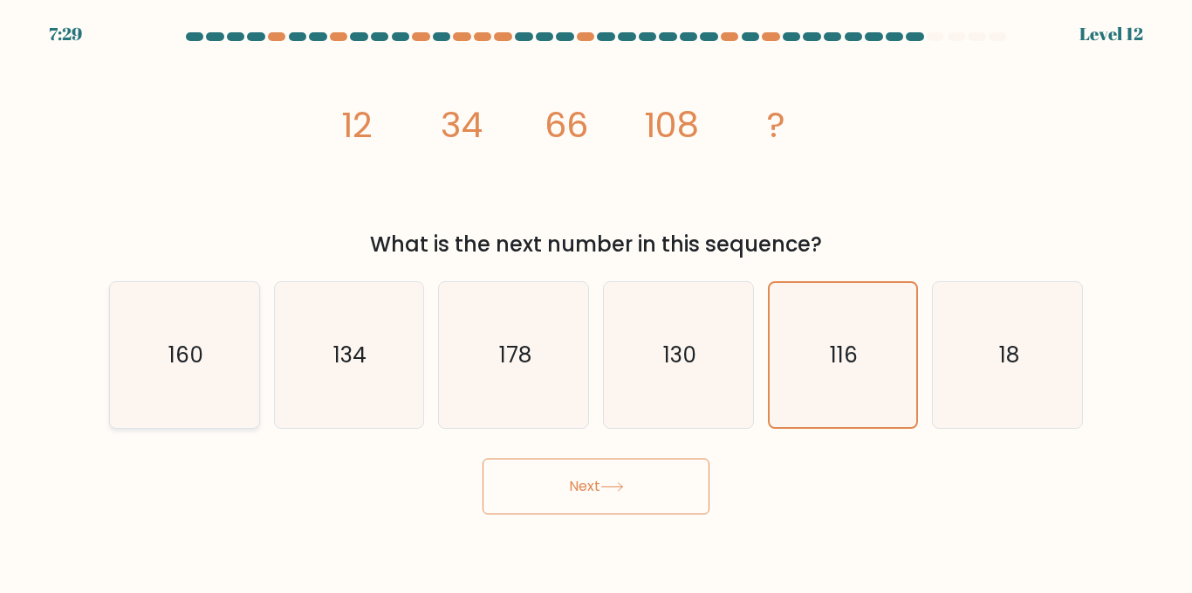
click at [232, 345] on icon "160" at bounding box center [185, 355] width 146 height 146
click at [596, 301] on input "a. 160" at bounding box center [596, 299] width 1 height 4
radio input "true"
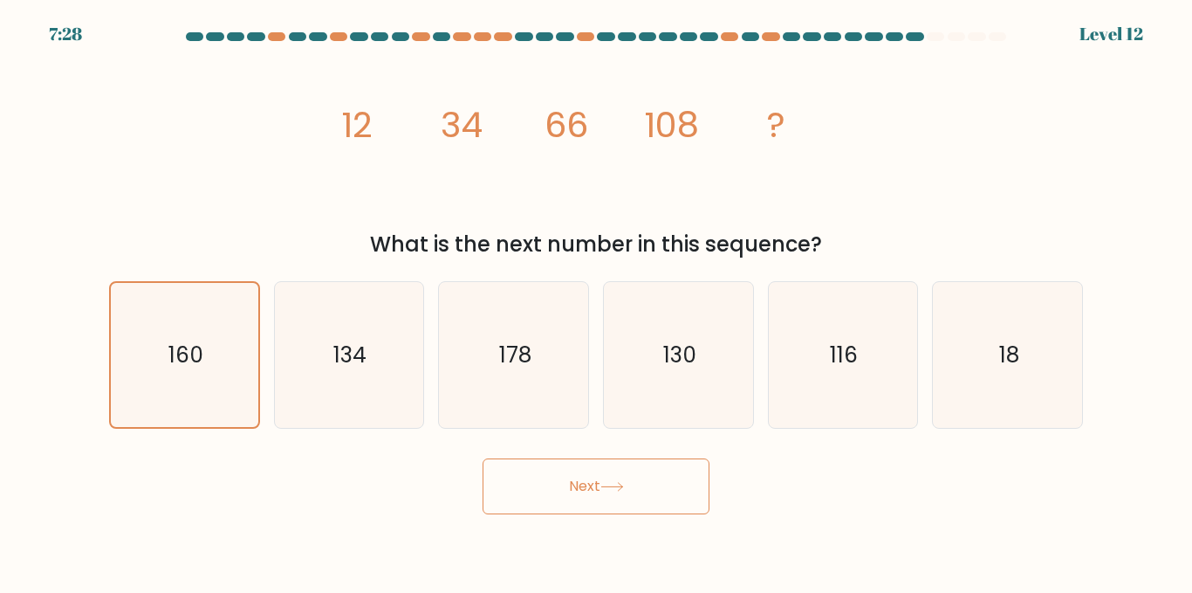
click at [572, 485] on button "Next" at bounding box center [596, 486] width 227 height 56
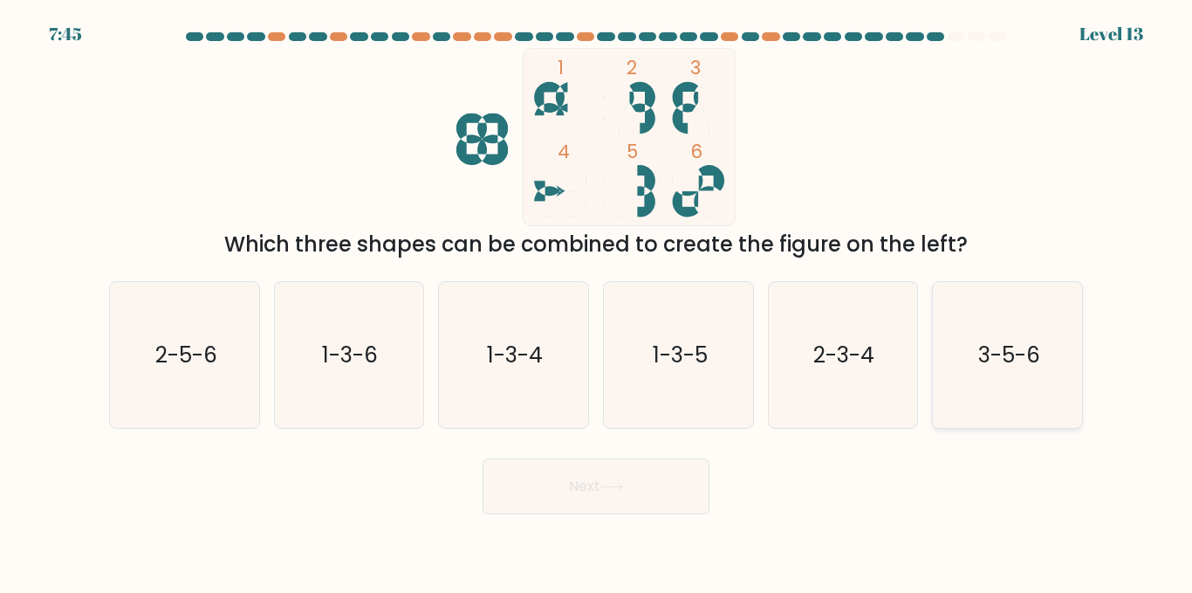
click at [962, 355] on icon "3-5-6" at bounding box center [1008, 355] width 146 height 146
click at [597, 301] on input "f. 3-5-6" at bounding box center [596, 299] width 1 height 4
radio input "true"
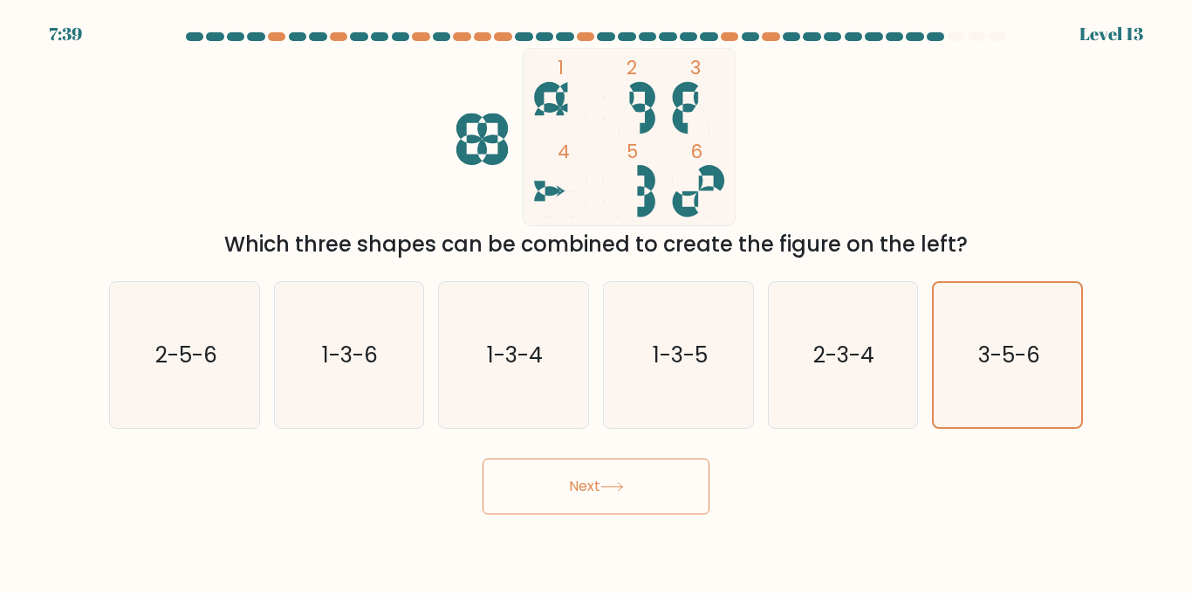
click at [671, 502] on button "Next" at bounding box center [596, 486] width 227 height 56
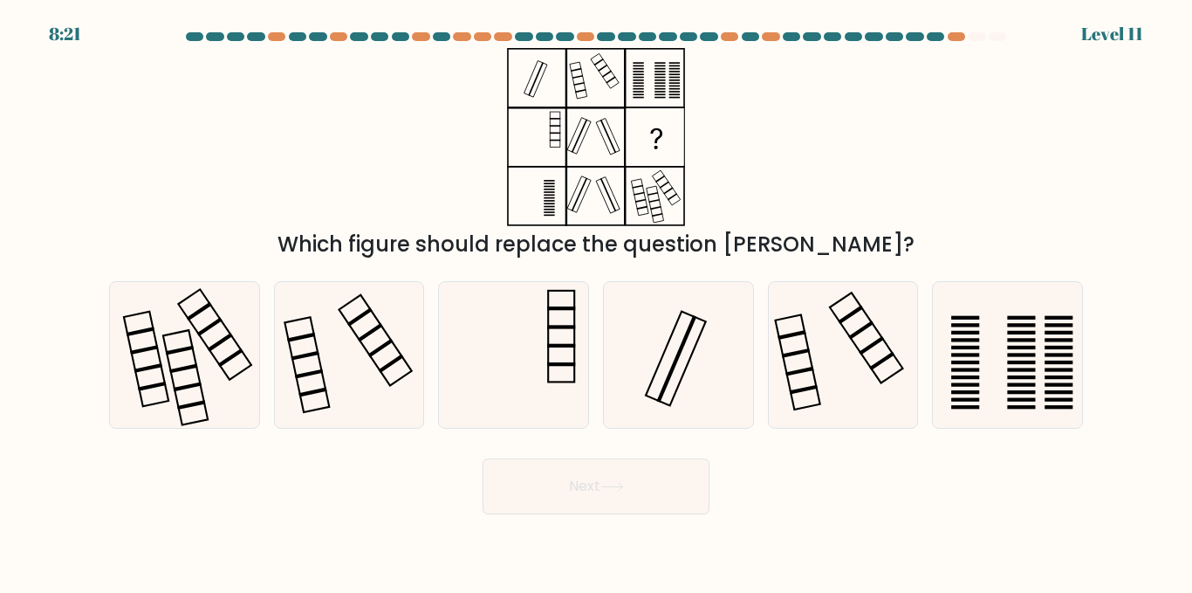
drag, startPoint x: 537, startPoint y: 71, endPoint x: 701, endPoint y: 96, distance: 166.0
click at [701, 96] on icon at bounding box center [596, 137] width 218 height 178
click at [982, 377] on icon at bounding box center [1008, 355] width 146 height 146
click at [597, 301] on input "f." at bounding box center [596, 299] width 1 height 4
radio input "true"
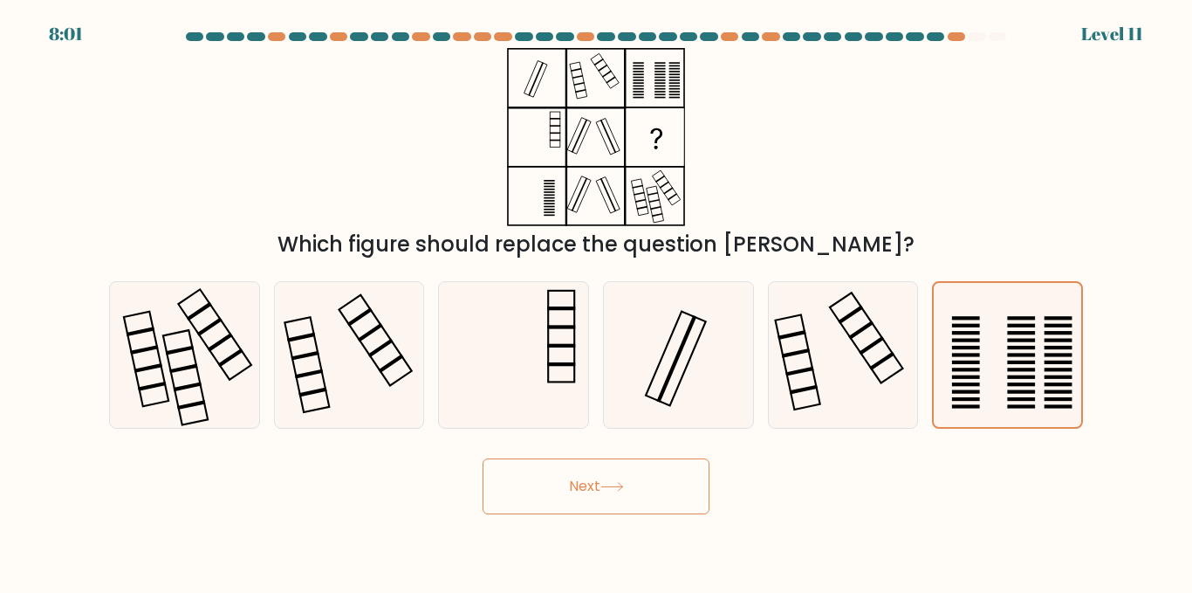
click at [659, 490] on button "Next" at bounding box center [596, 486] width 227 height 56
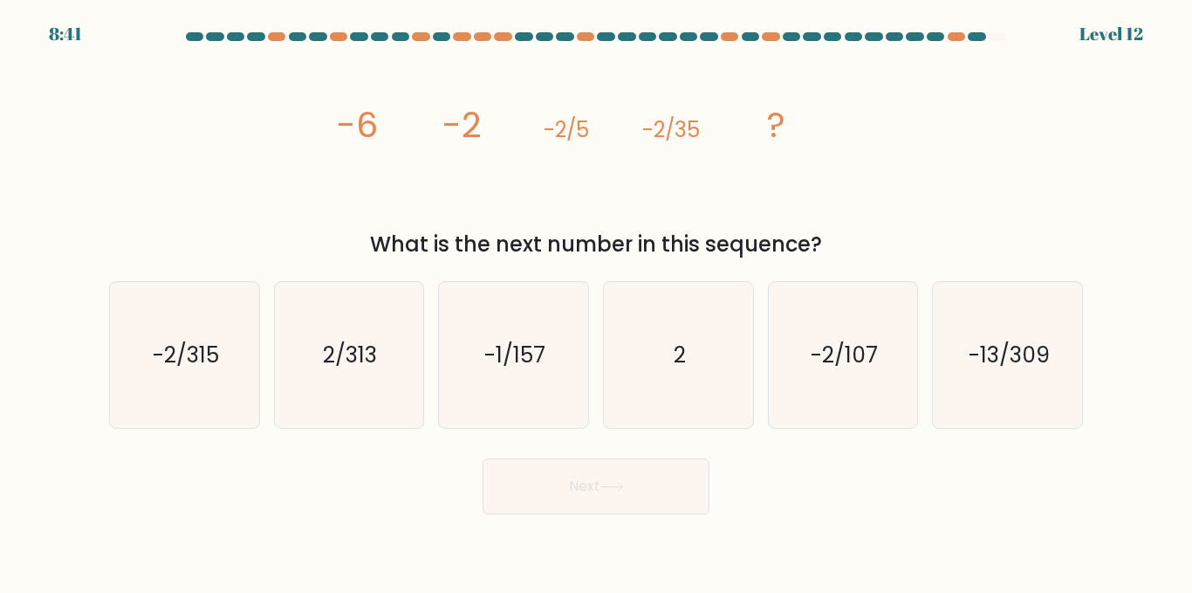
drag, startPoint x: 305, startPoint y: 120, endPoint x: 851, endPoint y: 248, distance: 561.0
click at [851, 248] on div "image/svg+xml -6 -2 -2/5 -2/35 ? What is the next number in this sequence?" at bounding box center [596, 154] width 995 height 212
copy div "-6 -2 -2/5 -2/35 ? What is the next number in this sequence?"
click at [881, 214] on div "image/svg+xml -6 -2 -2/5 -2/35 ? What is the next number in this sequence?" at bounding box center [596, 154] width 995 height 212
click at [234, 379] on icon "-2/315" at bounding box center [185, 355] width 146 height 146
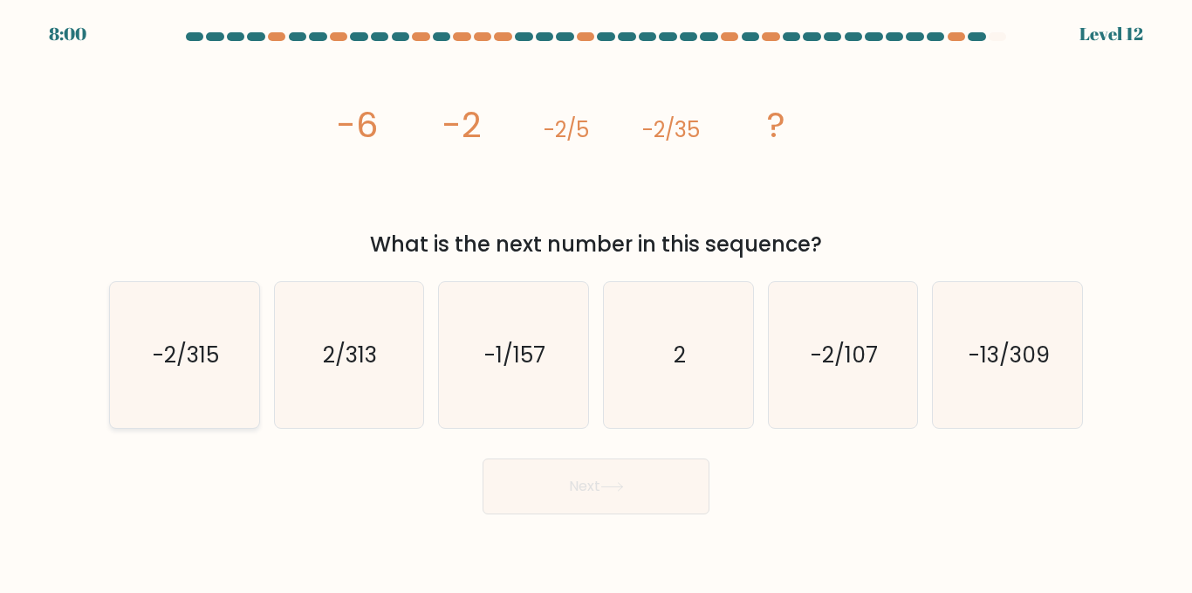
click at [596, 301] on input "a. -2/315" at bounding box center [596, 299] width 1 height 4
radio input "true"
click at [571, 495] on button "Next" at bounding box center [596, 486] width 227 height 56
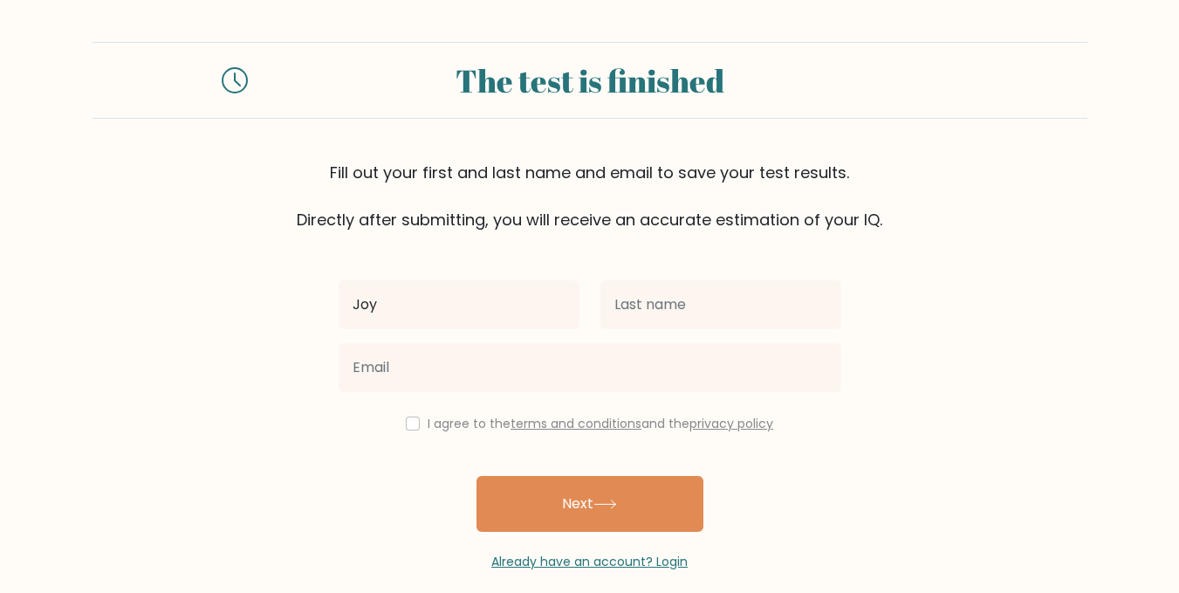
type input "Joy"
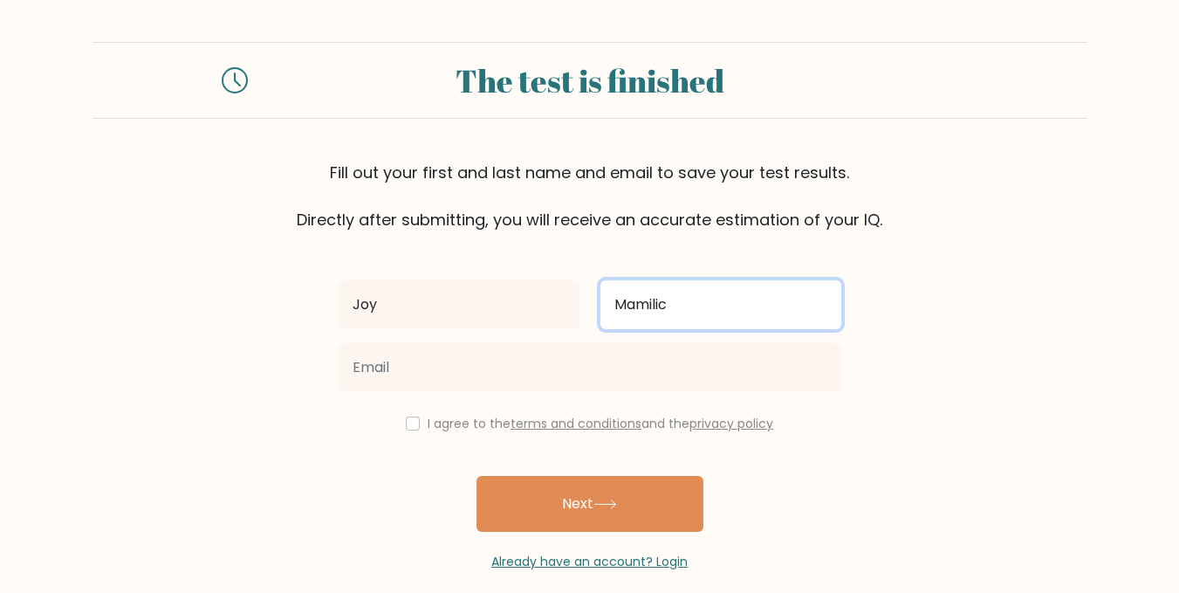
type input "Mamilic"
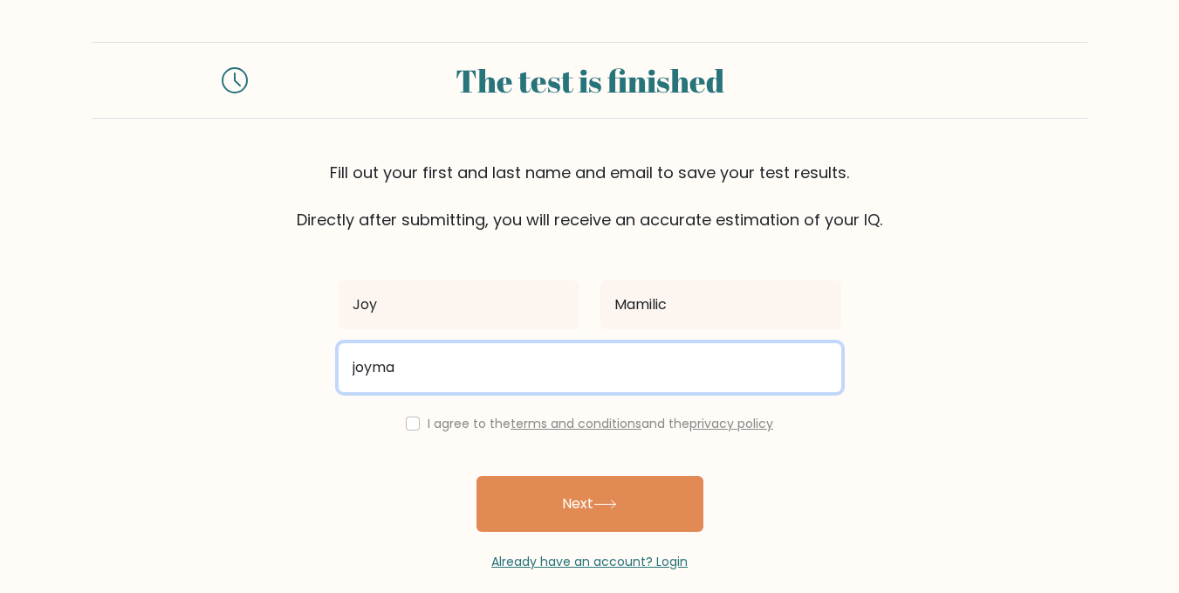
type input "joymamilic50@gmail.com"
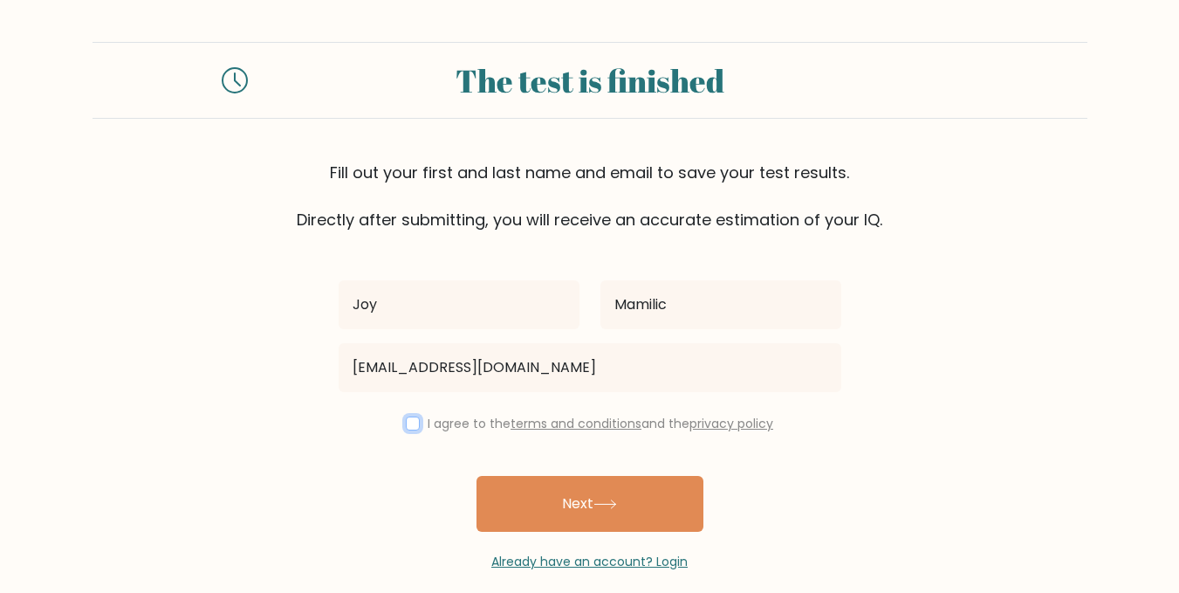
click at [415, 423] on input "checkbox" at bounding box center [413, 423] width 14 height 14
checkbox input "true"
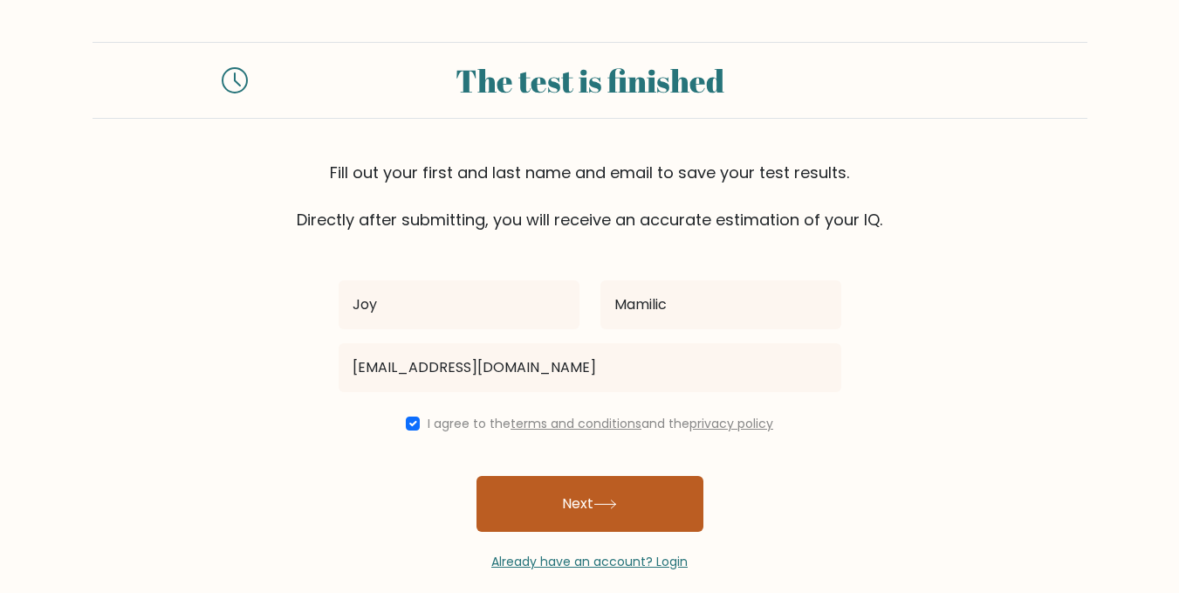
click at [599, 493] on button "Next" at bounding box center [590, 504] width 227 height 56
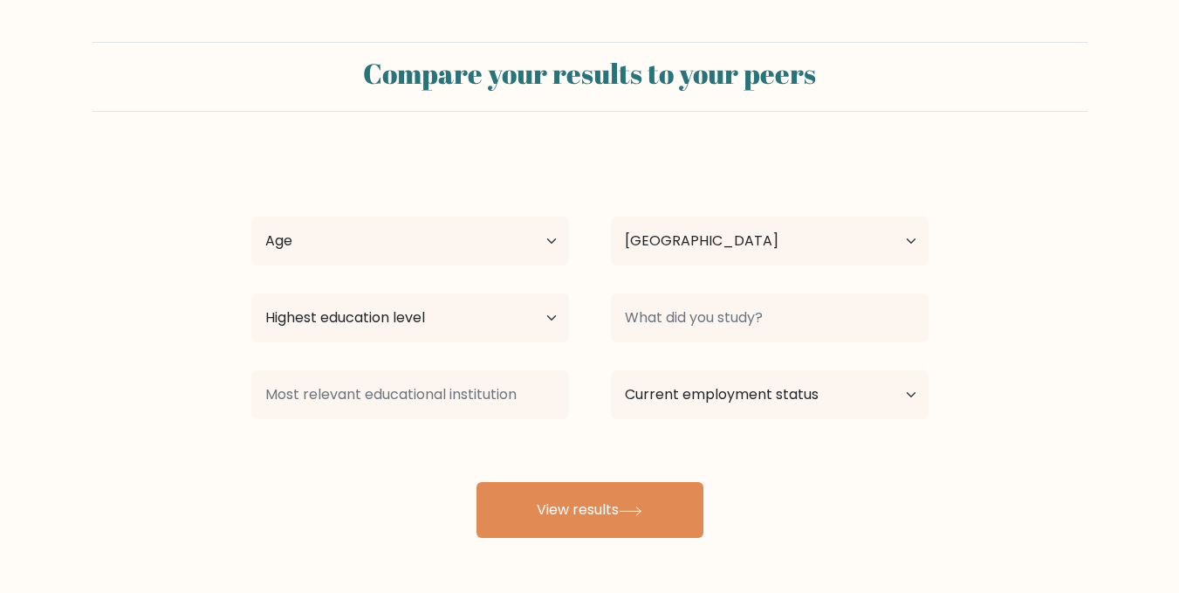
select select "PH"
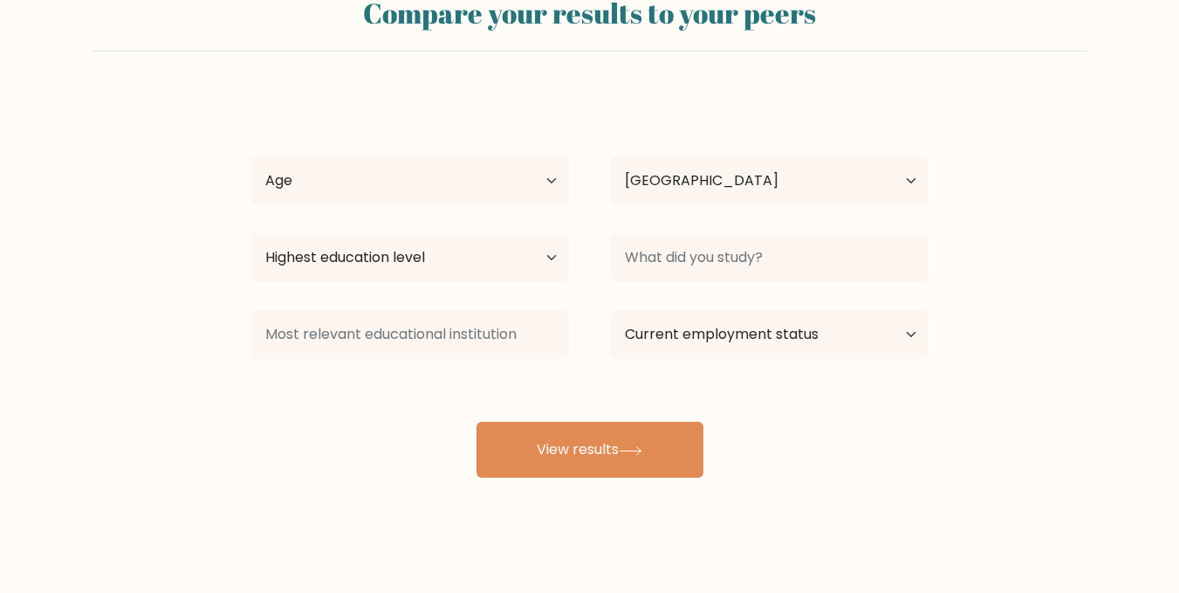
scroll to position [69, 0]
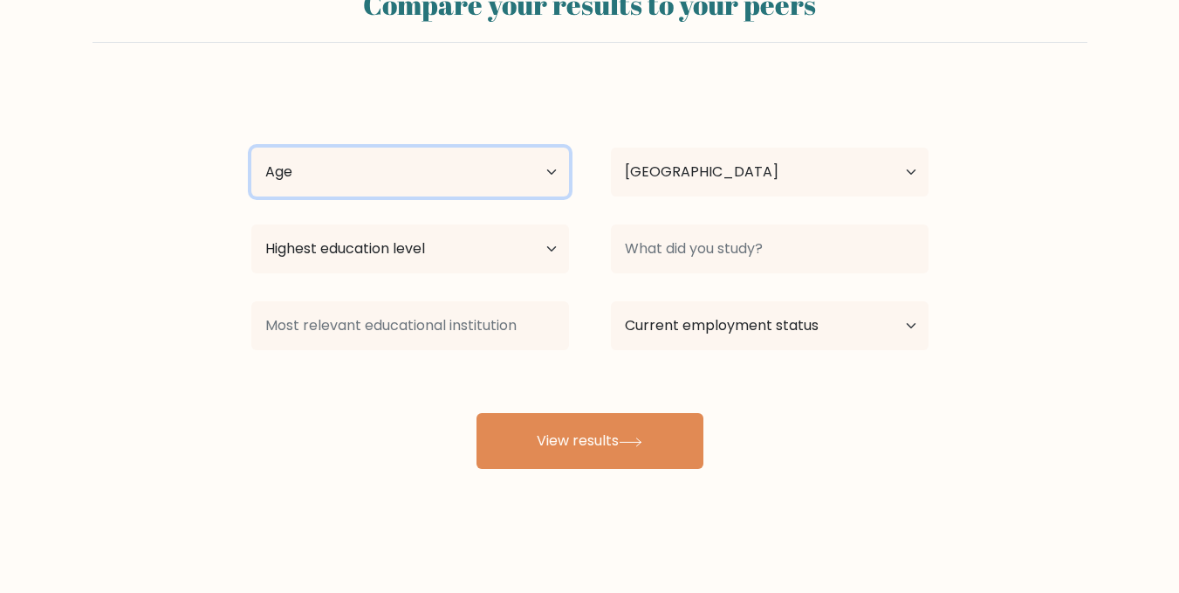
click at [540, 172] on select "Age Under 18 years old 18-24 years old 25-34 years old 35-44 years old 45-54 ye…" at bounding box center [410, 171] width 318 height 49
select select "18_24"
click at [251, 147] on select "Age Under [DEMOGRAPHIC_DATA] [DEMOGRAPHIC_DATA] [DEMOGRAPHIC_DATA] [DEMOGRAPHIC…" at bounding box center [410, 171] width 318 height 49
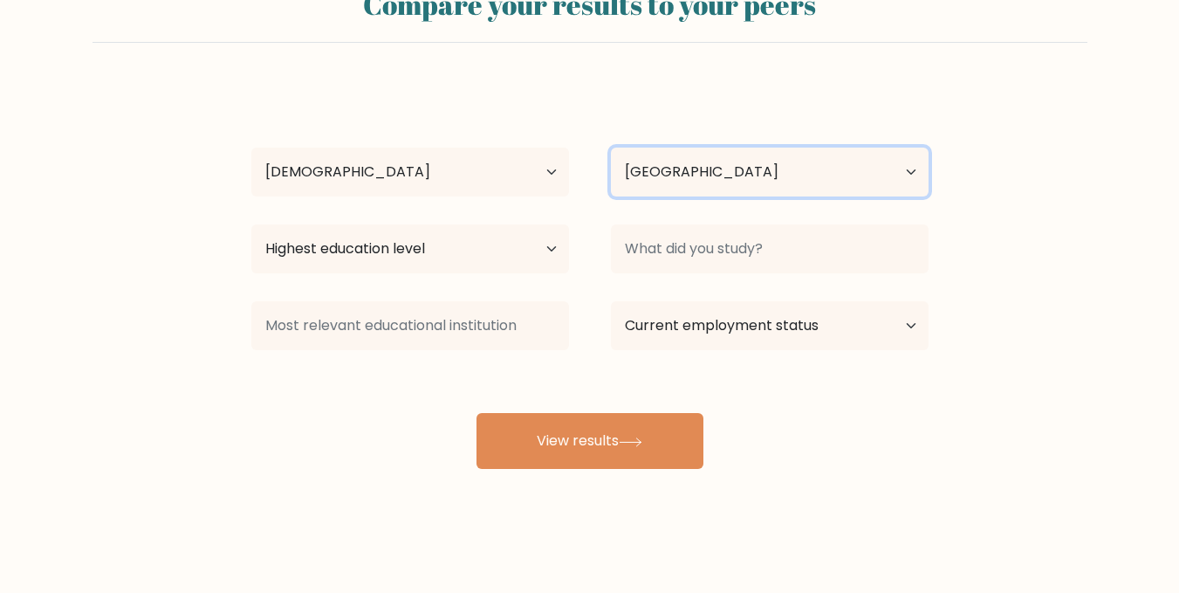
click at [662, 160] on select "Country Afghanistan Albania Algeria American Samoa Andorra Angola Anguilla Anta…" at bounding box center [770, 171] width 318 height 49
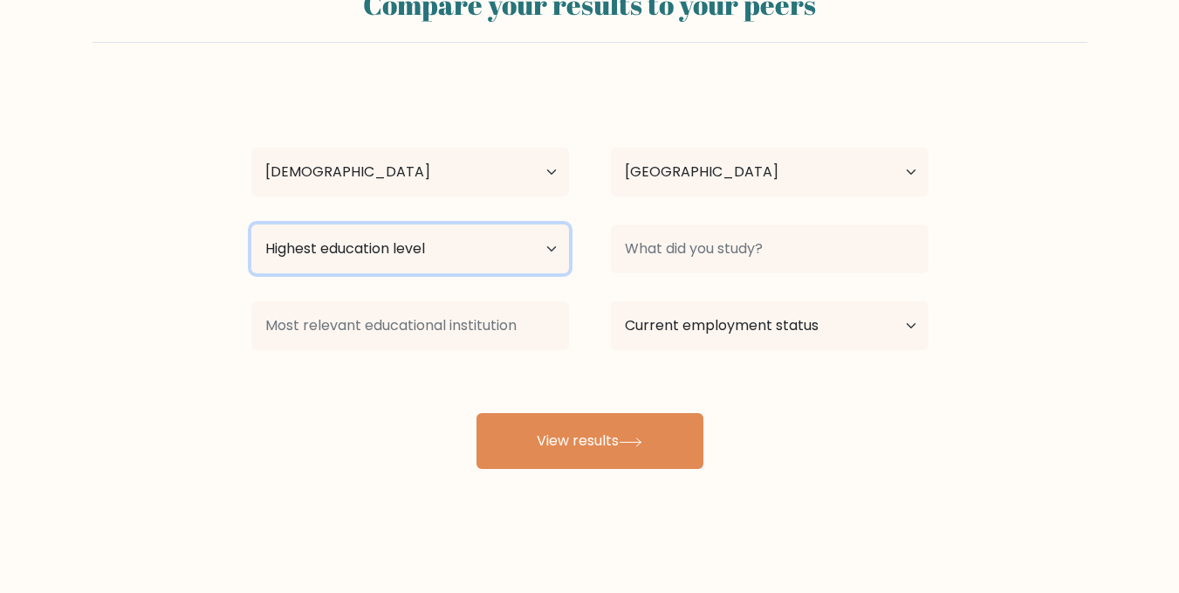
click at [410, 247] on select "Highest education level No schooling Primary Lower Secondary Upper Secondary Oc…" at bounding box center [410, 248] width 318 height 49
click at [518, 242] on select "Highest education level No schooling Primary Lower Secondary Upper Secondary Oc…" at bounding box center [410, 248] width 318 height 49
select select "upper_secondary"
click at [251, 224] on select "Highest education level No schooling Primary Lower Secondary Upper Secondary Oc…" at bounding box center [410, 248] width 318 height 49
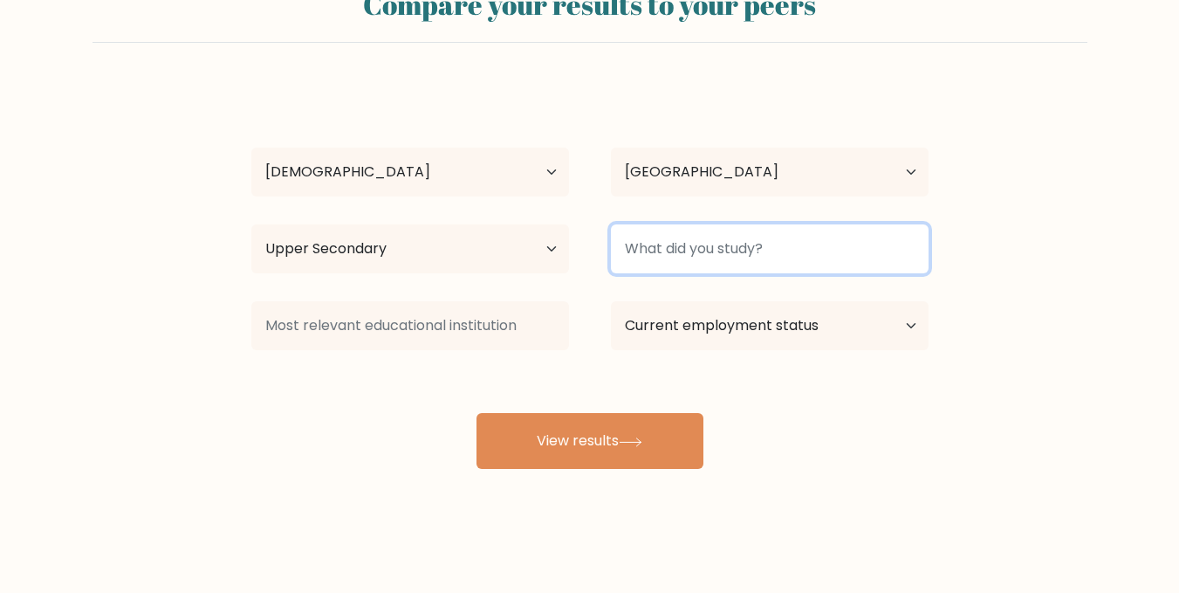
click at [716, 257] on input at bounding box center [770, 248] width 318 height 49
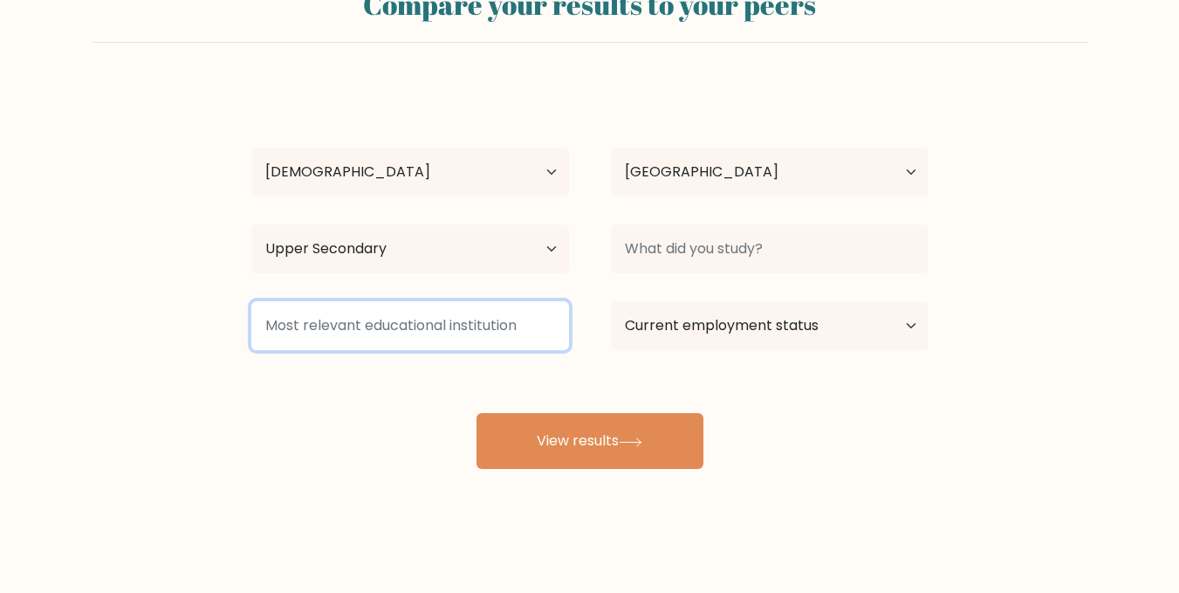
click at [509, 322] on input at bounding box center [410, 325] width 318 height 49
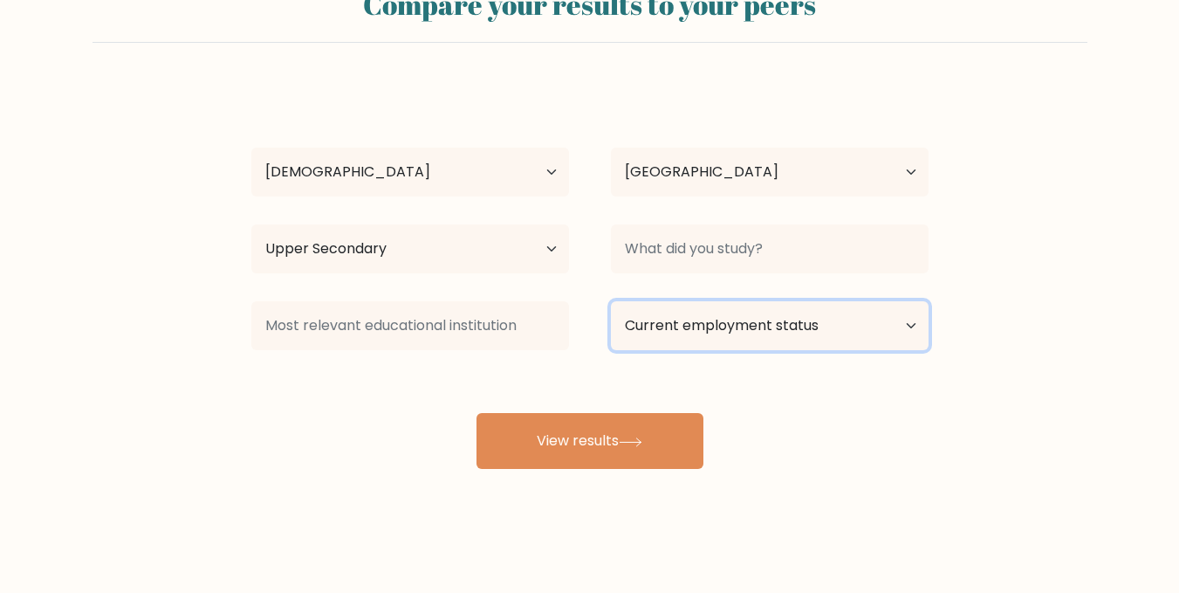
click at [724, 328] on select "Current employment status Employed Student Retired Other / prefer not to answer" at bounding box center [770, 325] width 318 height 49
select select "other"
click at [611, 301] on select "Current employment status Employed Student Retired Other / prefer not to answer" at bounding box center [770, 325] width 318 height 49
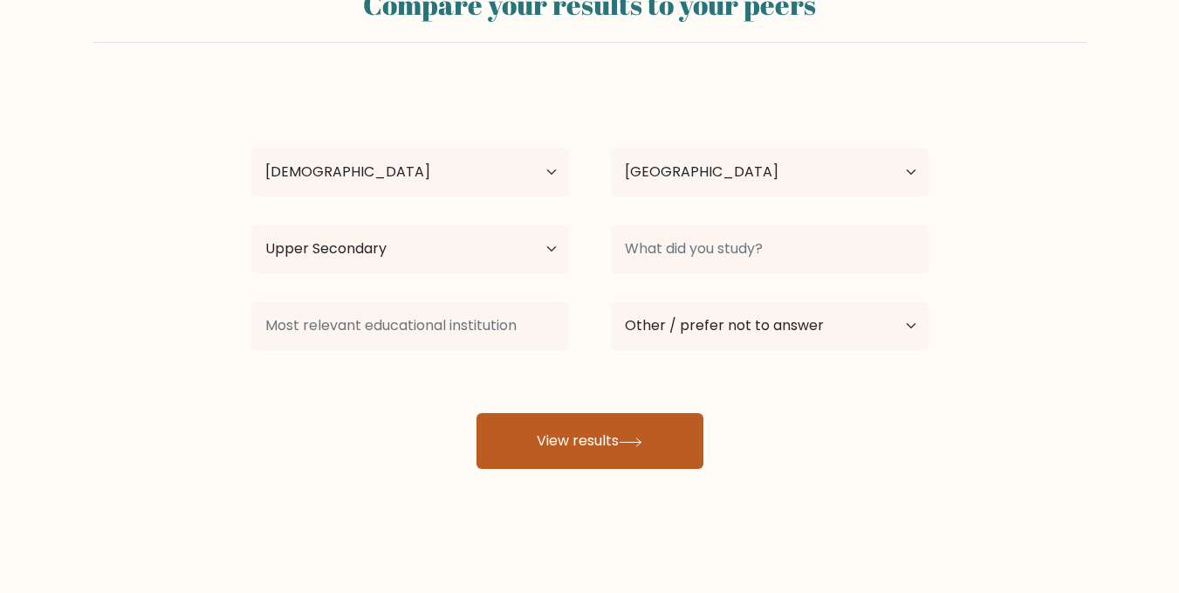
click at [603, 442] on button "View results" at bounding box center [590, 441] width 227 height 56
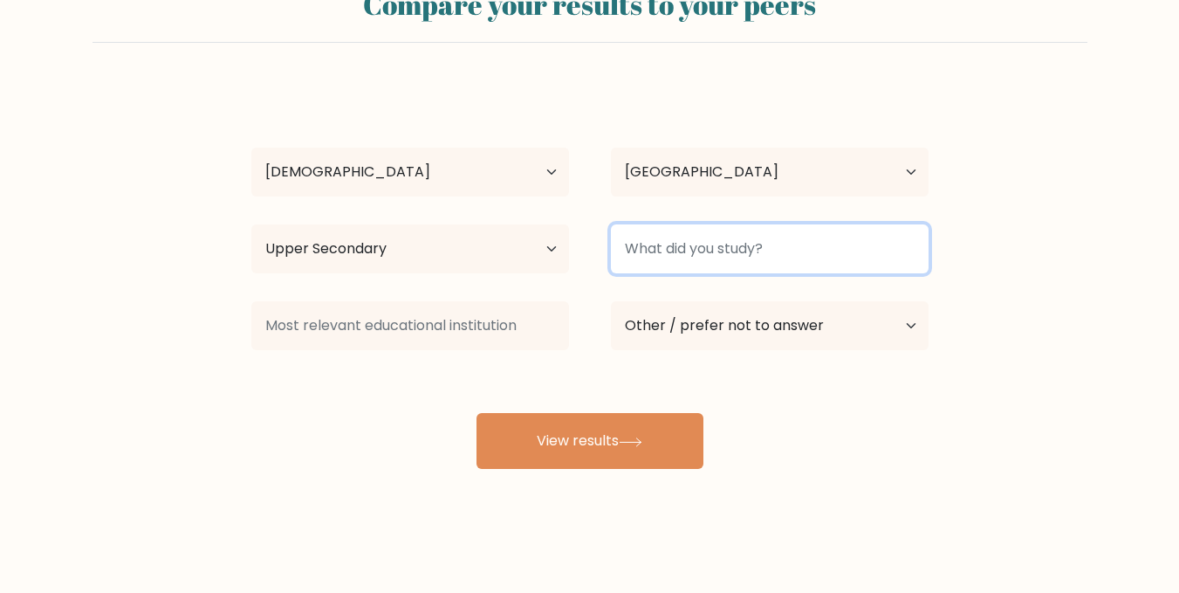
click at [734, 257] on input at bounding box center [770, 248] width 318 height 49
type input "Tagum City"
drag, startPoint x: 723, startPoint y: 256, endPoint x: 583, endPoint y: 250, distance: 140.6
click at [583, 250] on div "Highest education level No schooling Primary Lower Secondary Upper Secondary Oc…" at bounding box center [589, 248] width 719 height 63
click at [662, 254] on input at bounding box center [770, 248] width 318 height 49
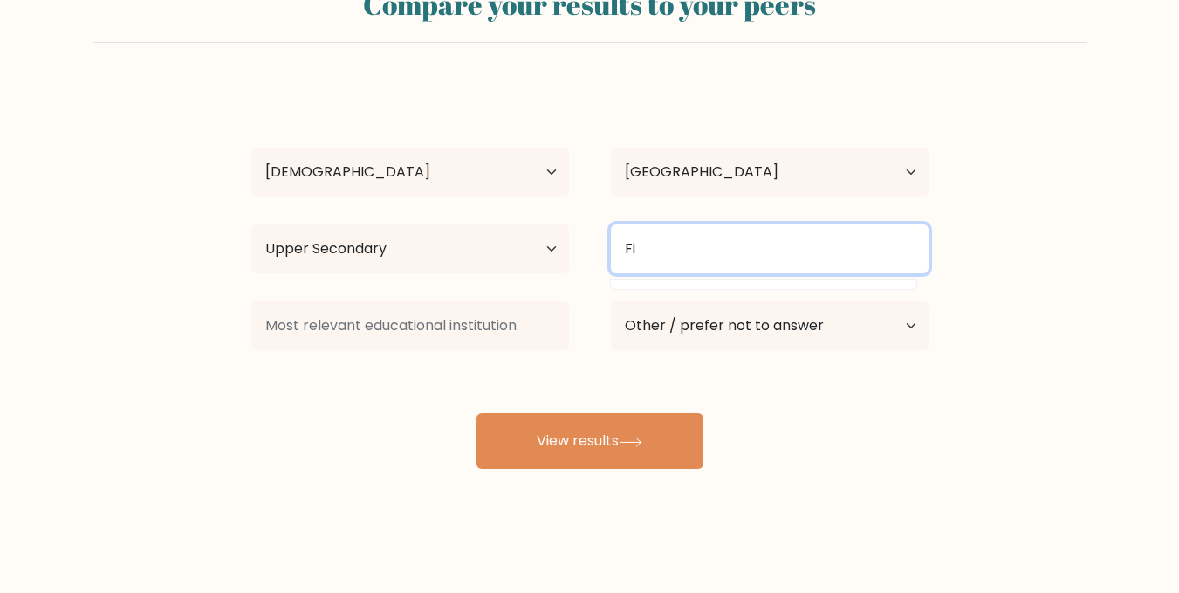
type input "F"
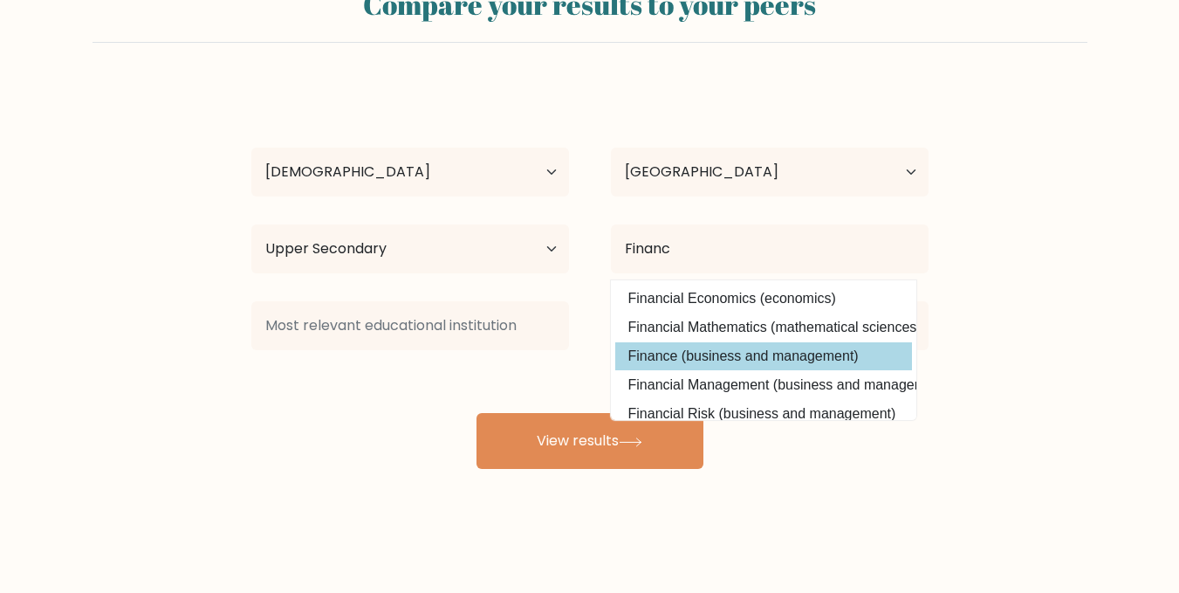
click at [755, 349] on div "Joy Mamilic Age Under 18 years old 18-24 years old 25-34 years old 35-44 years …" at bounding box center [590, 277] width 698 height 384
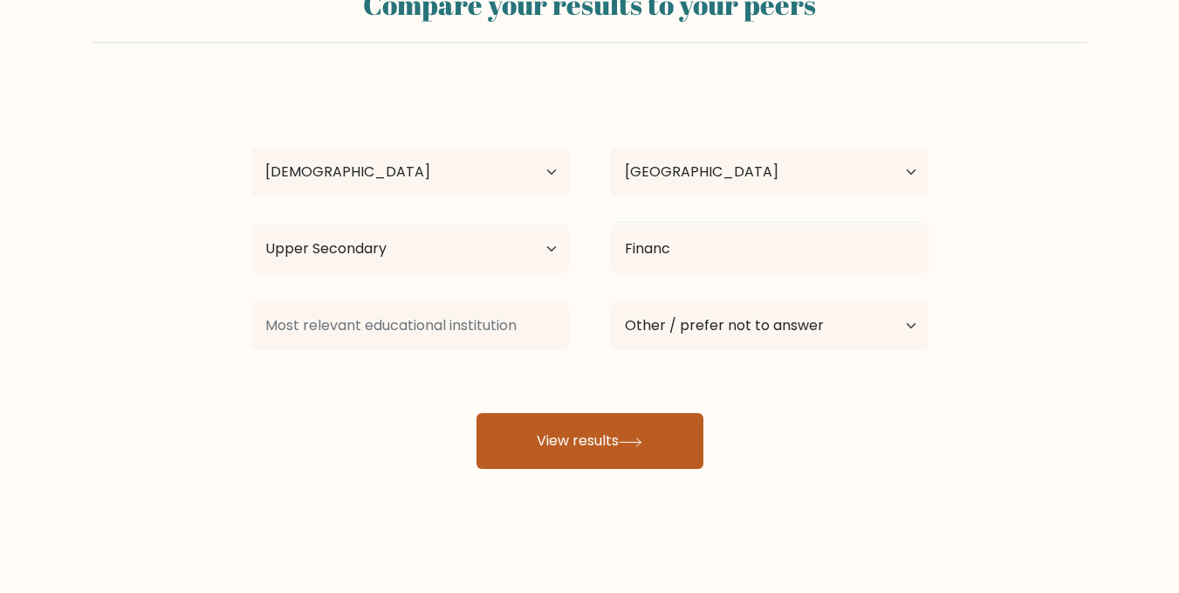
click at [634, 439] on icon at bounding box center [631, 442] width 24 height 10
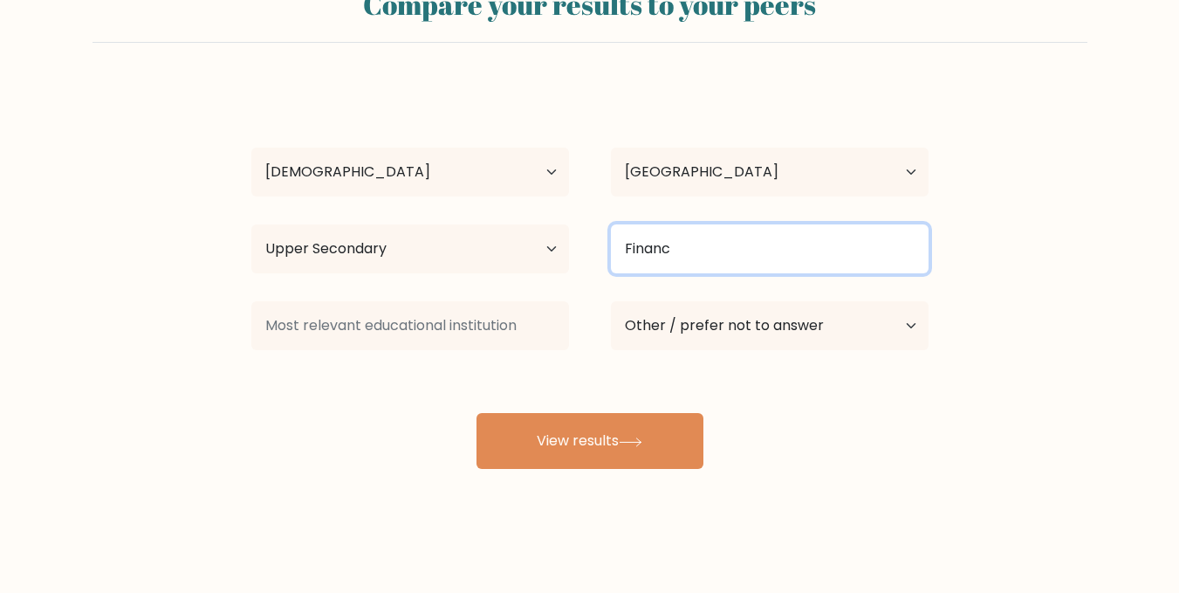
click at [697, 245] on input "Financ" at bounding box center [770, 248] width 318 height 49
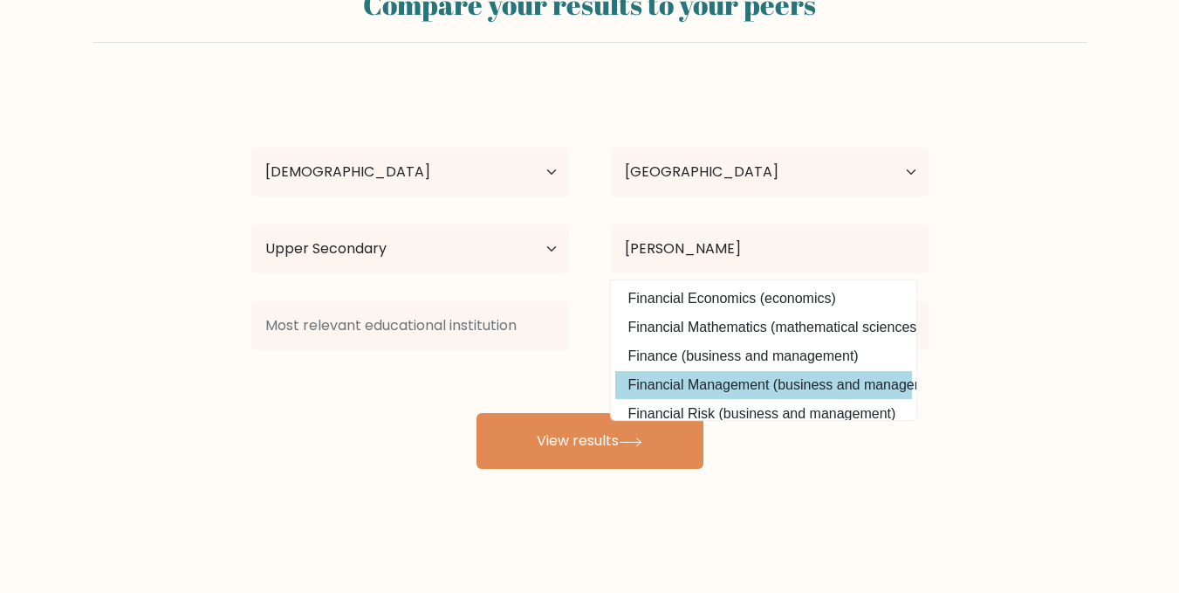
click at [781, 377] on div "Joy Mamilic Age Under 18 years old 18-24 years old 25-34 years old 35-44 years …" at bounding box center [590, 277] width 698 height 384
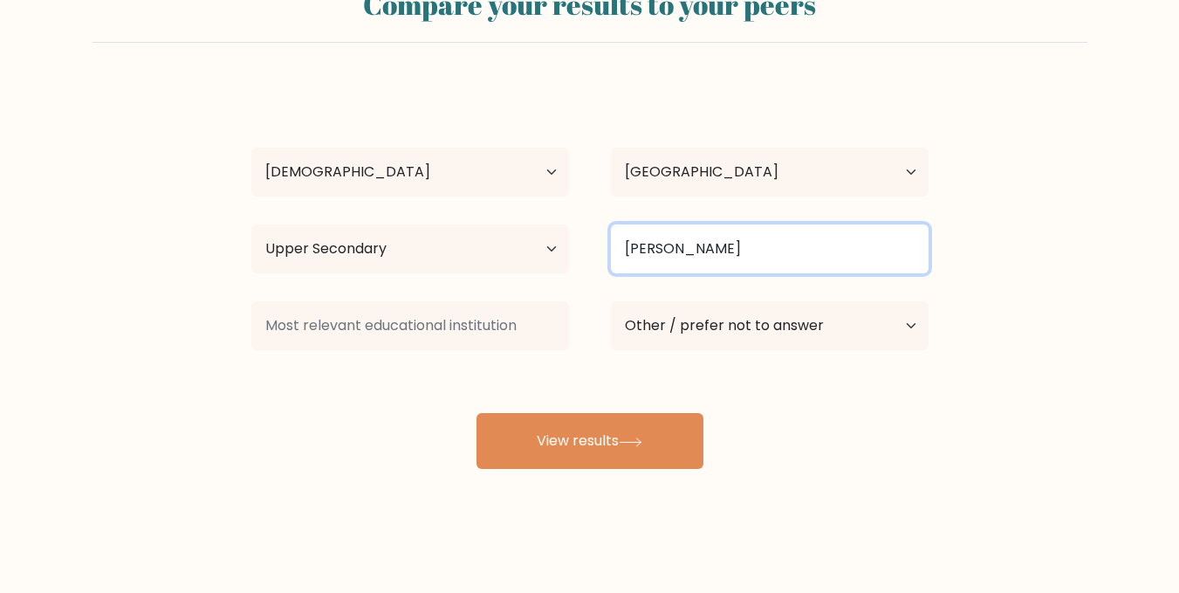
click at [742, 242] on input "Finan" at bounding box center [770, 248] width 318 height 49
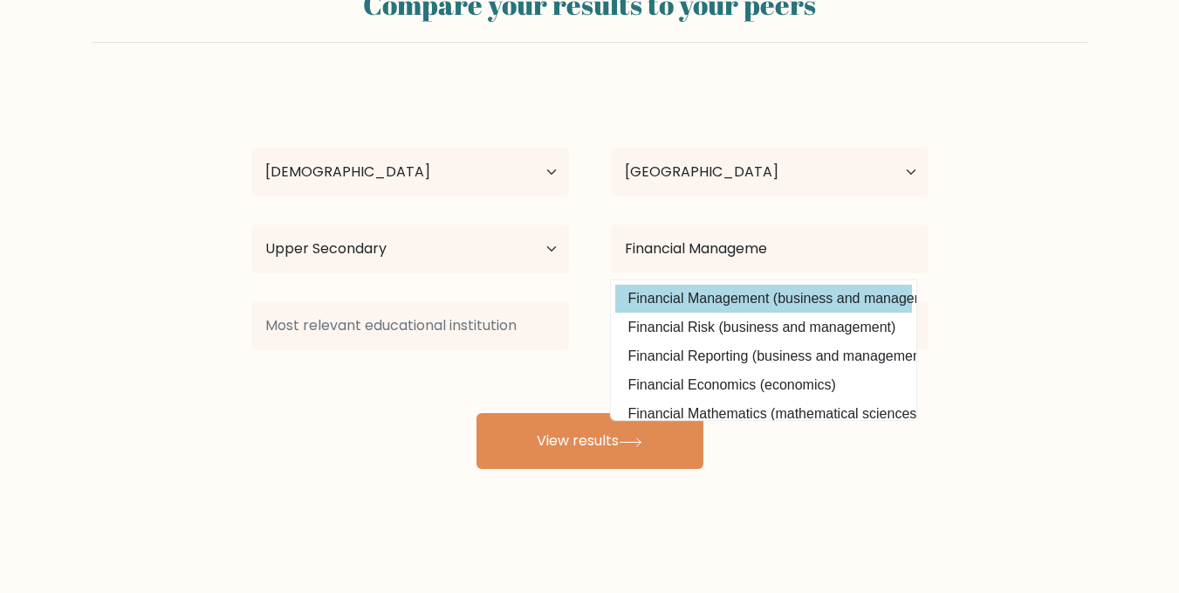
click at [836, 287] on div "Joy Mamilic Age Under 18 years old 18-24 years old 25-34 years old 35-44 years …" at bounding box center [590, 277] width 698 height 384
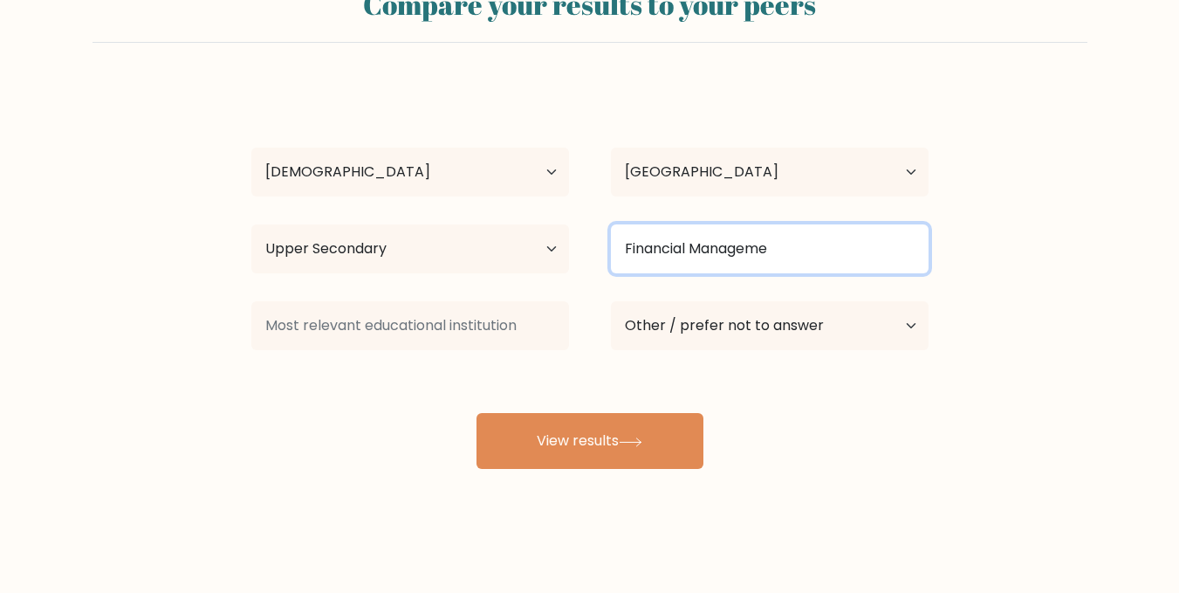
click at [813, 260] on input "Financial Manageme" at bounding box center [770, 248] width 318 height 49
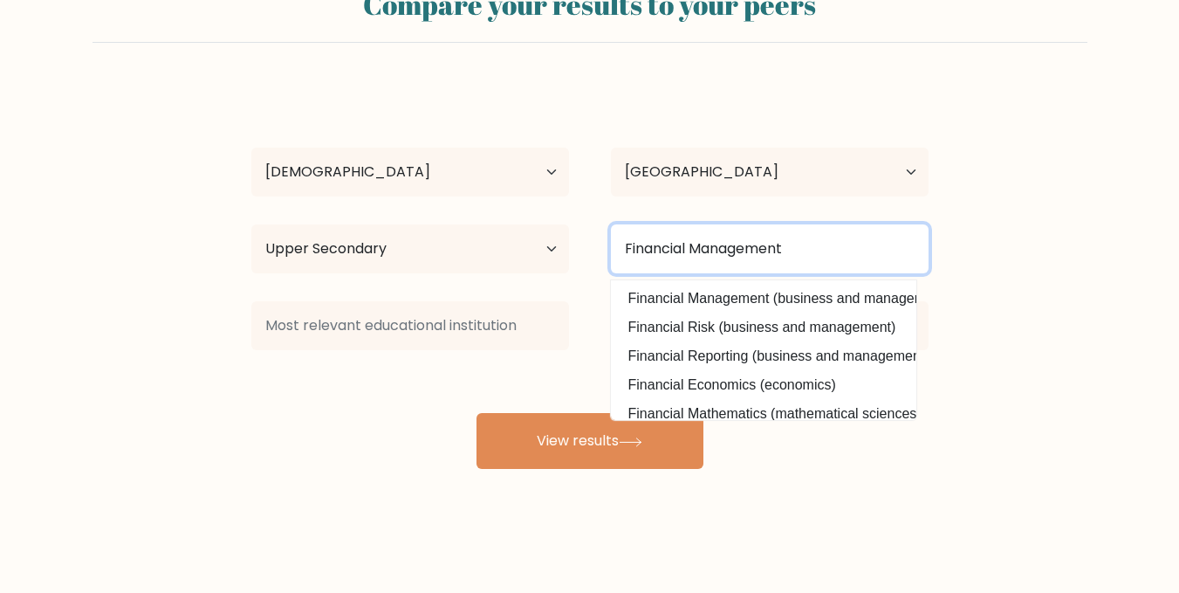
type input "Financial Management"
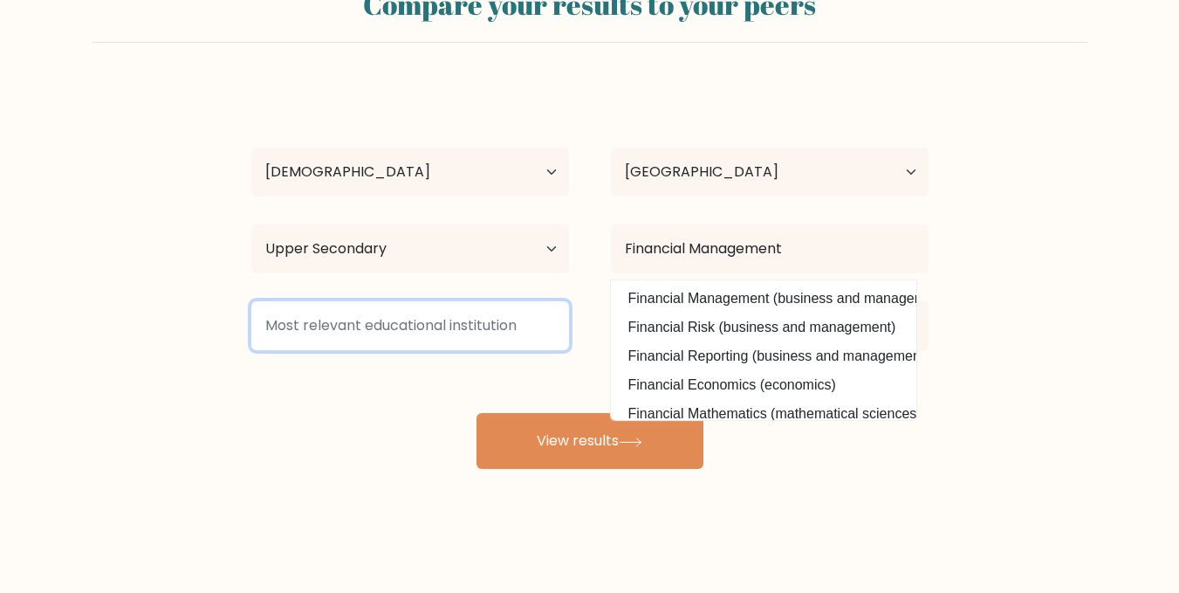
click at [490, 314] on input at bounding box center [410, 325] width 318 height 49
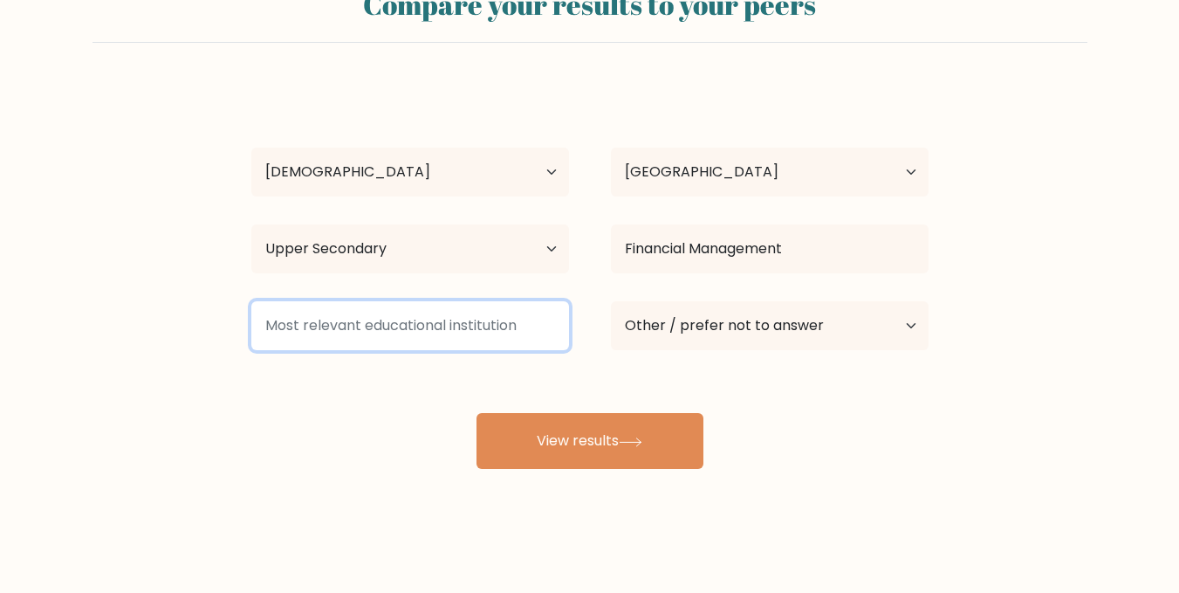
click at [493, 335] on input at bounding box center [410, 325] width 318 height 49
type input "T"
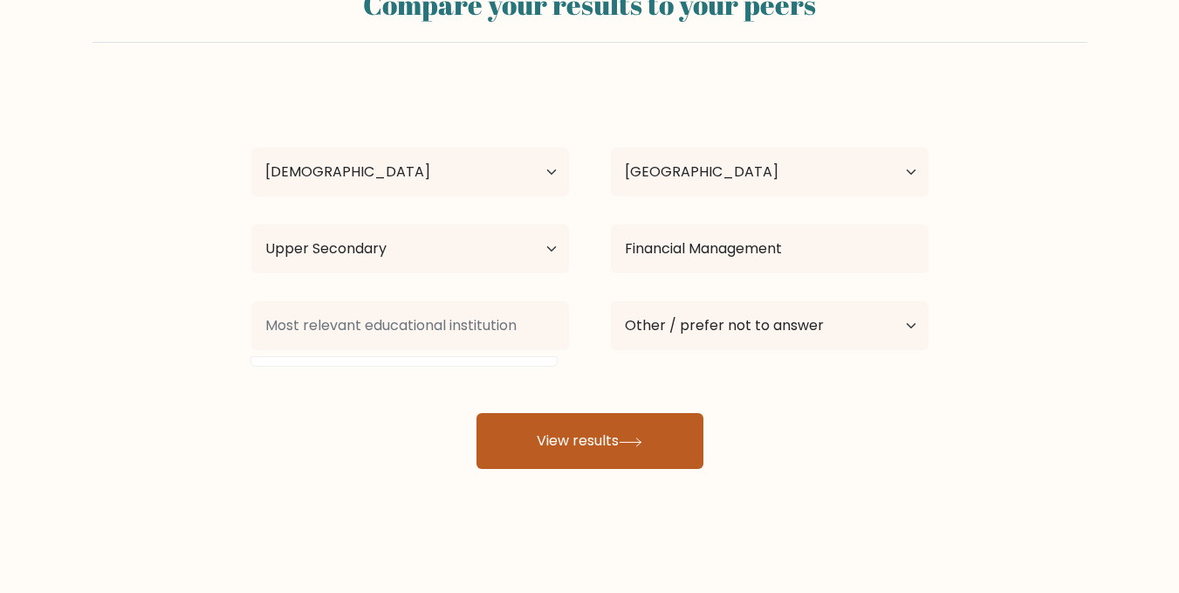
click at [641, 437] on icon at bounding box center [631, 442] width 24 height 10
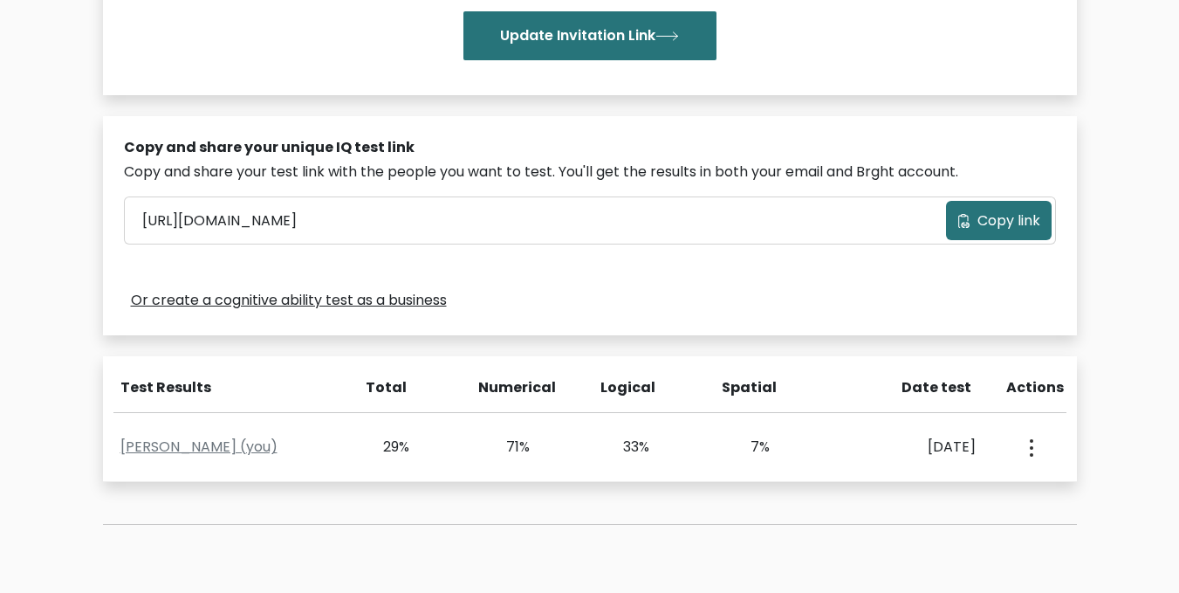
scroll to position [432, 0]
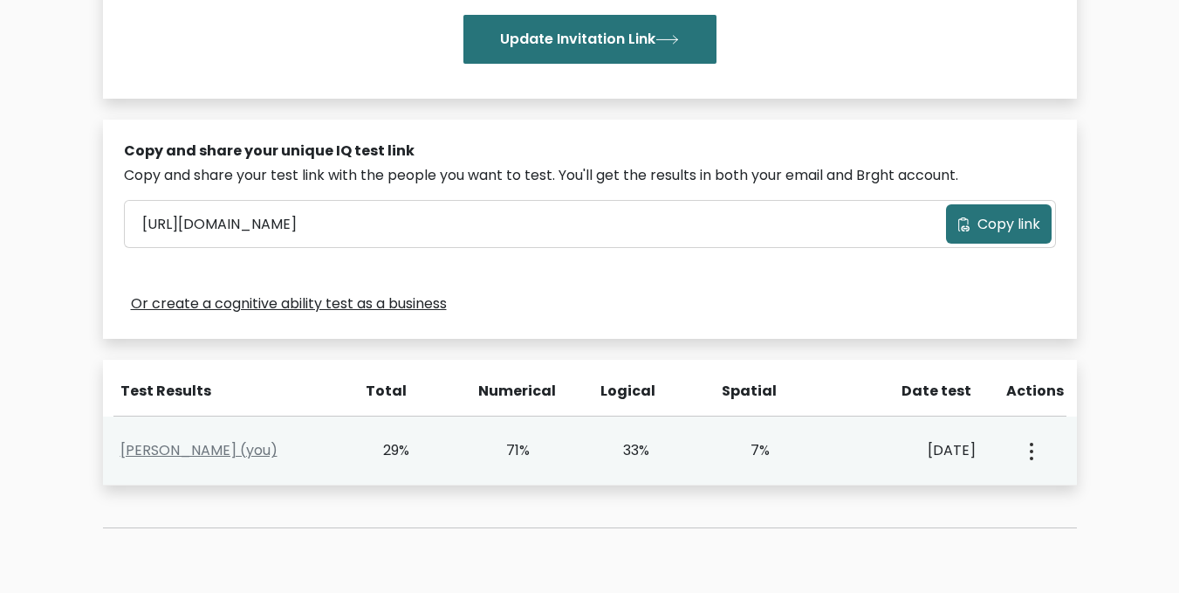
click at [1028, 449] on button "button" at bounding box center [1030, 450] width 14 height 54
click at [1058, 501] on link "View Profile" at bounding box center [1093, 501] width 138 height 28
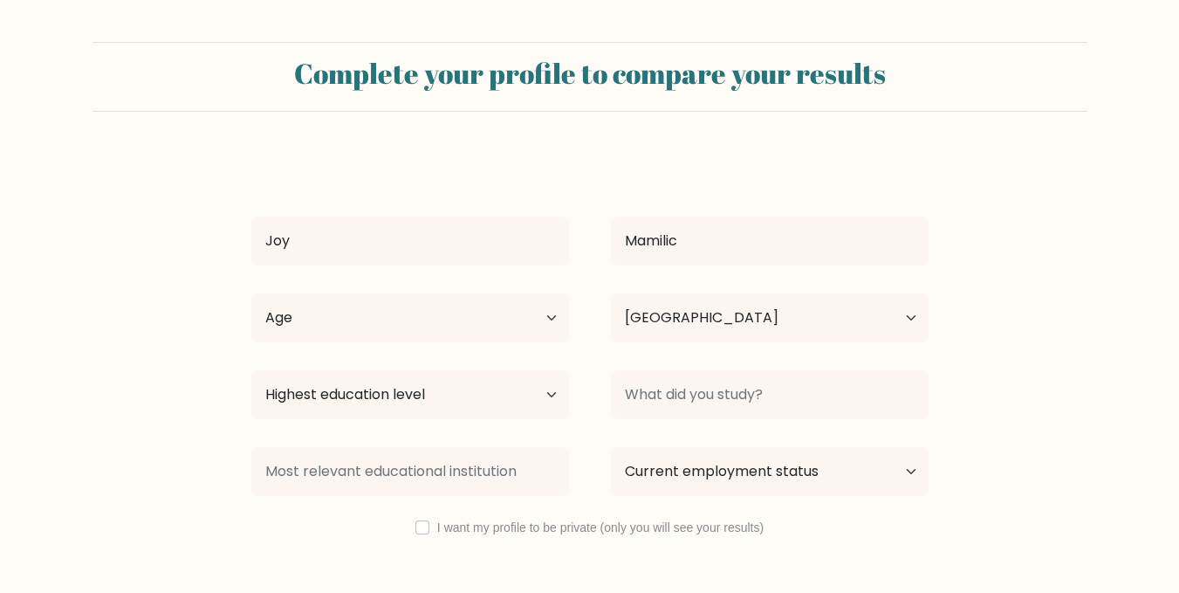
select select "PH"
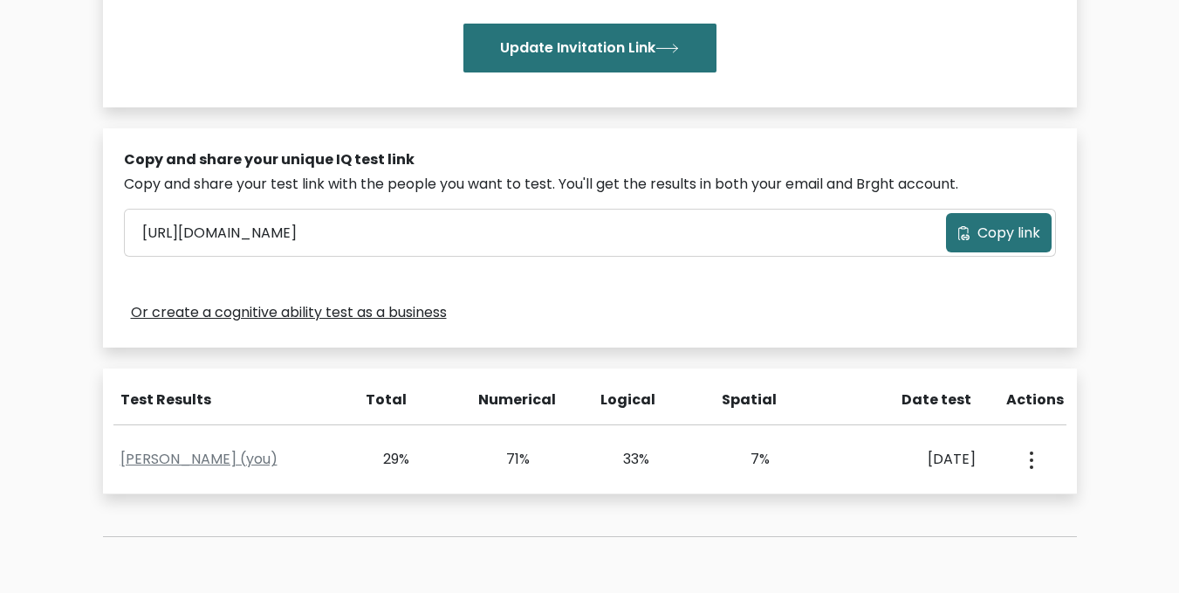
scroll to position [422, 0]
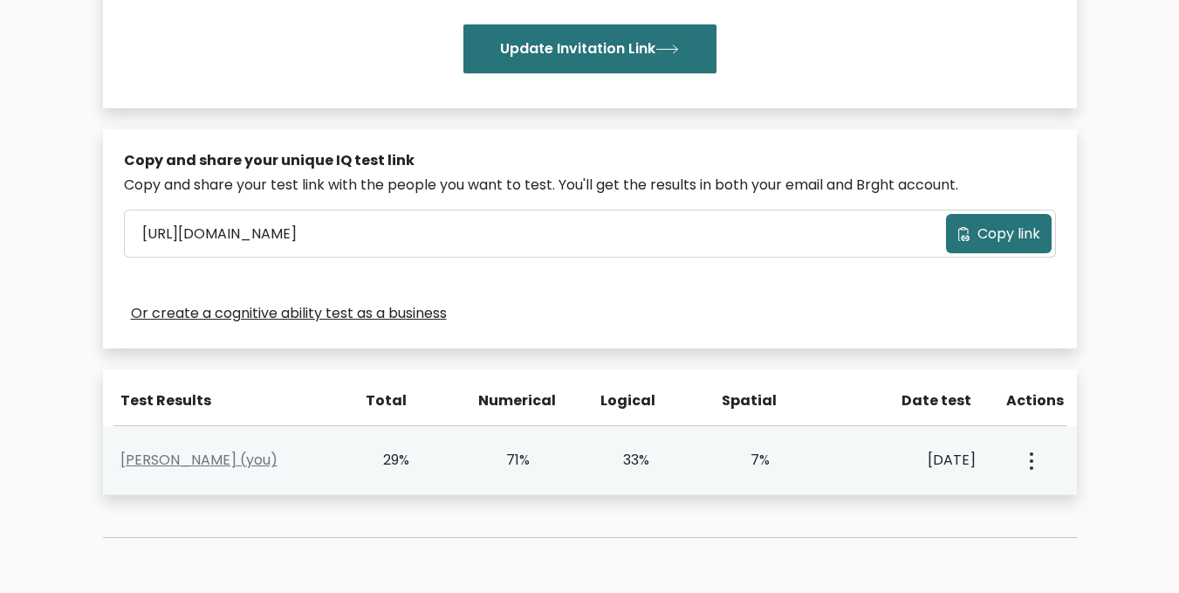
click at [1038, 470] on div "View Profile" at bounding box center [1029, 460] width 59 height 54
click at [1027, 460] on button "button" at bounding box center [1030, 460] width 14 height 54
click at [1061, 508] on link "View Profile" at bounding box center [1093, 511] width 138 height 28
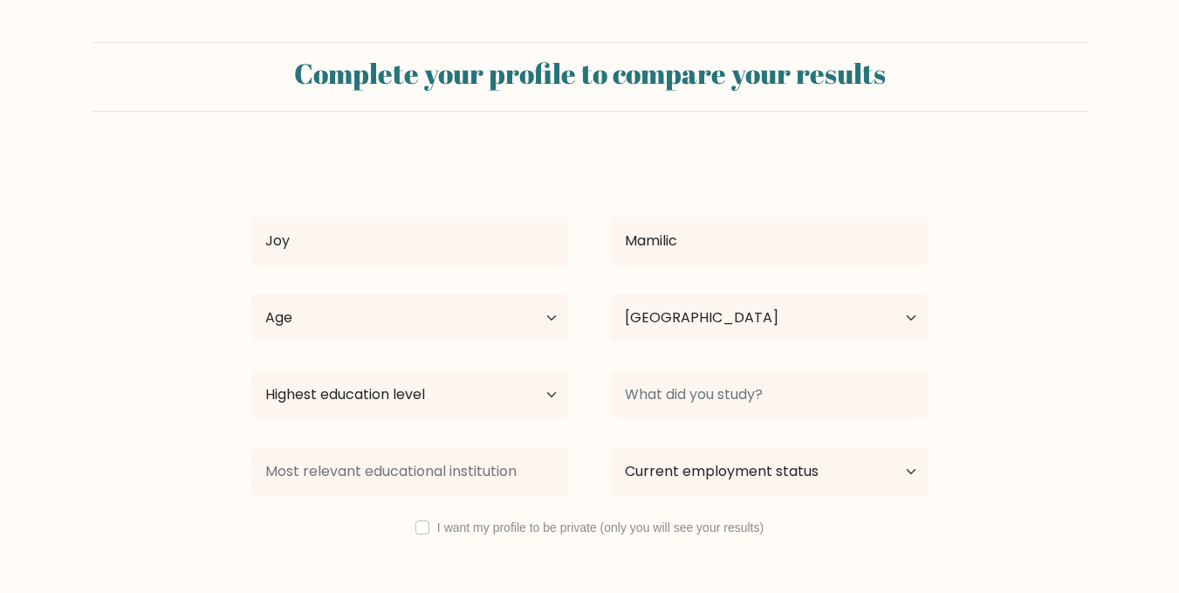
select select "PH"
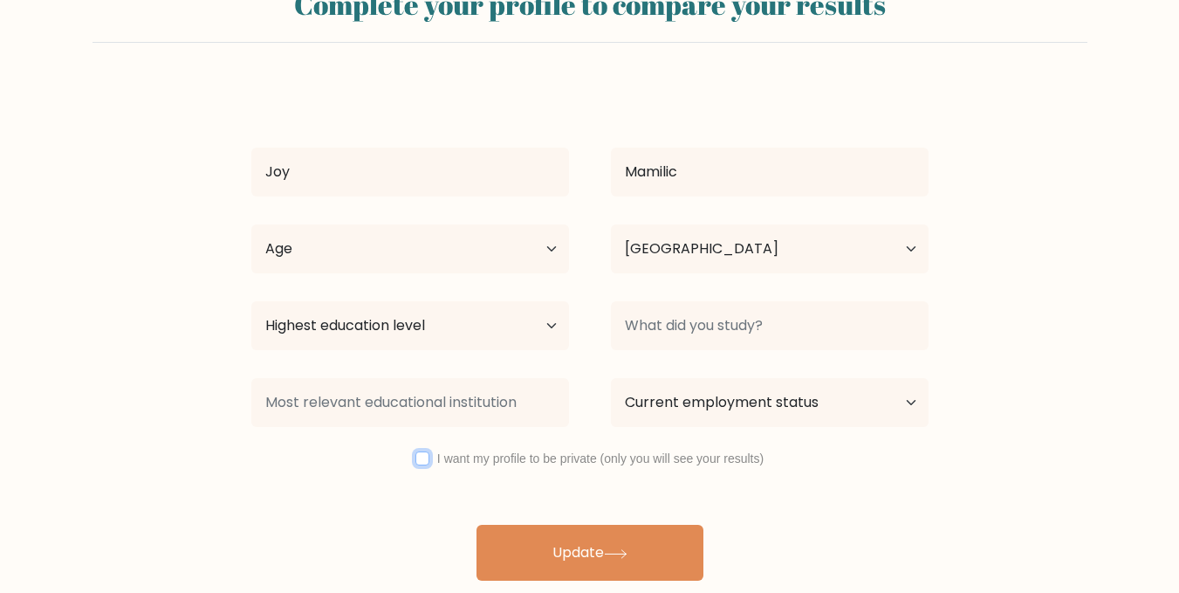
click at [424, 463] on input "checkbox" at bounding box center [422, 458] width 14 height 14
checkbox input "true"
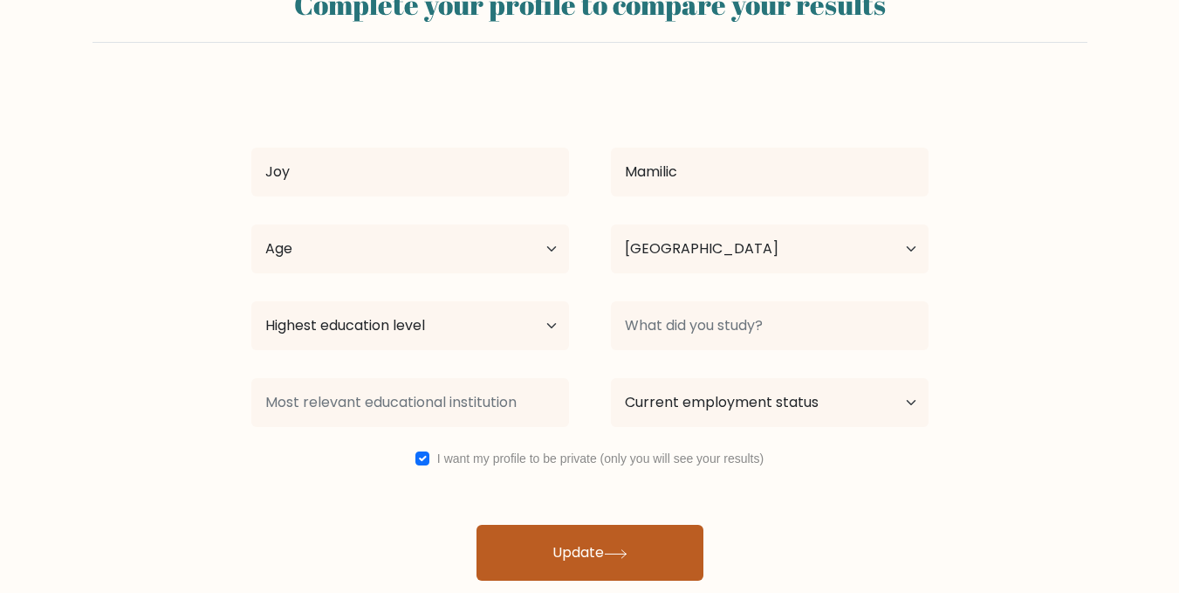
click at [658, 556] on button "Update" at bounding box center [590, 553] width 227 height 56
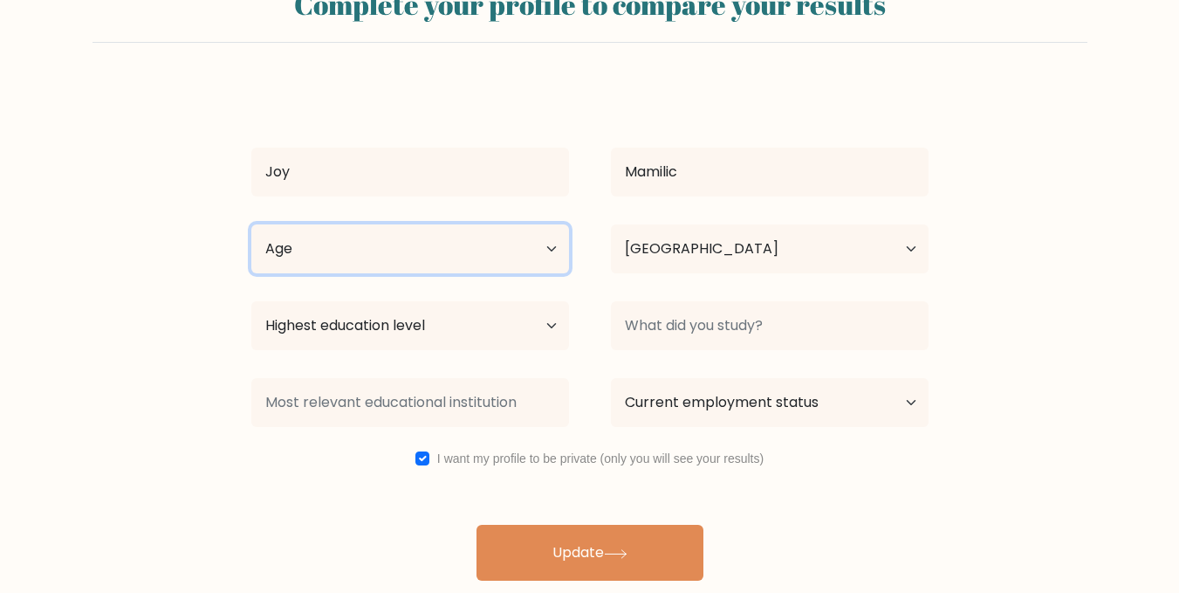
click at [472, 256] on select "Age Under [DEMOGRAPHIC_DATA] [DEMOGRAPHIC_DATA] [DEMOGRAPHIC_DATA] [DEMOGRAPHIC…" at bounding box center [410, 248] width 318 height 49
select select "18_24"
click at [251, 224] on select "Age Under [DEMOGRAPHIC_DATA] [DEMOGRAPHIC_DATA] [DEMOGRAPHIC_DATA] [DEMOGRAPHIC…" at bounding box center [410, 248] width 318 height 49
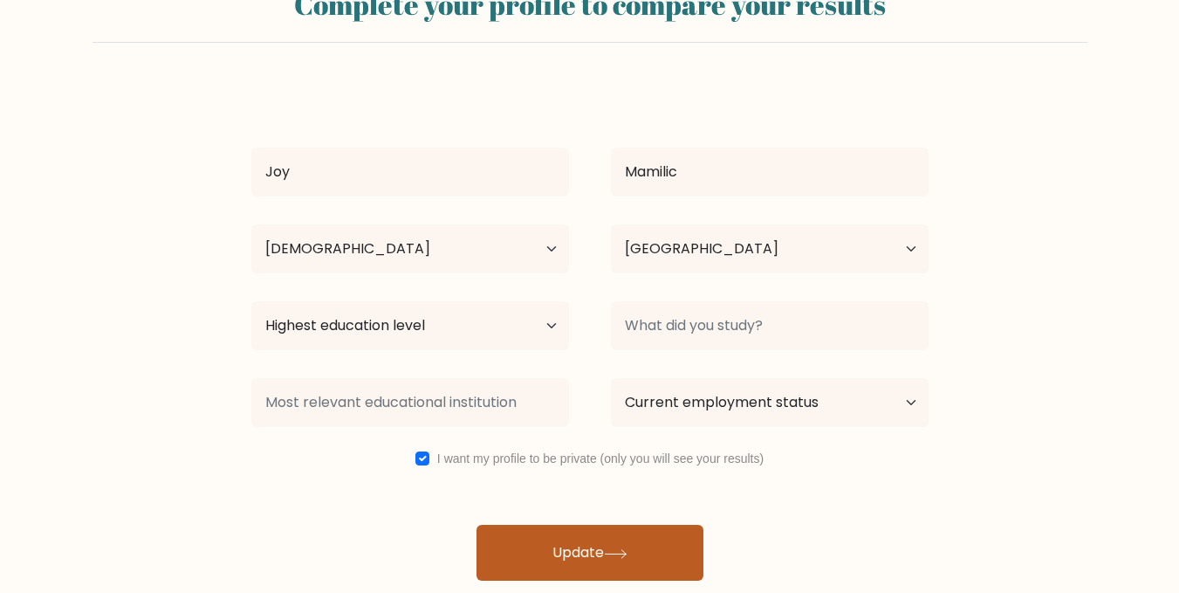
click at [583, 571] on button "Update" at bounding box center [590, 553] width 227 height 56
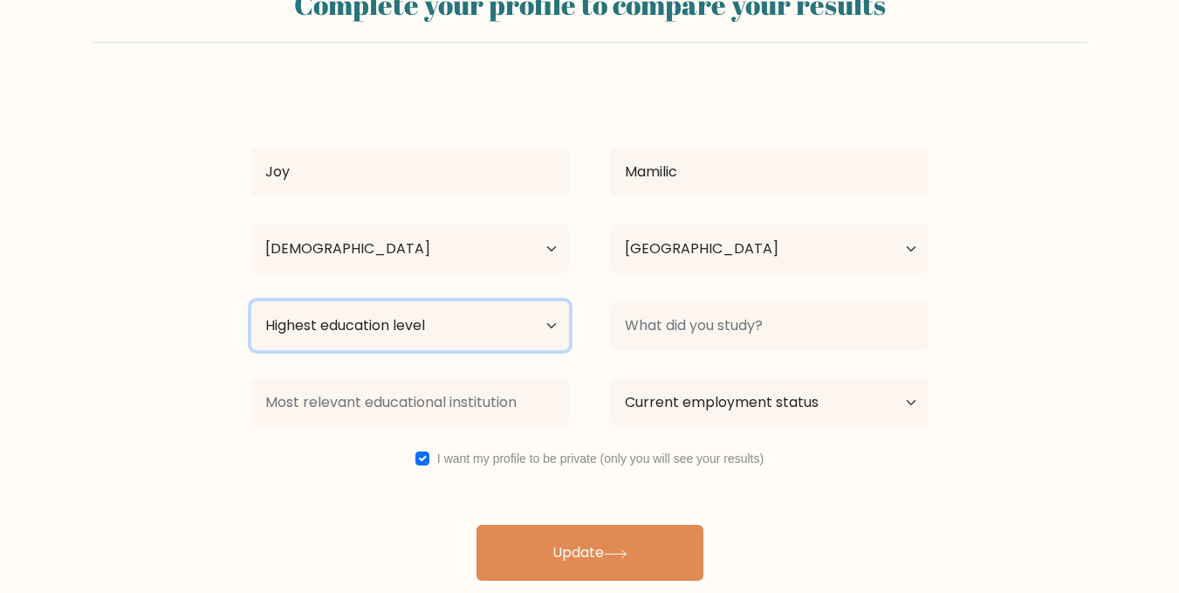
click at [433, 336] on select "Highest education level No schooling Primary Lower Secondary Upper Secondary Oc…" at bounding box center [410, 325] width 318 height 49
select select "upper_secondary"
click at [251, 301] on select "Highest education level No schooling Primary Lower Secondary Upper Secondary Oc…" at bounding box center [410, 325] width 318 height 49
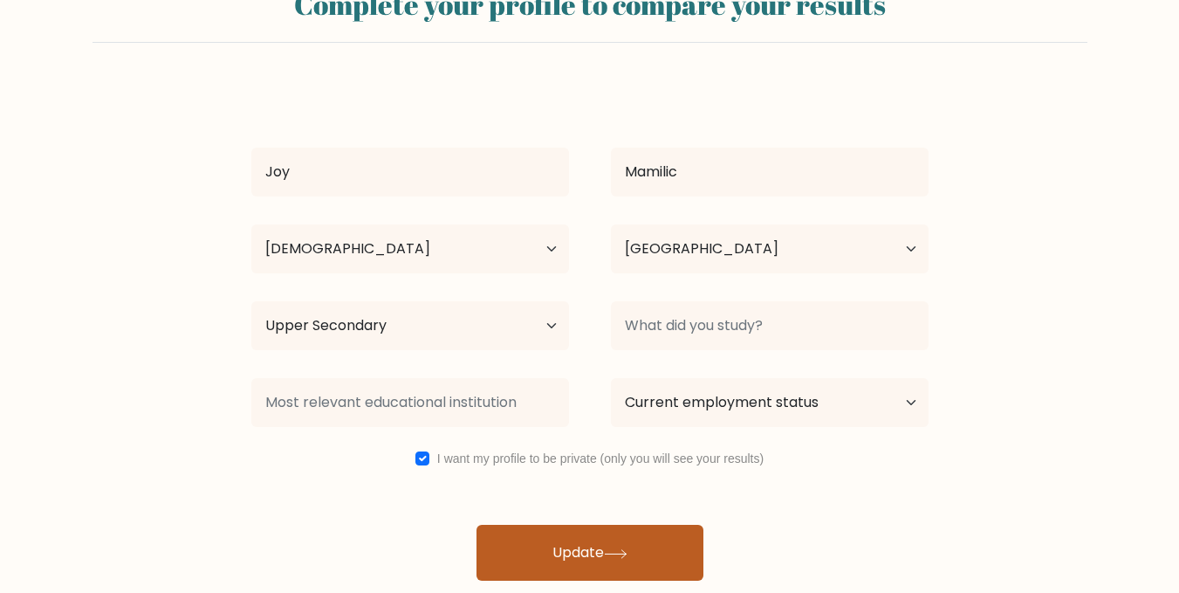
click at [587, 549] on button "Update" at bounding box center [590, 553] width 227 height 56
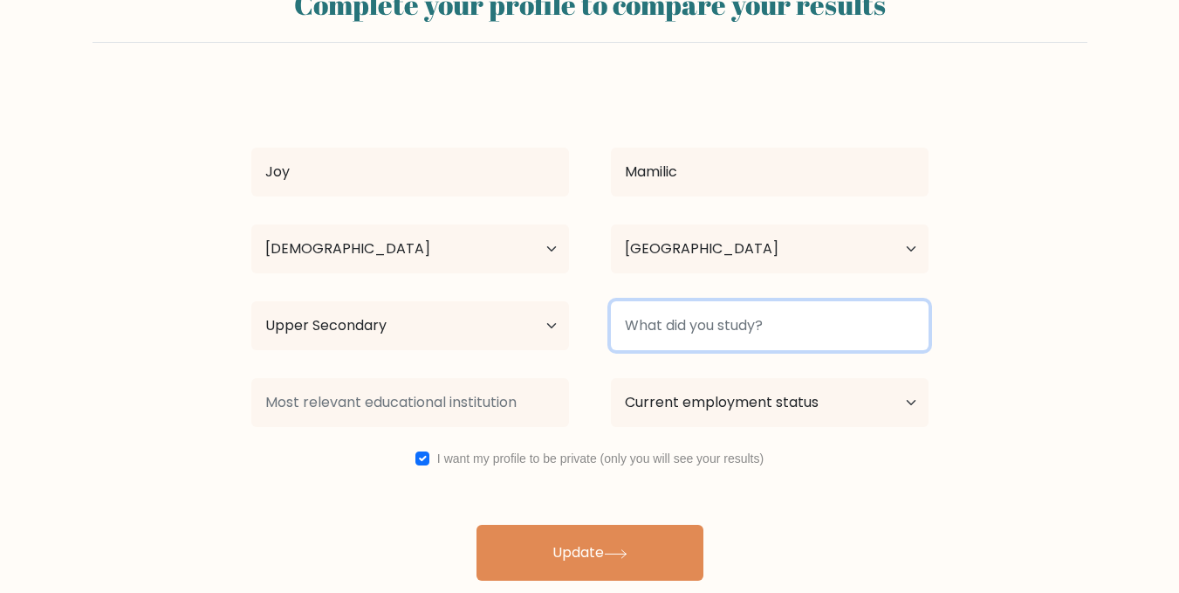
click at [689, 333] on input at bounding box center [770, 325] width 318 height 49
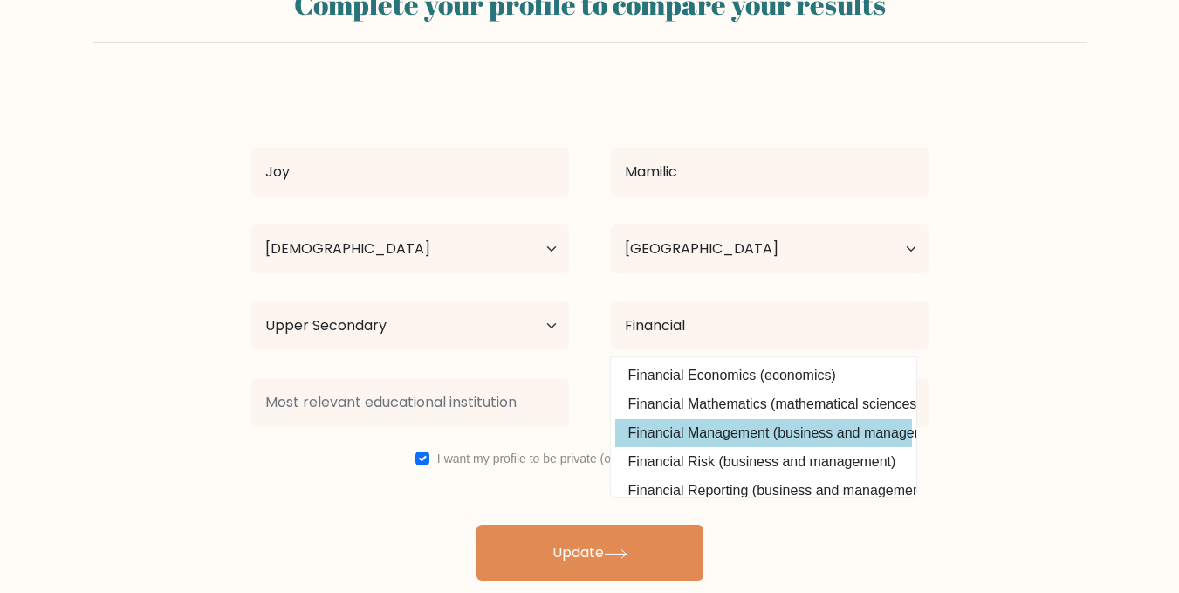
click at [769, 431] on div "Joy Mamilic Age Under [DEMOGRAPHIC_DATA] [DEMOGRAPHIC_DATA] [DEMOGRAPHIC_DATA] …" at bounding box center [590, 333] width 698 height 496
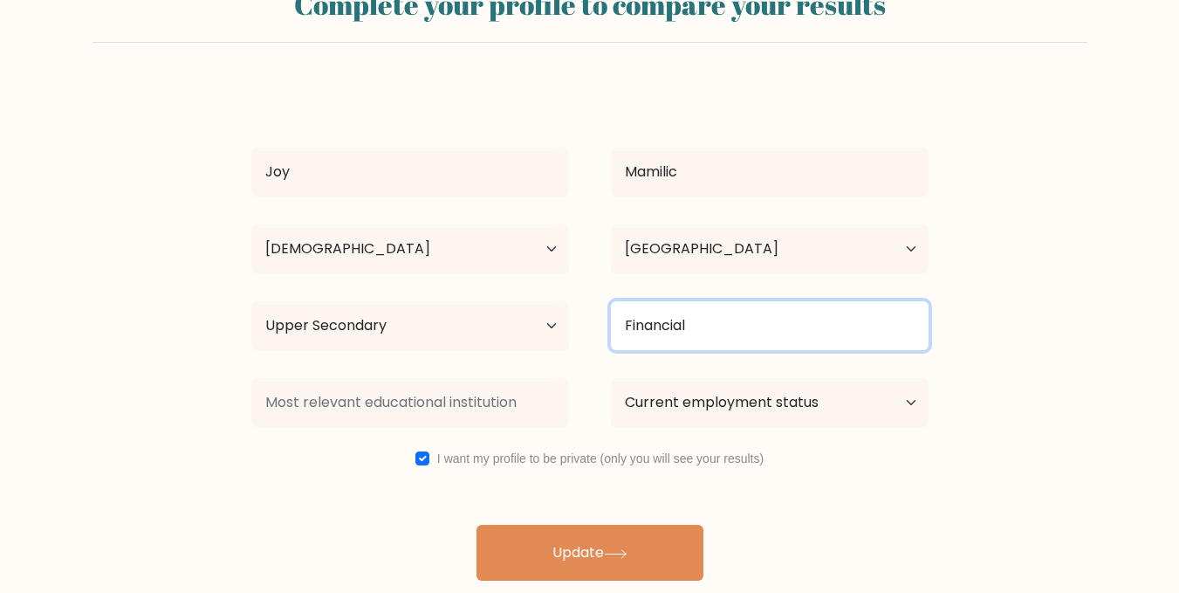
click at [729, 345] on input "Financial" at bounding box center [770, 325] width 318 height 49
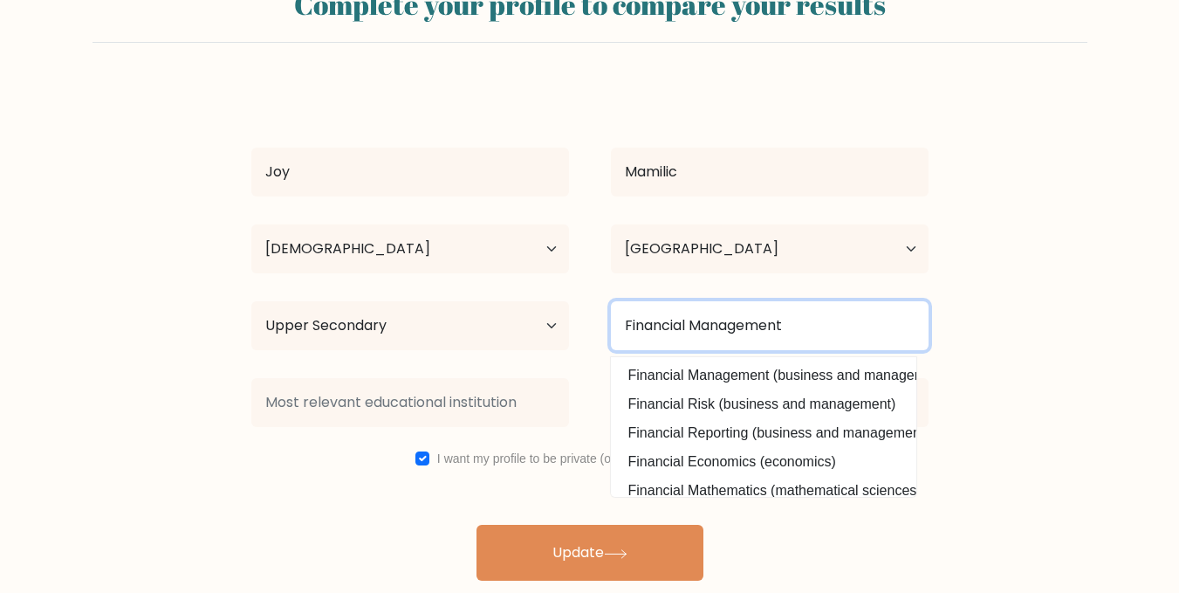
type input "Financial Management"
click at [477, 525] on button "Update" at bounding box center [590, 553] width 227 height 56
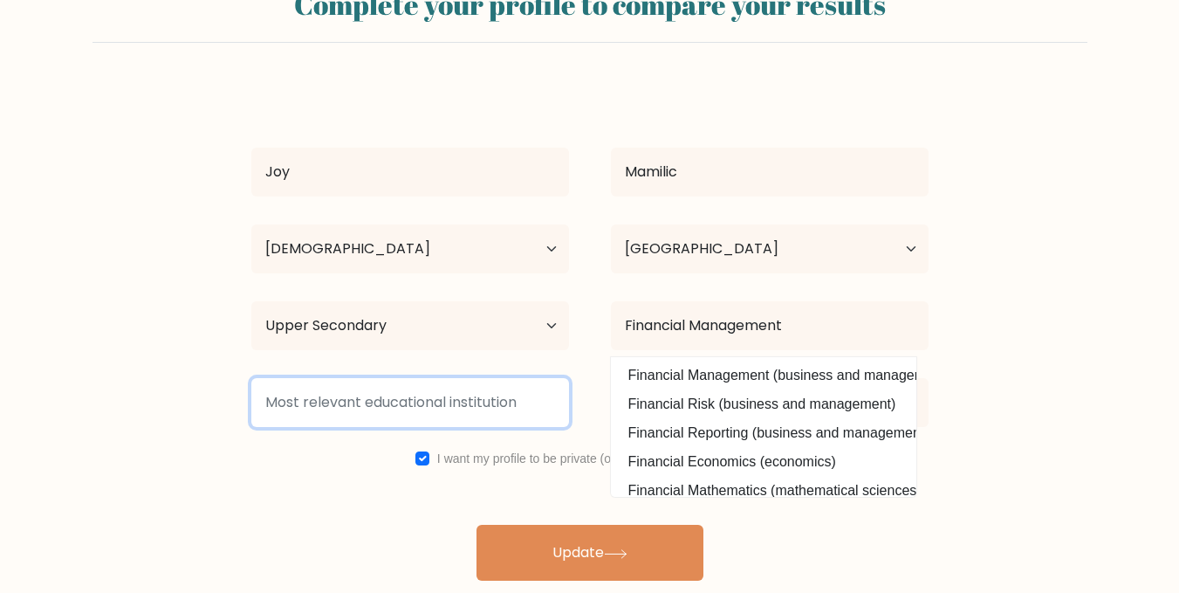
type input "\"
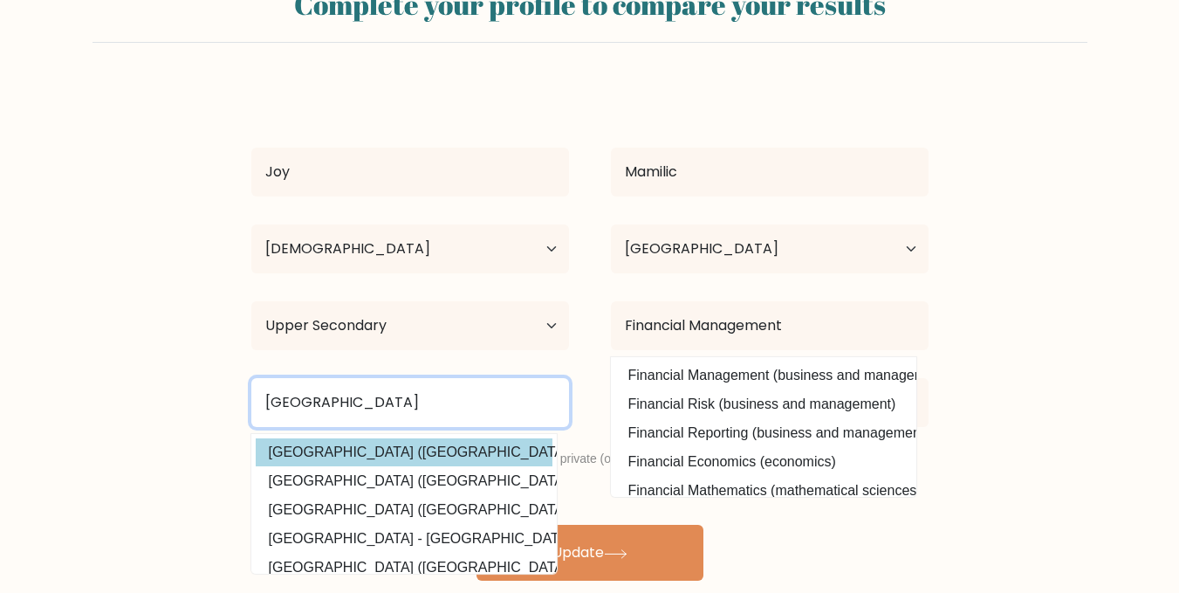
type input "University of Mindanao"
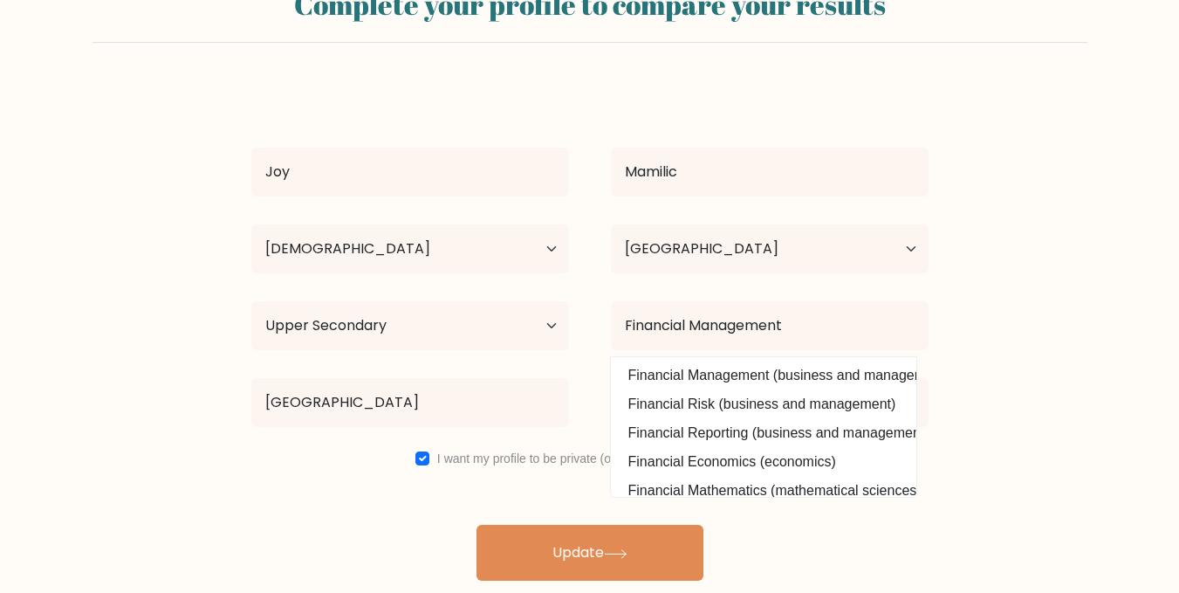
click at [414, 446] on div "Joy Mamilic Age Under 18 years old 18-24 years old 25-34 years old 35-44 years …" at bounding box center [590, 333] width 698 height 496
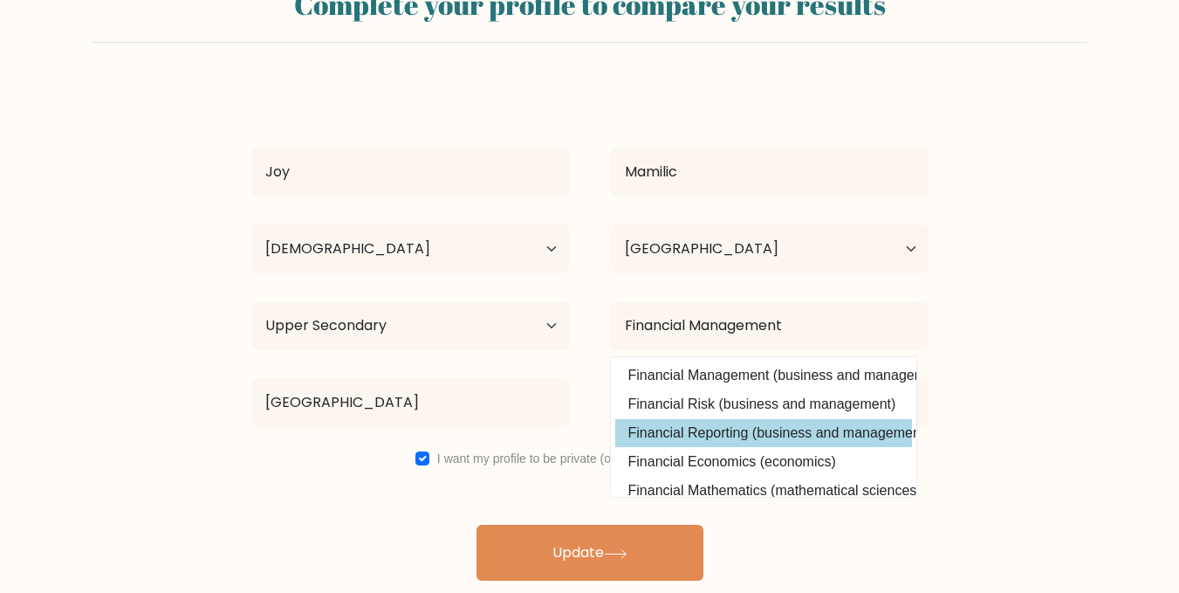
scroll to position [170, 0]
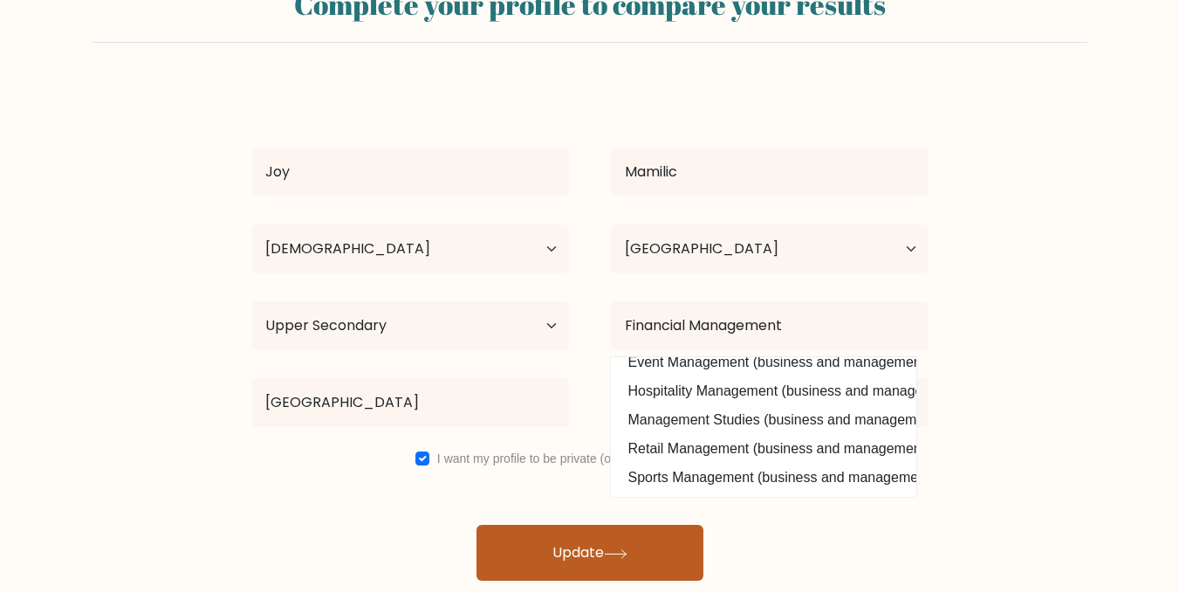
click at [609, 552] on icon at bounding box center [616, 554] width 24 height 10
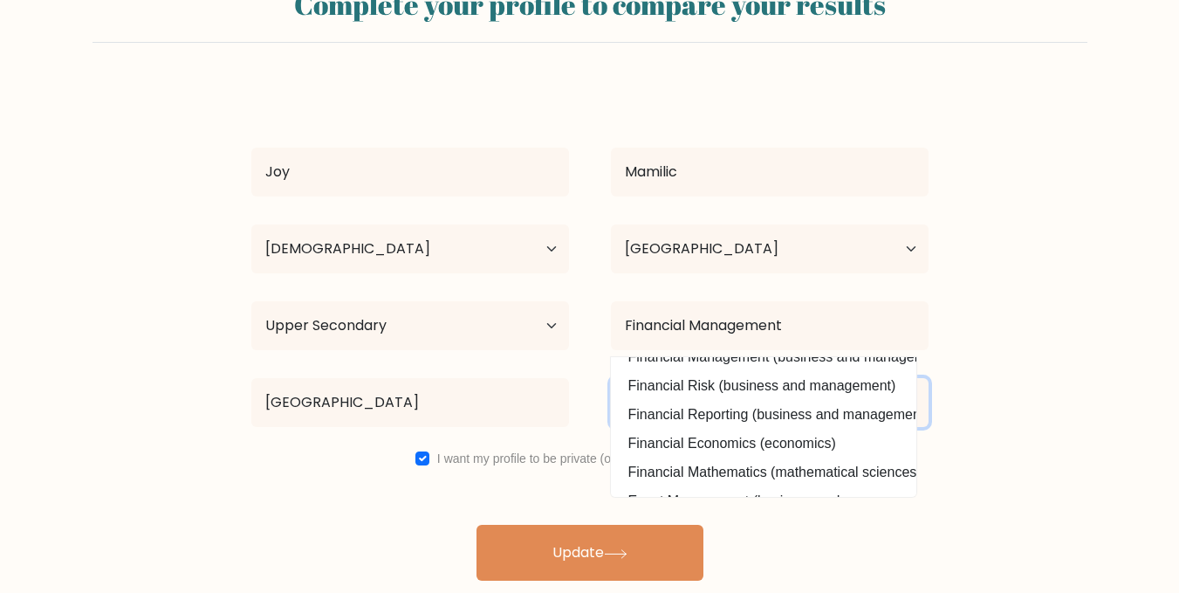
scroll to position [0, 0]
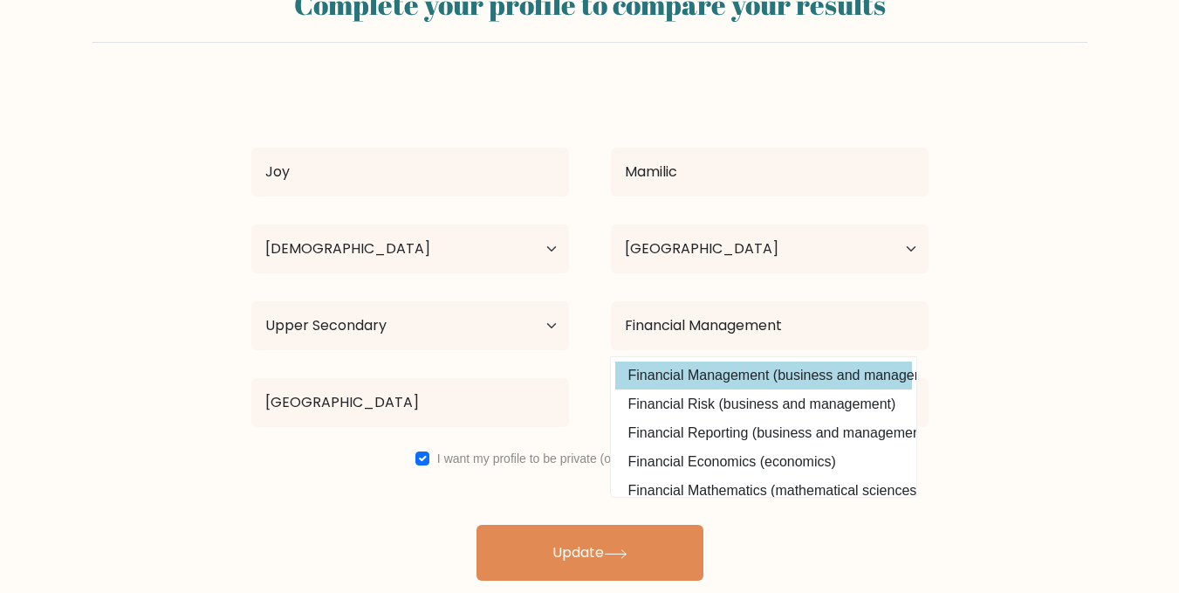
click at [775, 373] on option "Financial Management (business and management)" at bounding box center [763, 375] width 297 height 28
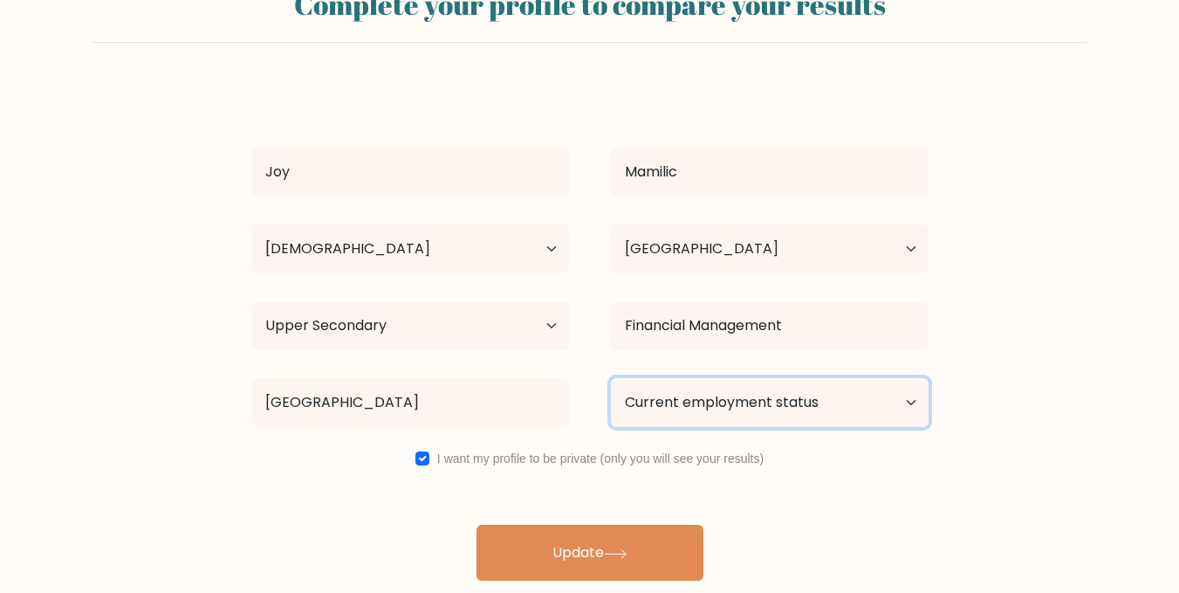
click at [767, 403] on select "Current employment status Employed Student Retired Other / prefer not to answer" at bounding box center [770, 402] width 318 height 49
select select "other"
click at [611, 378] on select "Current employment status Employed Student Retired Other / prefer not to answer" at bounding box center [770, 402] width 318 height 49
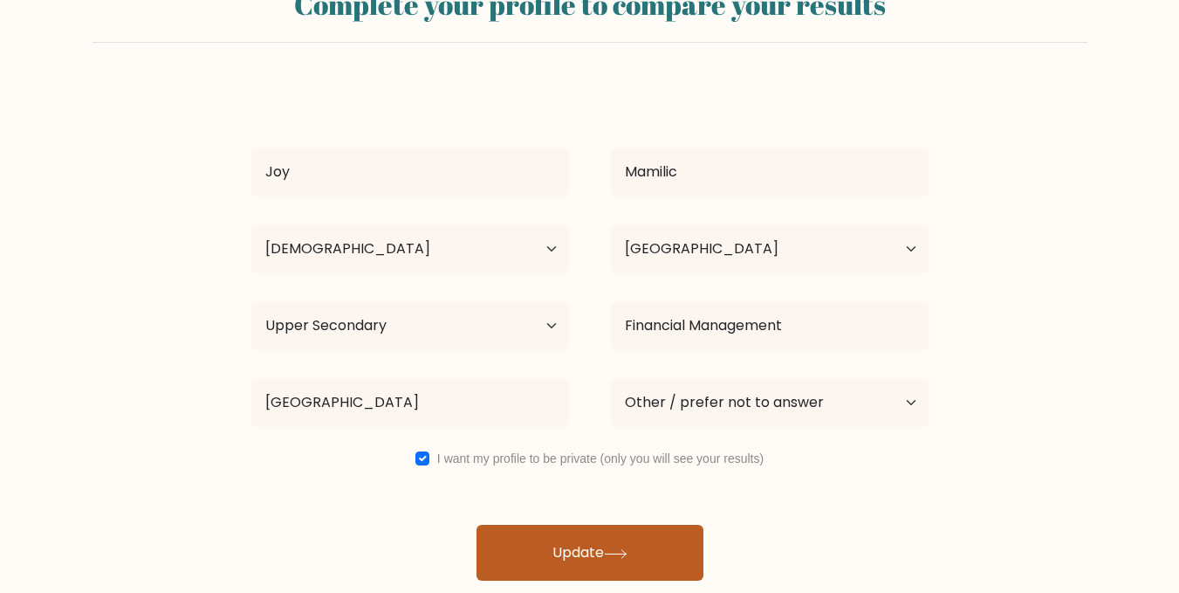
click at [621, 537] on button "Update" at bounding box center [590, 553] width 227 height 56
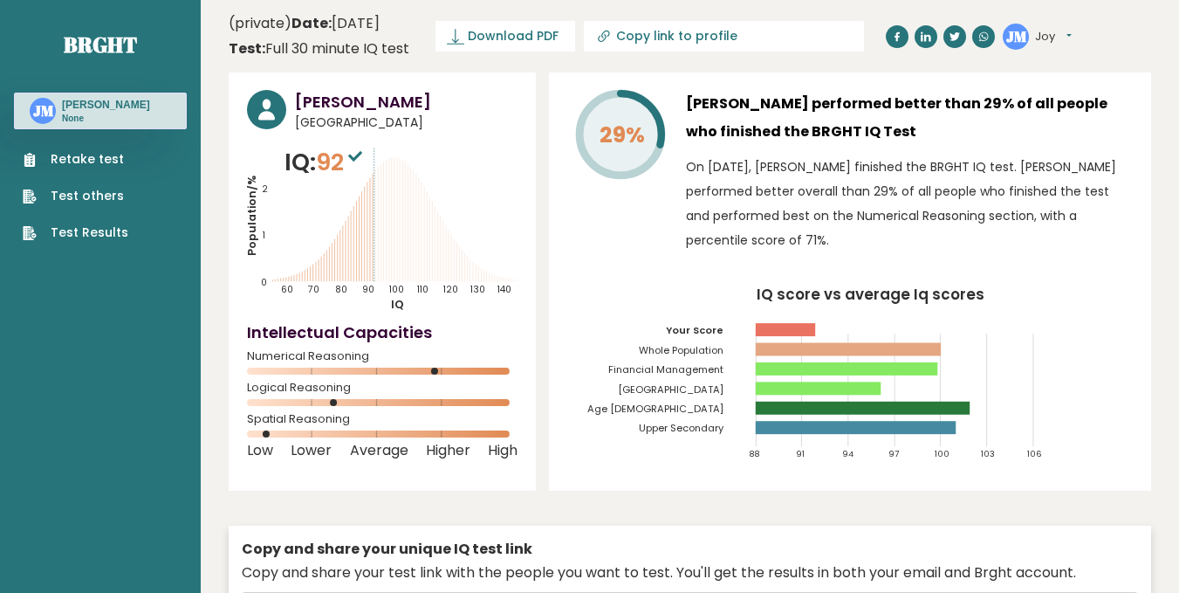
click at [732, 33] on input "Copy link to profile" at bounding box center [734, 36] width 237 height 14
type input "[URL][DOMAIN_NAME]"
